Goal: Task Accomplishment & Management: Use online tool/utility

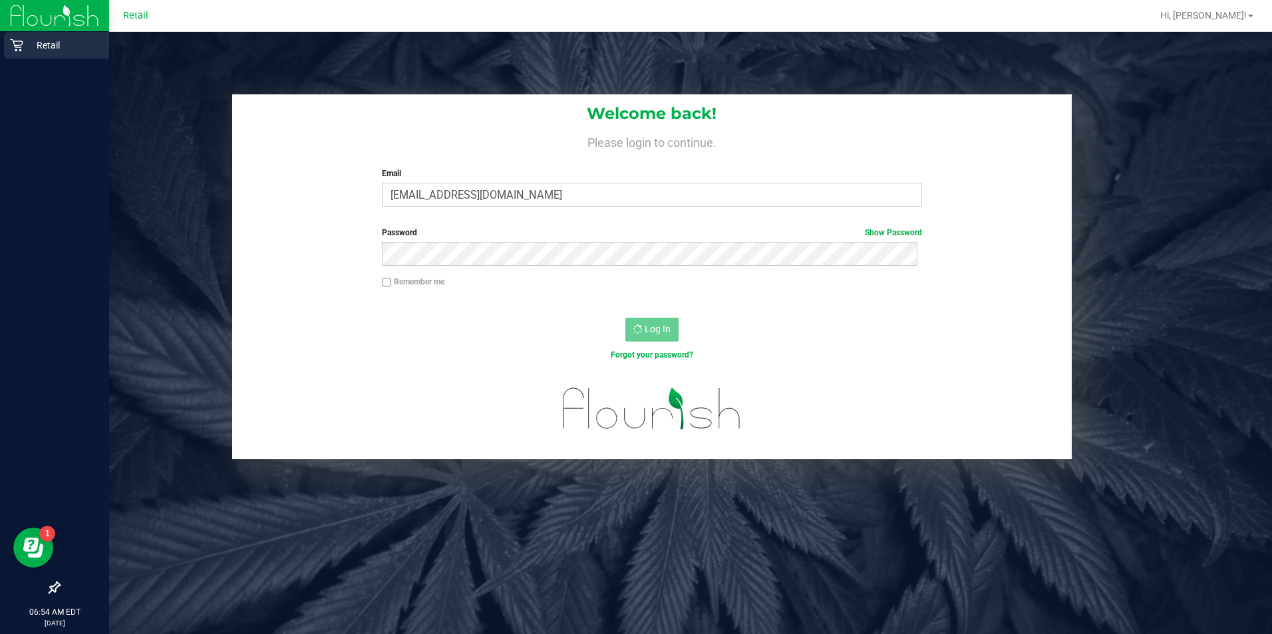
click at [16, 44] on icon at bounding box center [16, 45] width 13 height 13
click at [31, 41] on div "Retail" at bounding box center [56, 45] width 105 height 27
click at [19, 41] on icon at bounding box center [16, 45] width 13 height 13
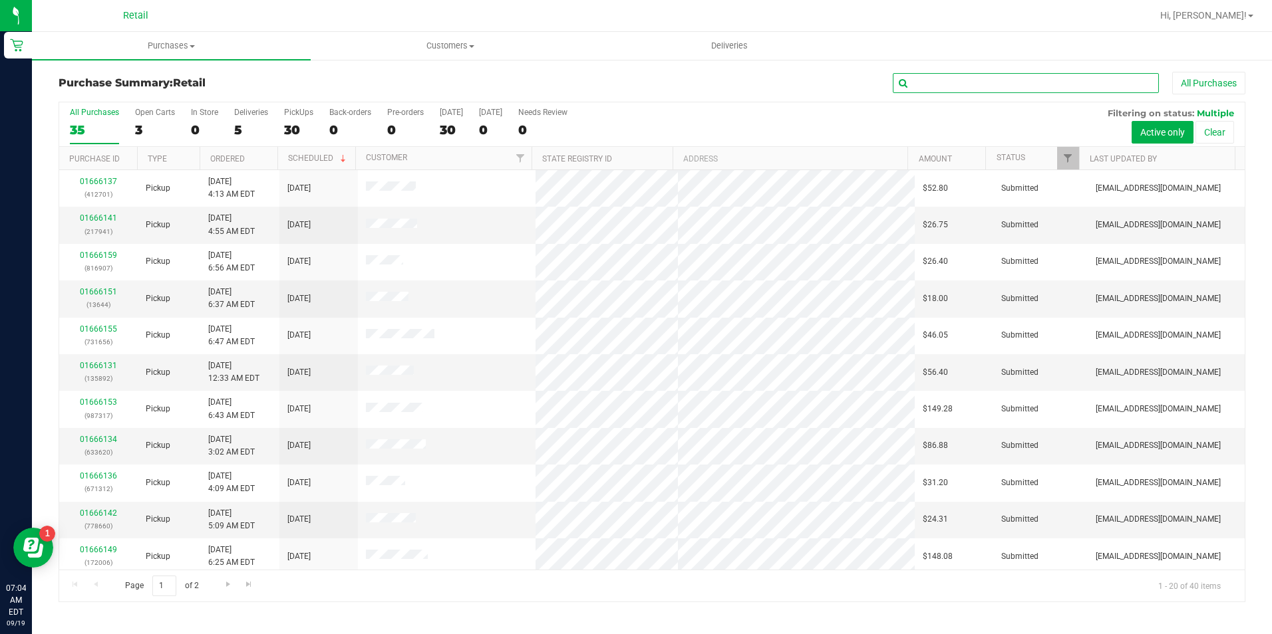
click at [1045, 84] on input "text" at bounding box center [1025, 83] width 266 height 20
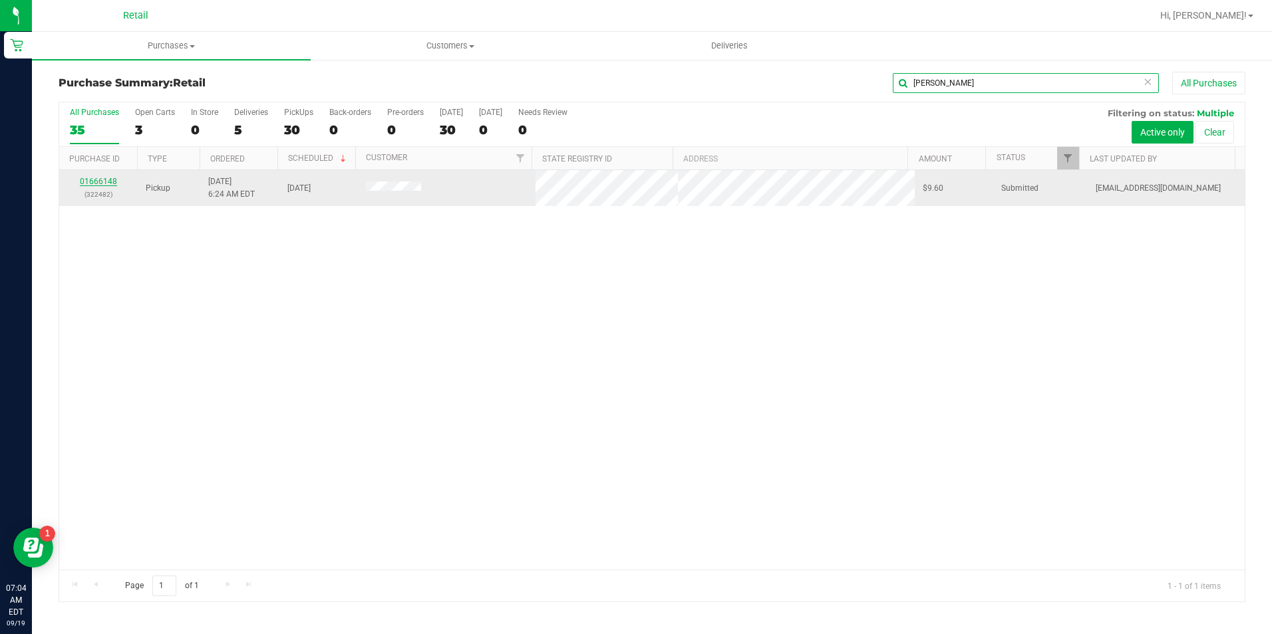
type input "[PERSON_NAME]"
click at [108, 180] on link "01666148" at bounding box center [98, 181] width 37 height 9
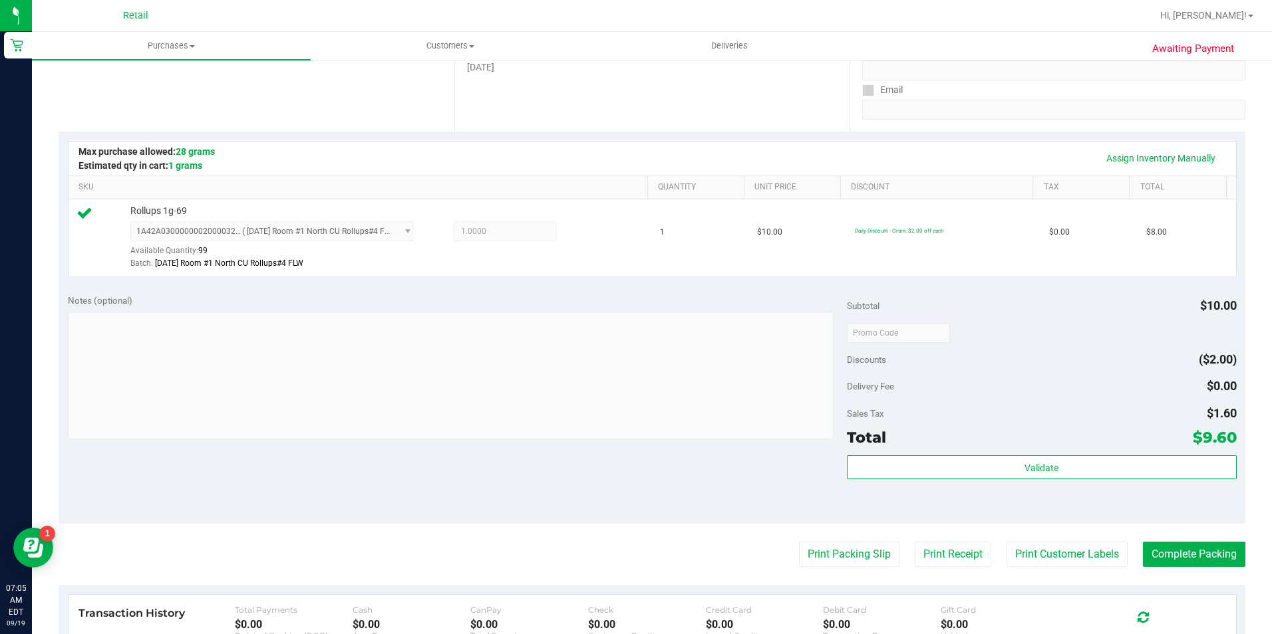
scroll to position [333, 0]
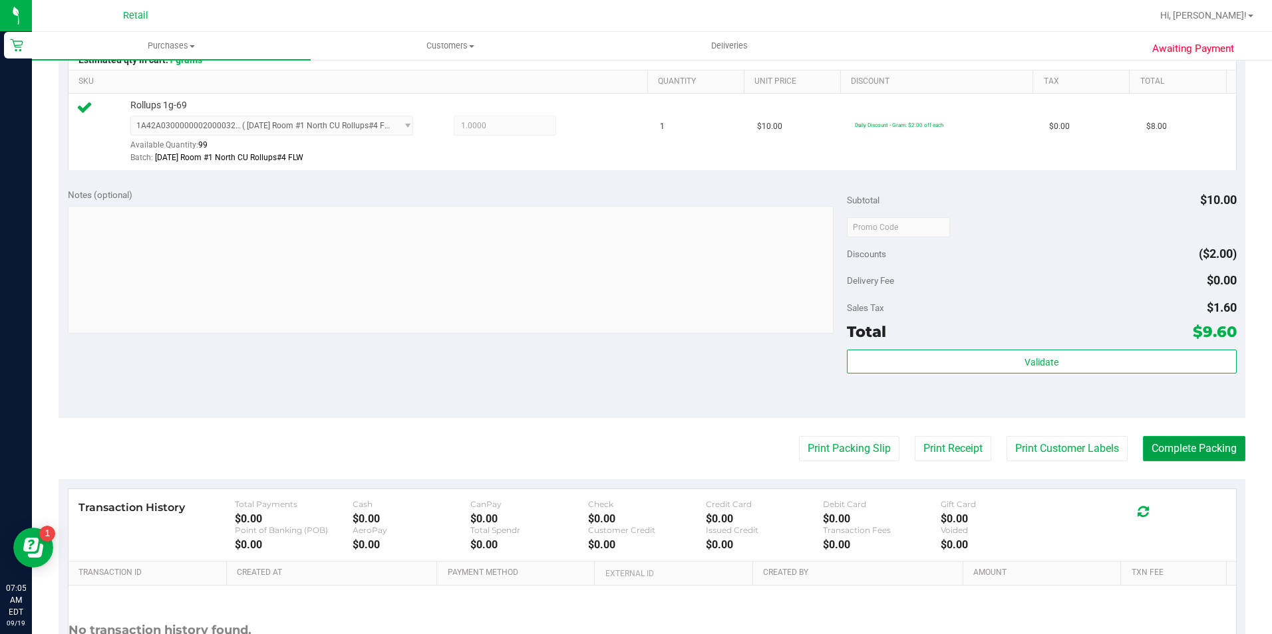
click at [1194, 450] on button "Complete Packing" at bounding box center [1194, 448] width 102 height 25
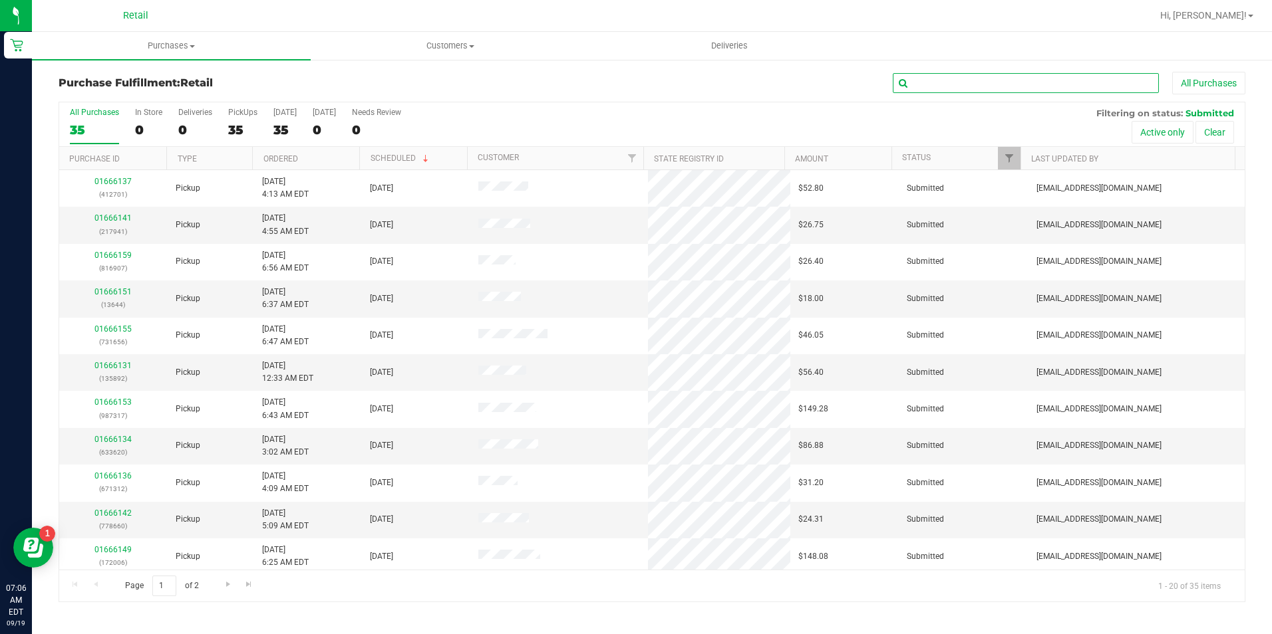
click at [1012, 82] on input "text" at bounding box center [1025, 83] width 266 height 20
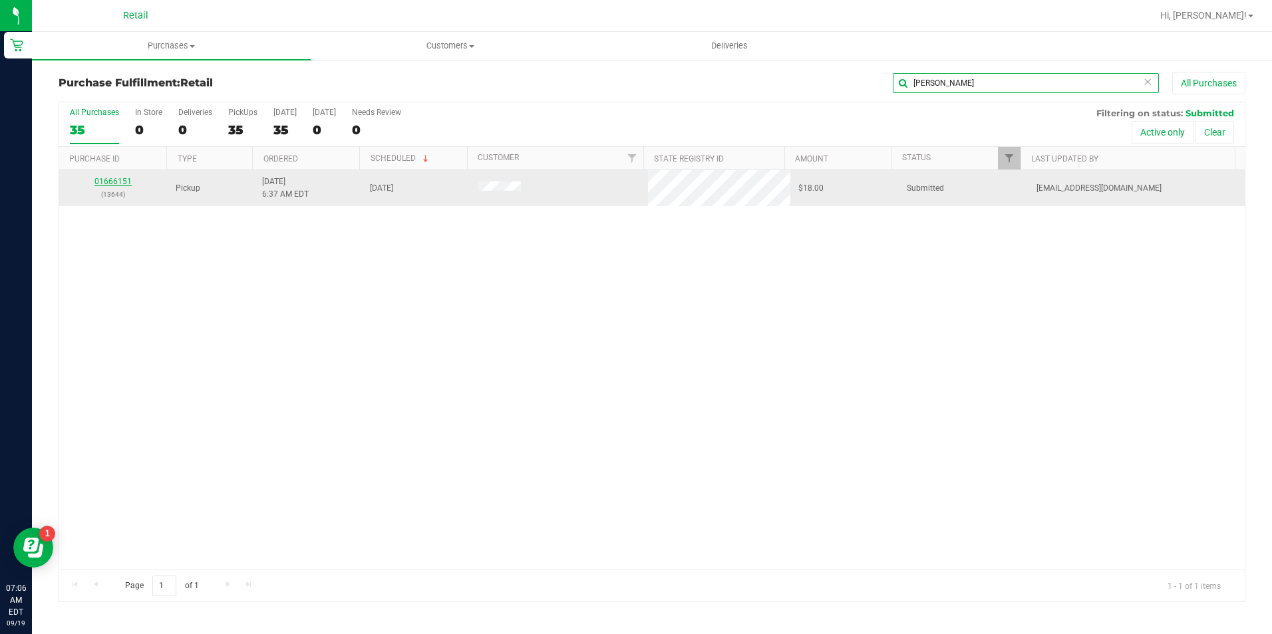
type input "greg"
click at [116, 180] on link "01666151" at bounding box center [112, 181] width 37 height 9
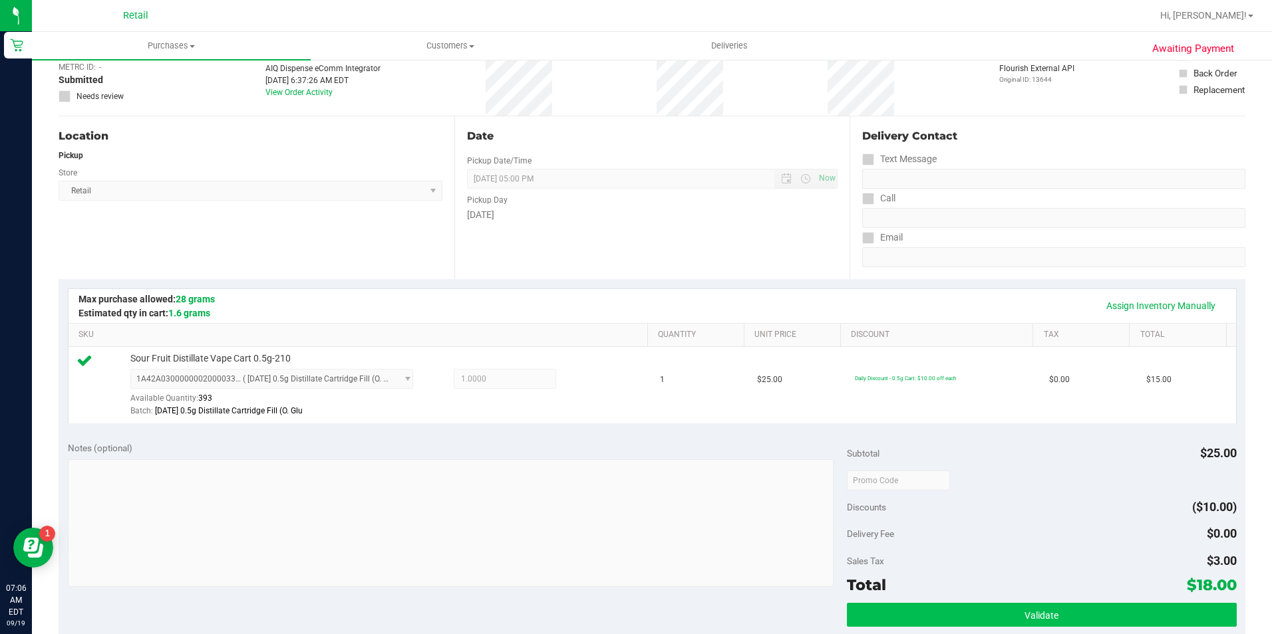
scroll to position [453, 0]
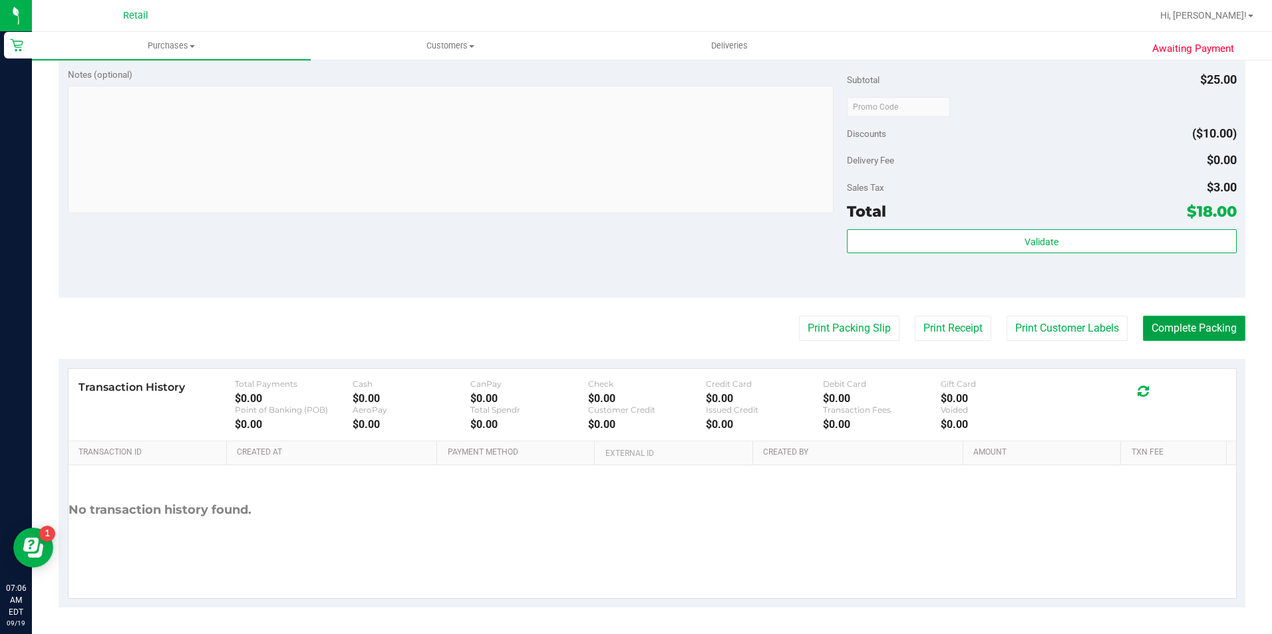
click at [1200, 325] on button "Complete Packing" at bounding box center [1194, 328] width 102 height 25
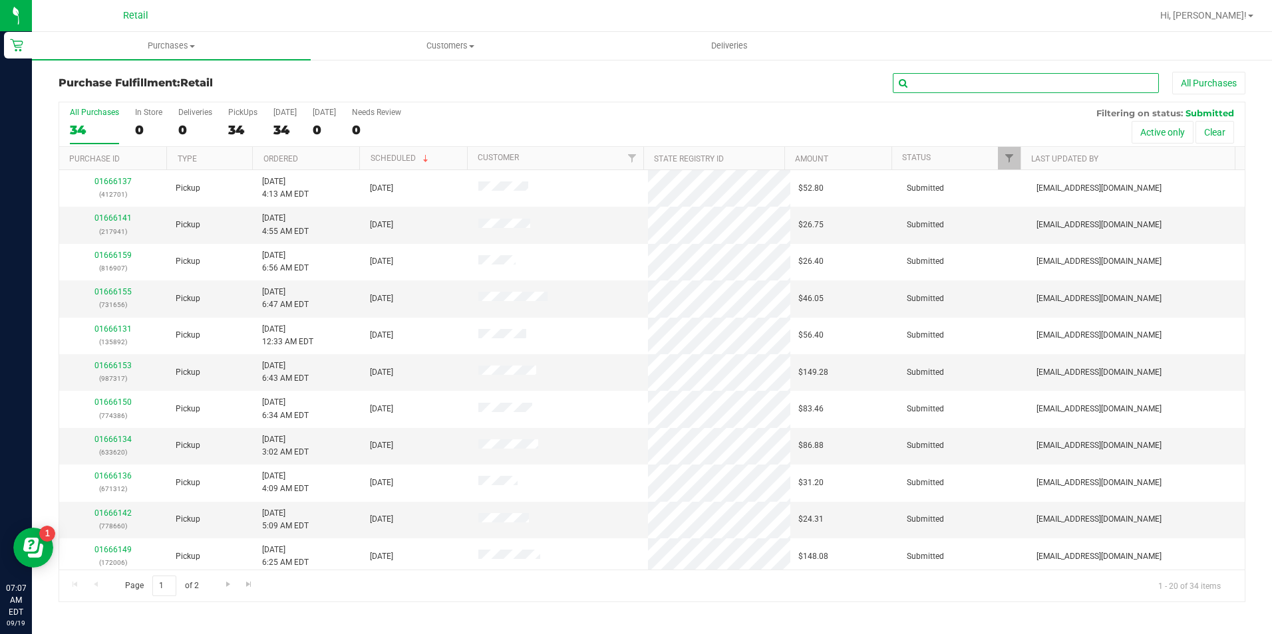
click at [1067, 80] on input "text" at bounding box center [1025, 83] width 266 height 20
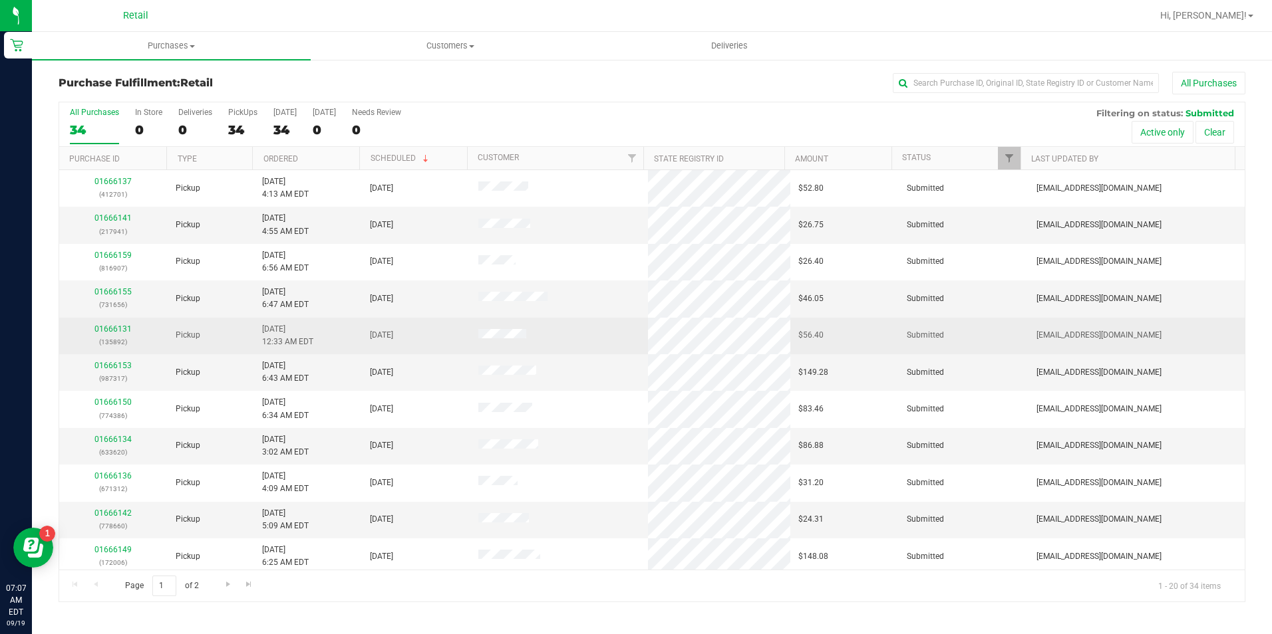
click at [118, 336] on p "(135892)" at bounding box center [113, 342] width 92 height 13
click at [118, 332] on link "01666131" at bounding box center [112, 329] width 37 height 9
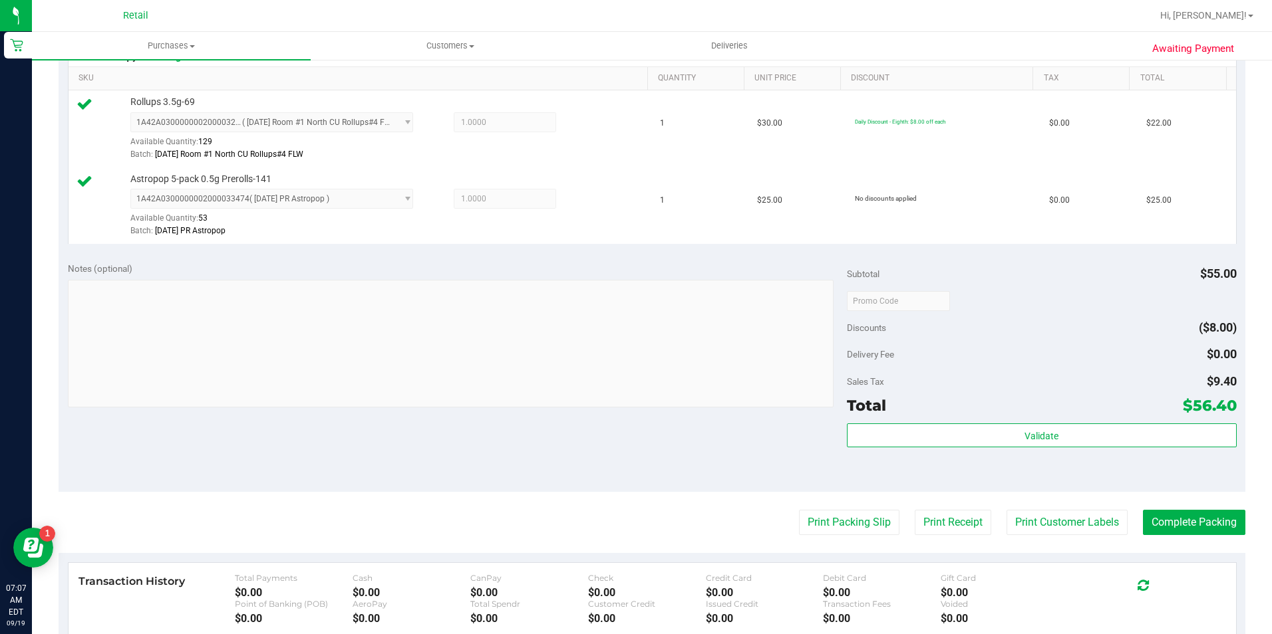
scroll to position [399, 0]
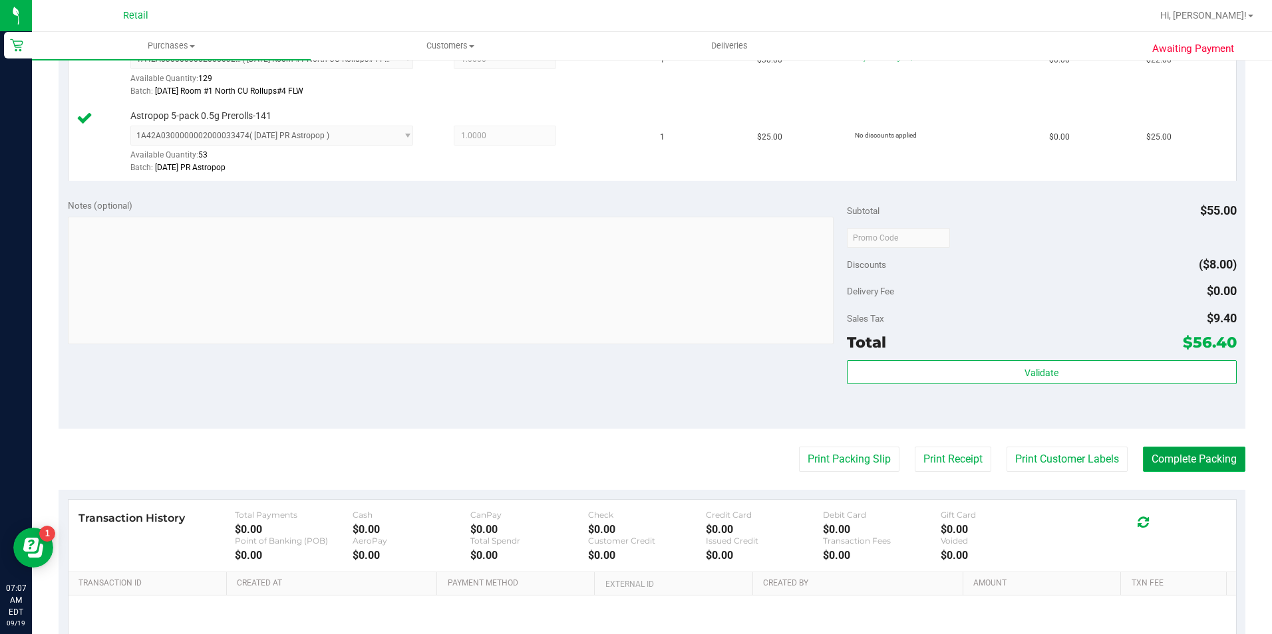
click at [1190, 458] on button "Complete Packing" at bounding box center [1194, 459] width 102 height 25
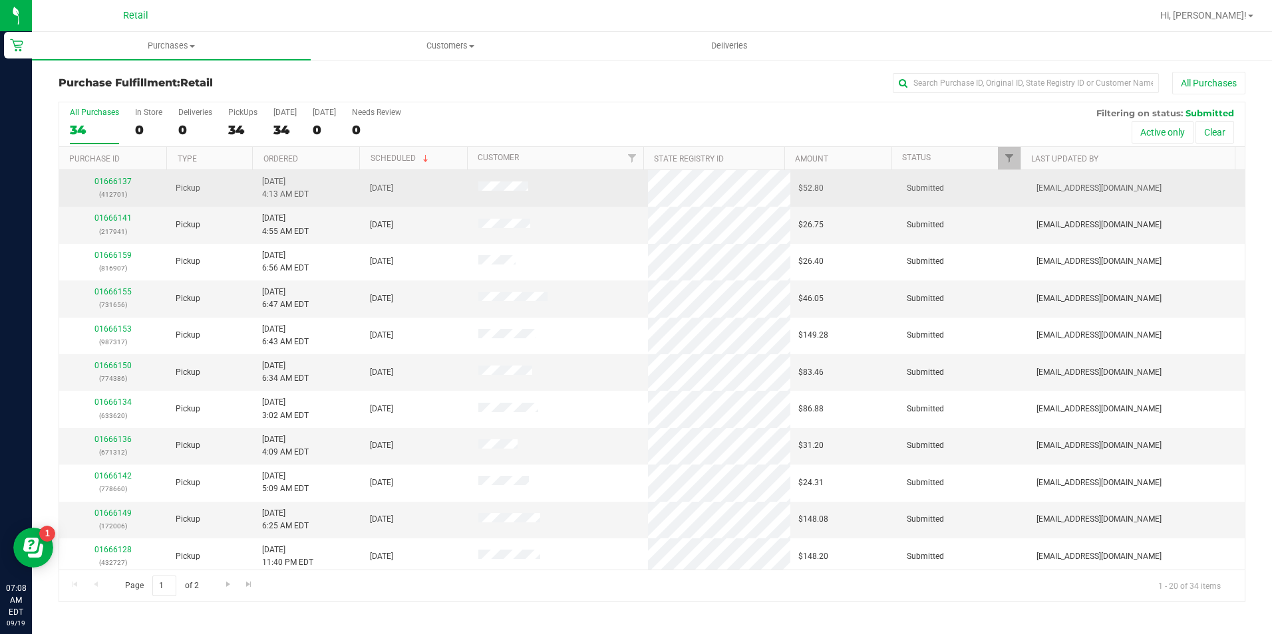
click at [111, 176] on div "01666137 (412701)" at bounding box center [113, 188] width 92 height 25
click at [123, 176] on div "01666137 (412701)" at bounding box center [113, 188] width 92 height 25
click at [116, 182] on link "01666137" at bounding box center [112, 181] width 37 height 9
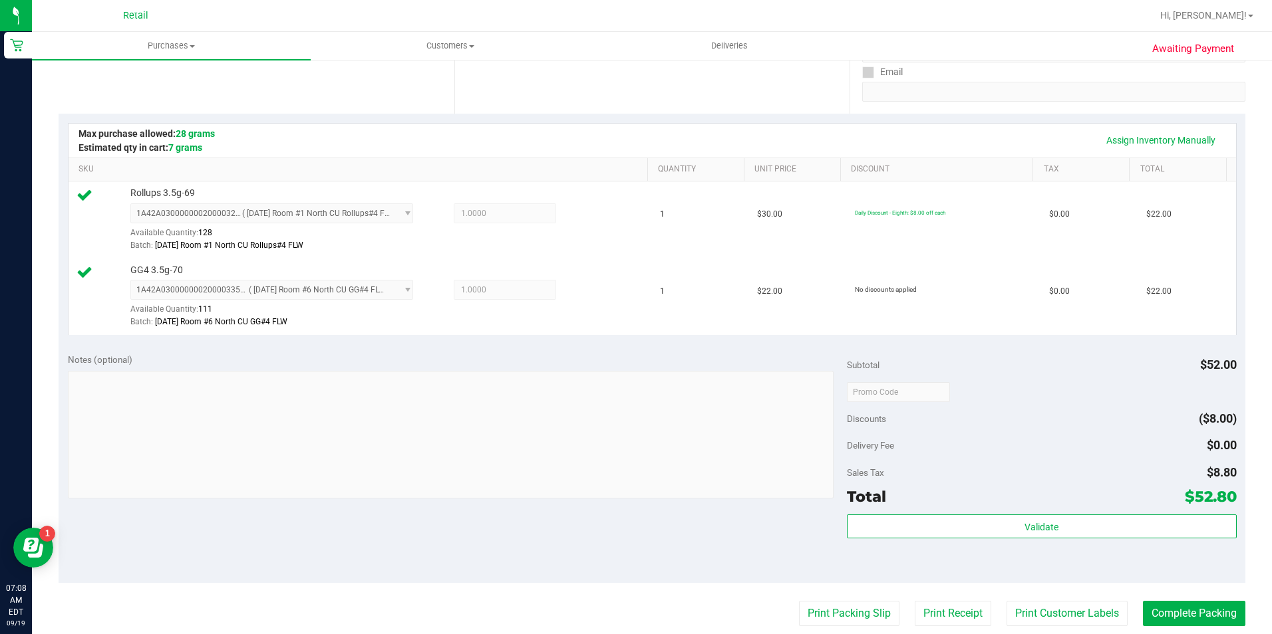
scroll to position [530, 0]
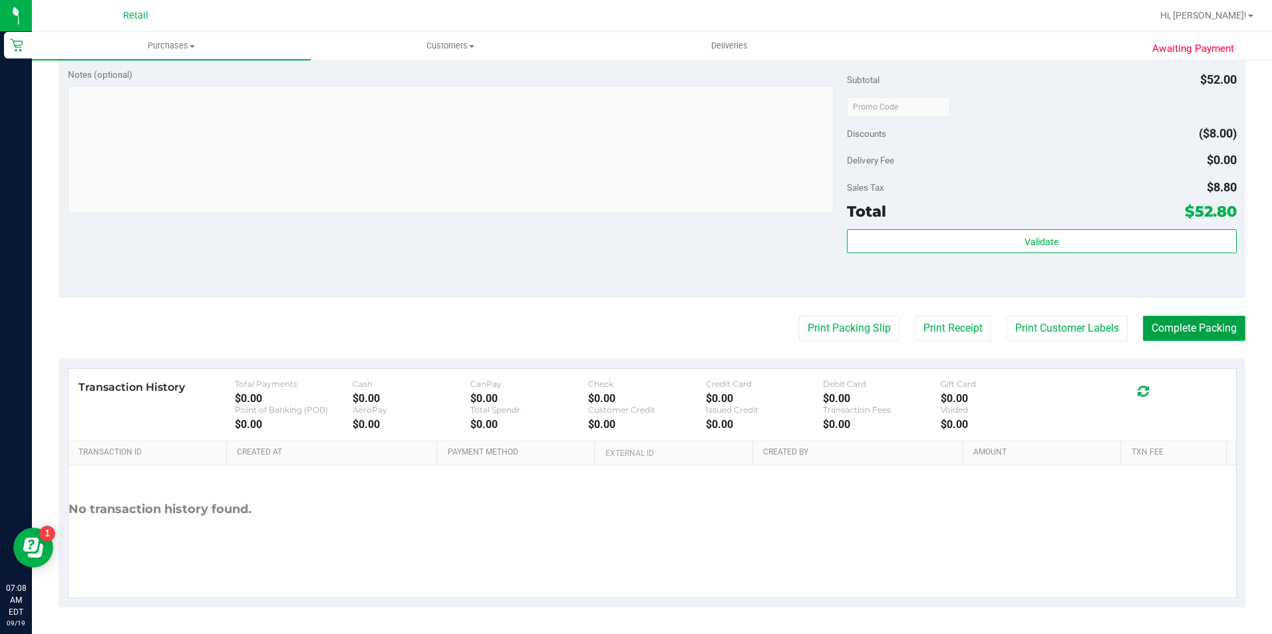
click at [1177, 329] on button "Complete Packing" at bounding box center [1194, 328] width 102 height 25
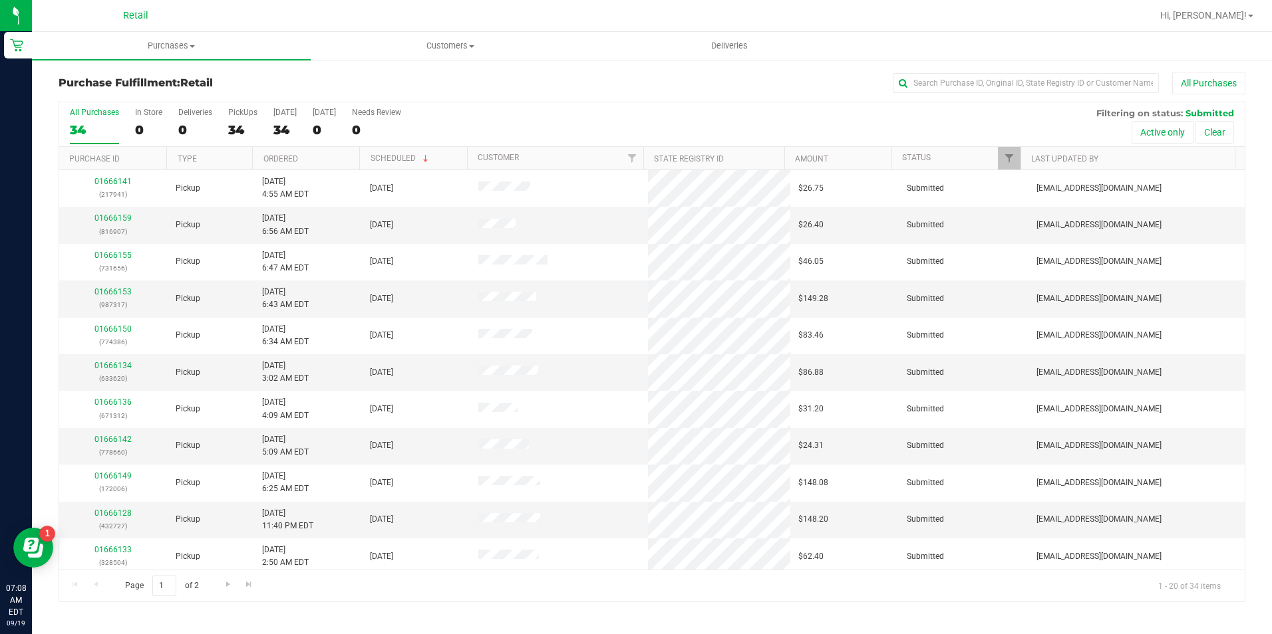
click at [999, 71] on div "Purchase Fulfillment: Retail All Purchases All Purchases 34 In Store 0 Deliveri…" at bounding box center [652, 337] width 1240 height 557
click at [964, 82] on input "text" at bounding box center [1025, 83] width 266 height 20
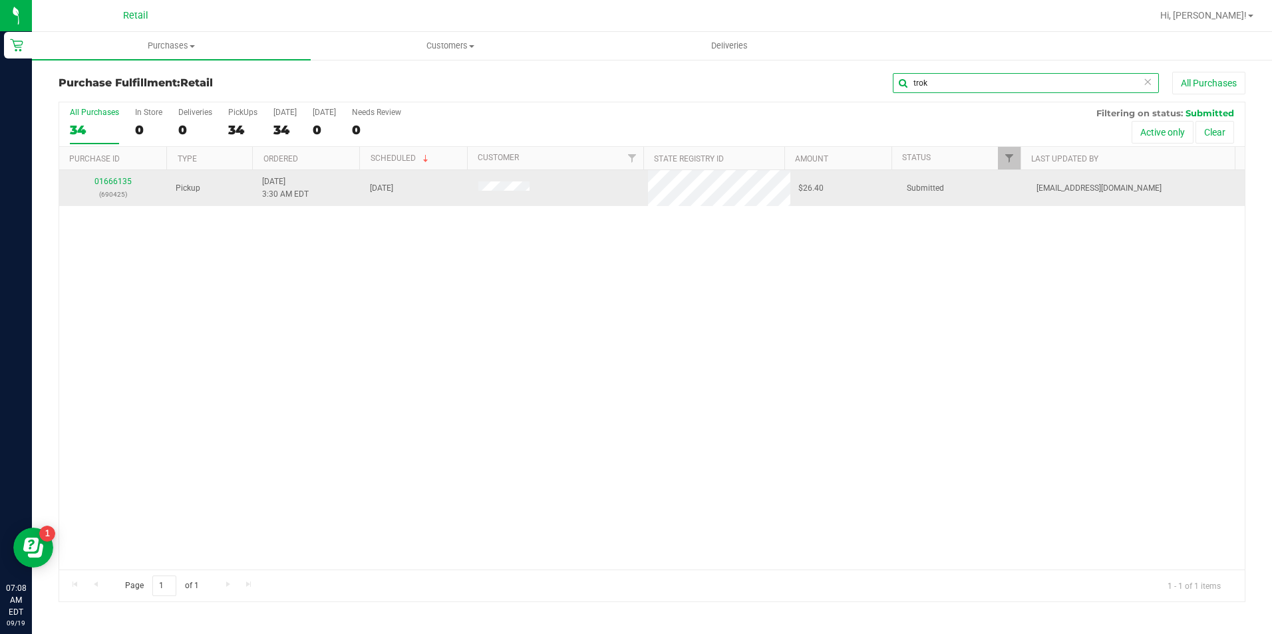
type input "trok"
click at [132, 184] on div "01666135 (690425)" at bounding box center [113, 188] width 92 height 25
click at [122, 180] on link "01666135" at bounding box center [112, 181] width 37 height 9
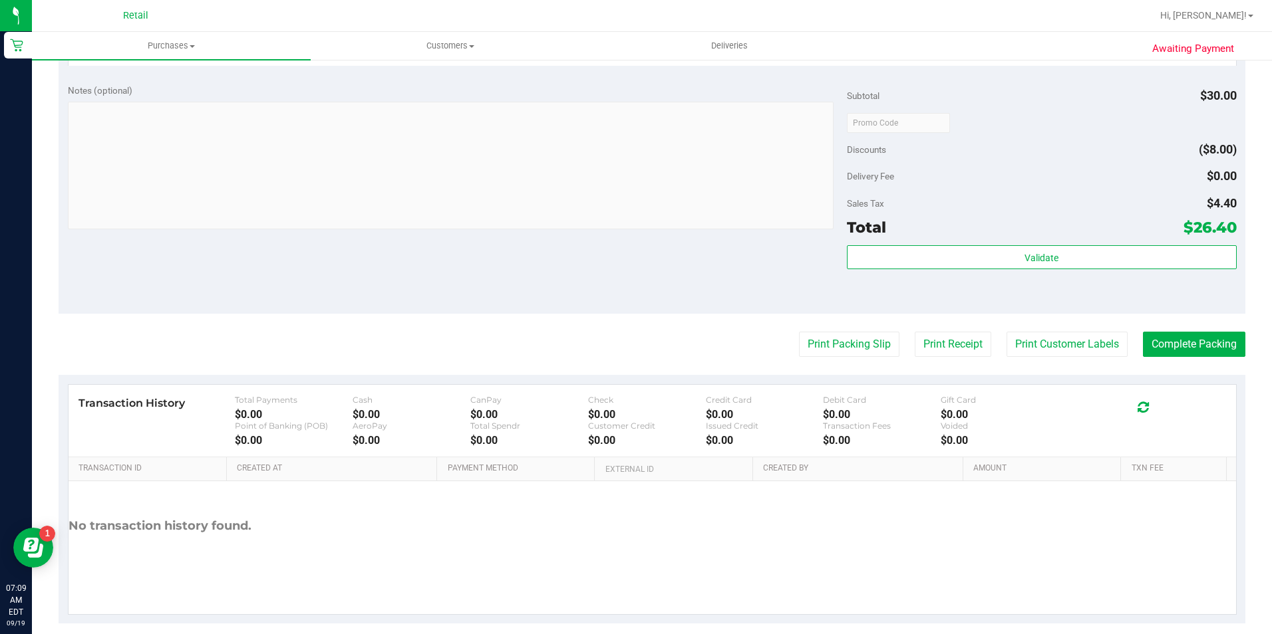
scroll to position [453, 0]
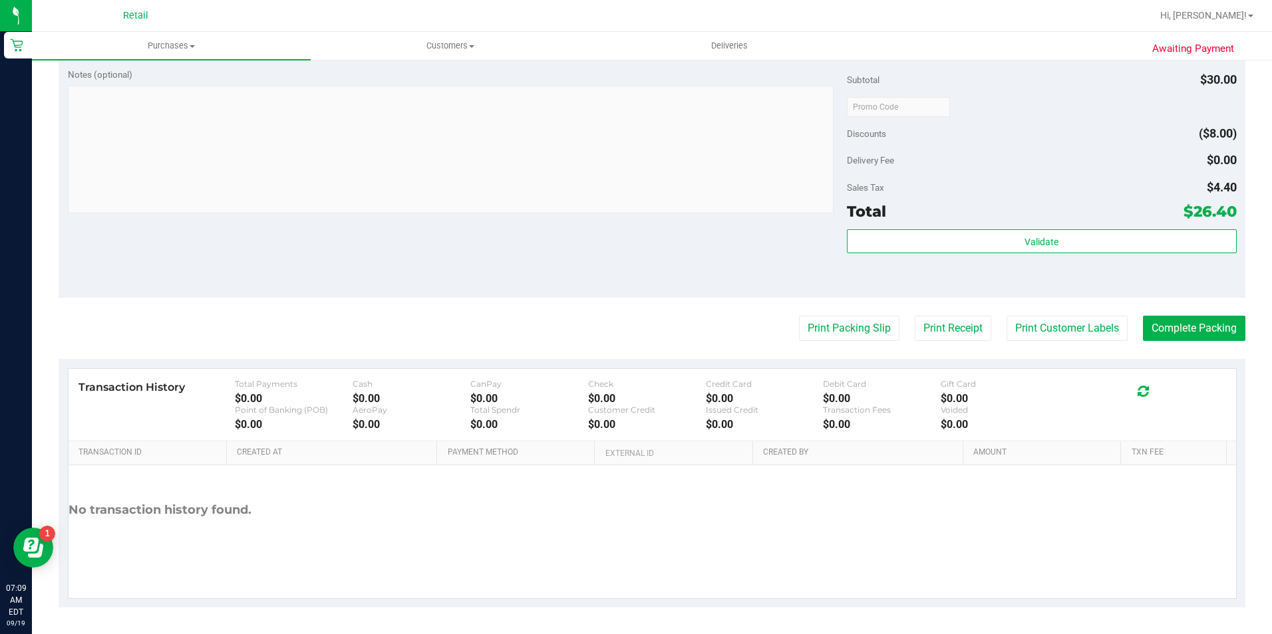
click at [1194, 313] on purchase-details "Back Edit Purchase Cancel Purchase View Profile # 01666135 Med | Rec METRC ID: …" at bounding box center [652, 113] width 1186 height 989
click at [1196, 339] on button "Complete Packing" at bounding box center [1194, 328] width 102 height 25
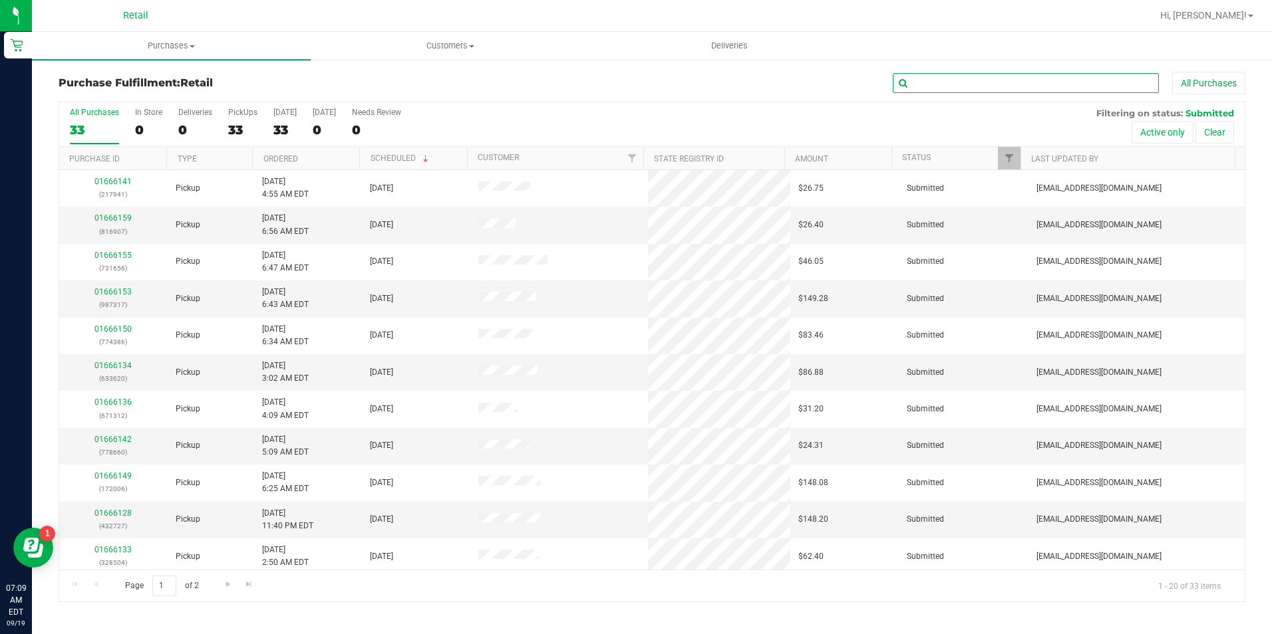
click at [961, 85] on input "text" at bounding box center [1025, 83] width 266 height 20
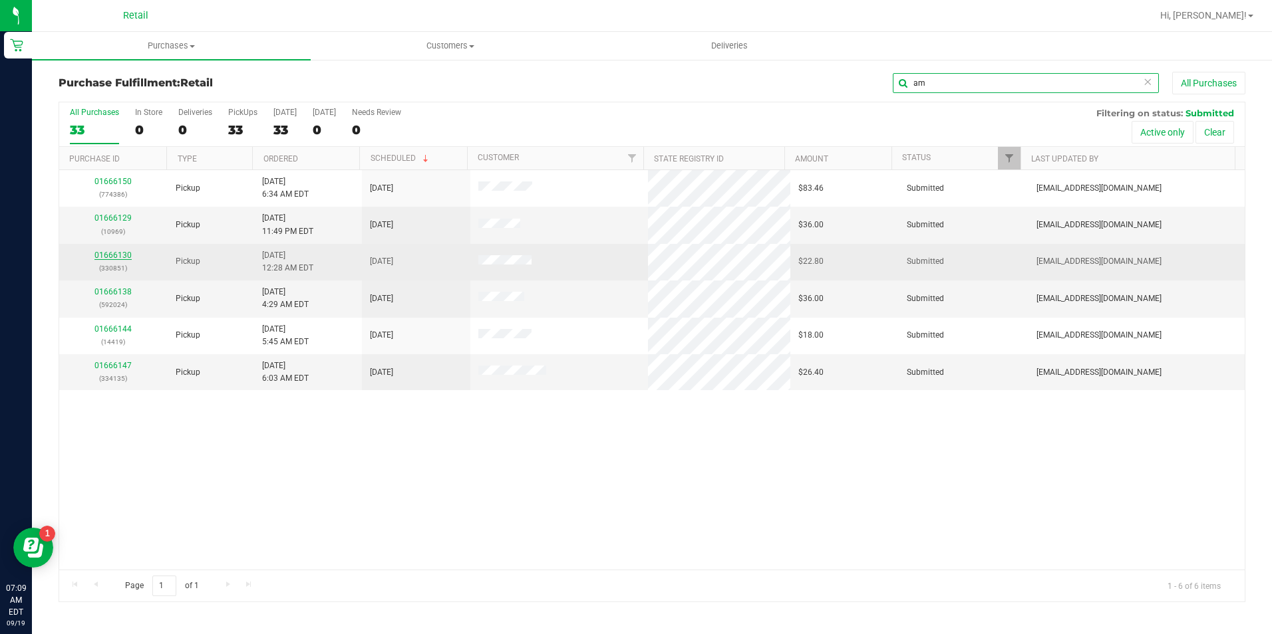
type input "am"
click at [116, 253] on link "01666130" at bounding box center [112, 255] width 37 height 9
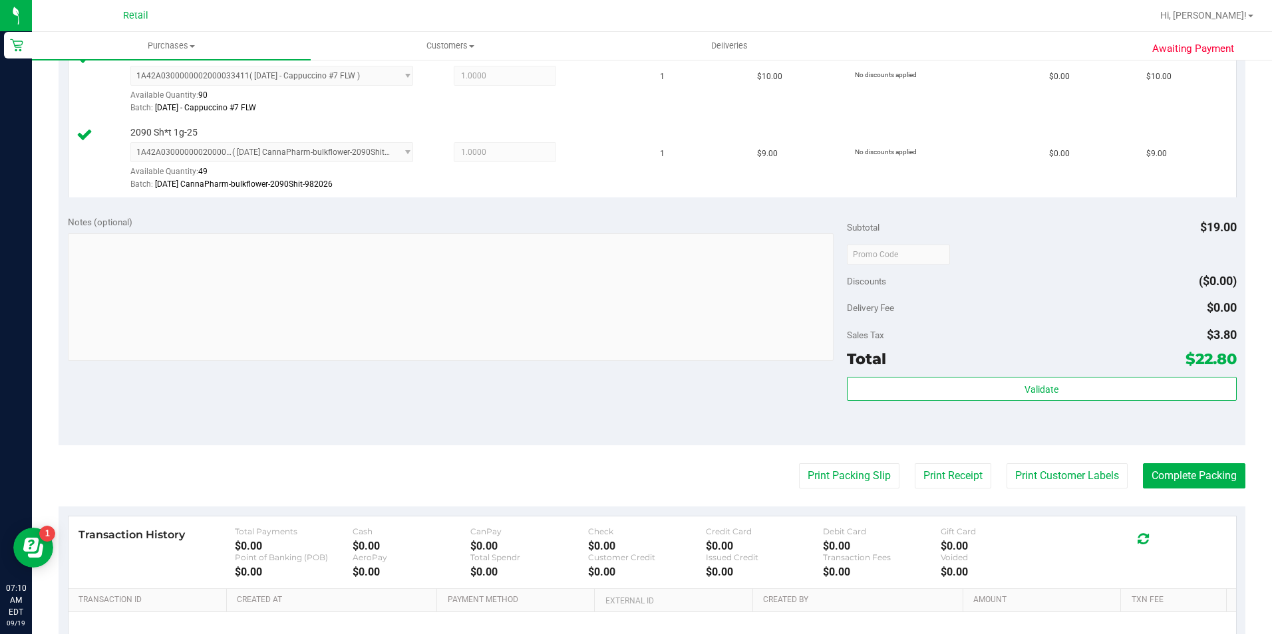
scroll to position [399, 0]
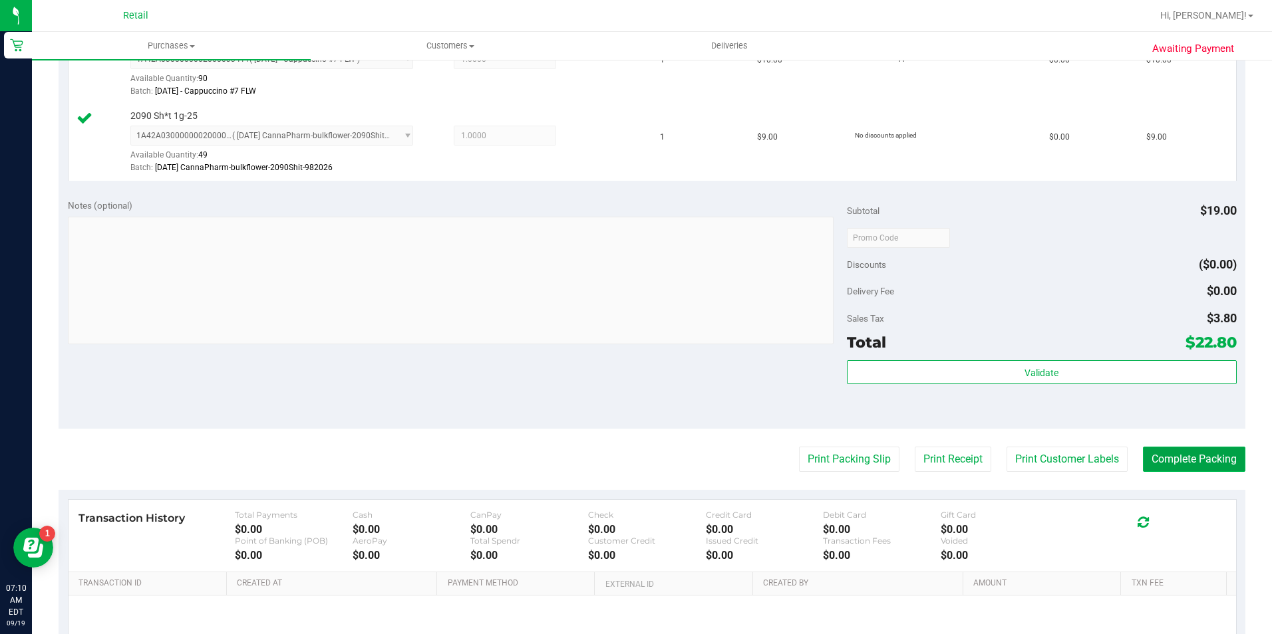
click at [1176, 465] on button "Complete Packing" at bounding box center [1194, 459] width 102 height 25
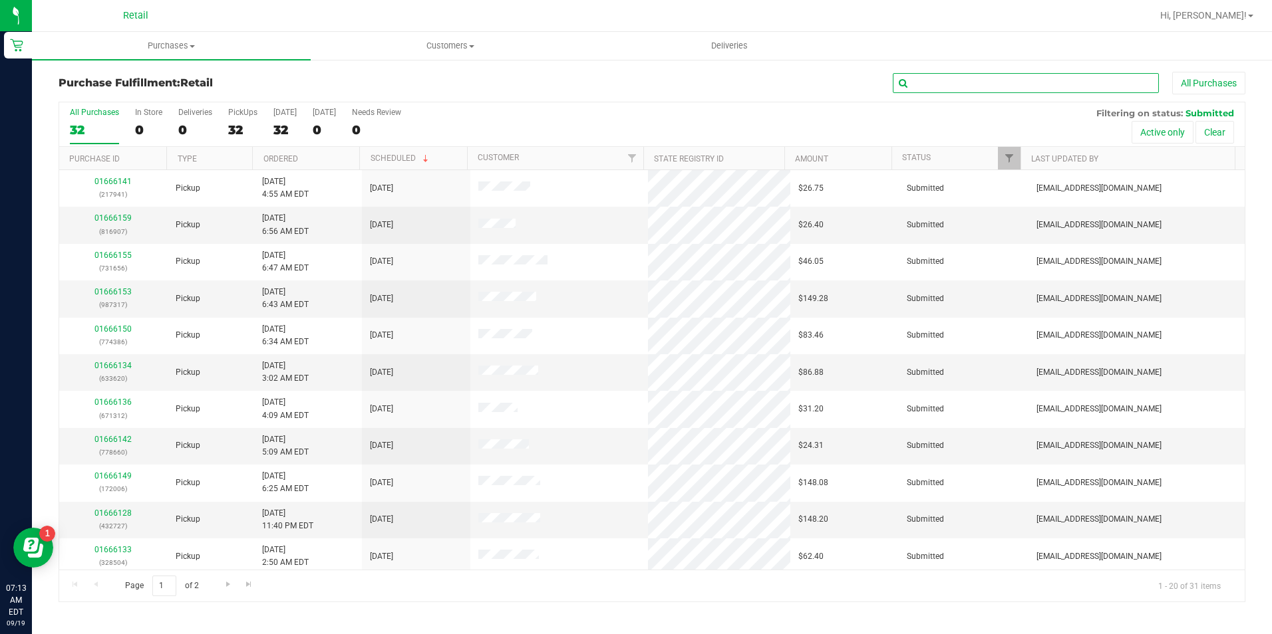
click at [988, 78] on input "text" at bounding box center [1025, 83] width 266 height 20
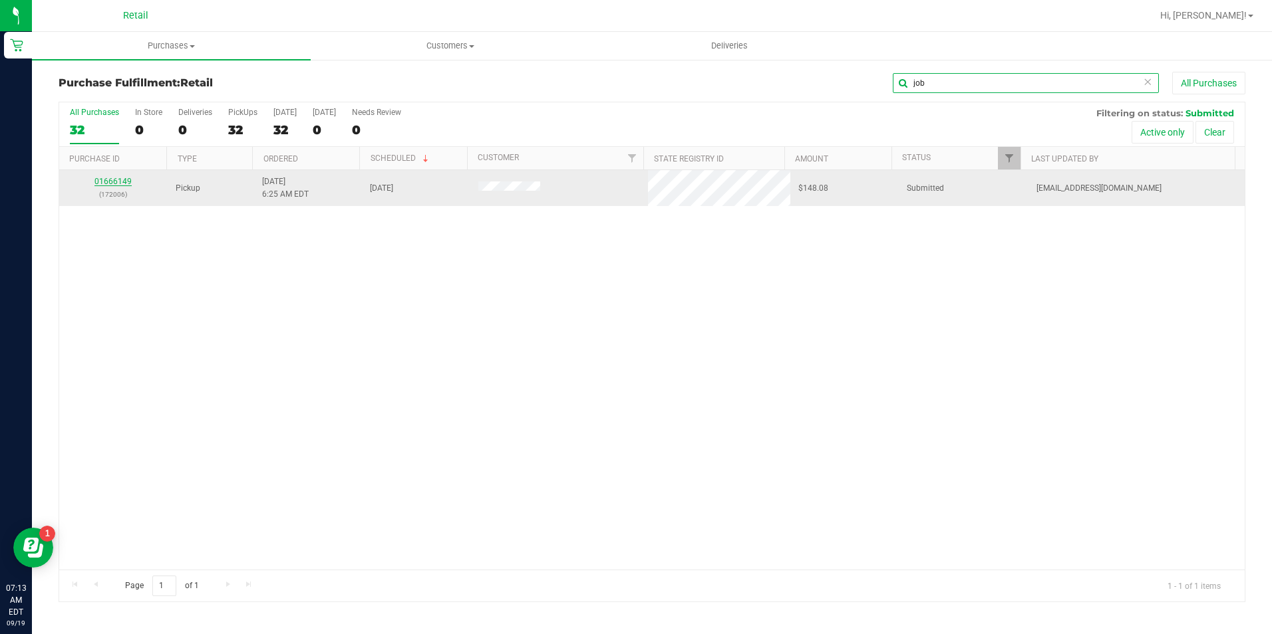
type input "job"
click at [123, 182] on link "01666149" at bounding box center [112, 181] width 37 height 9
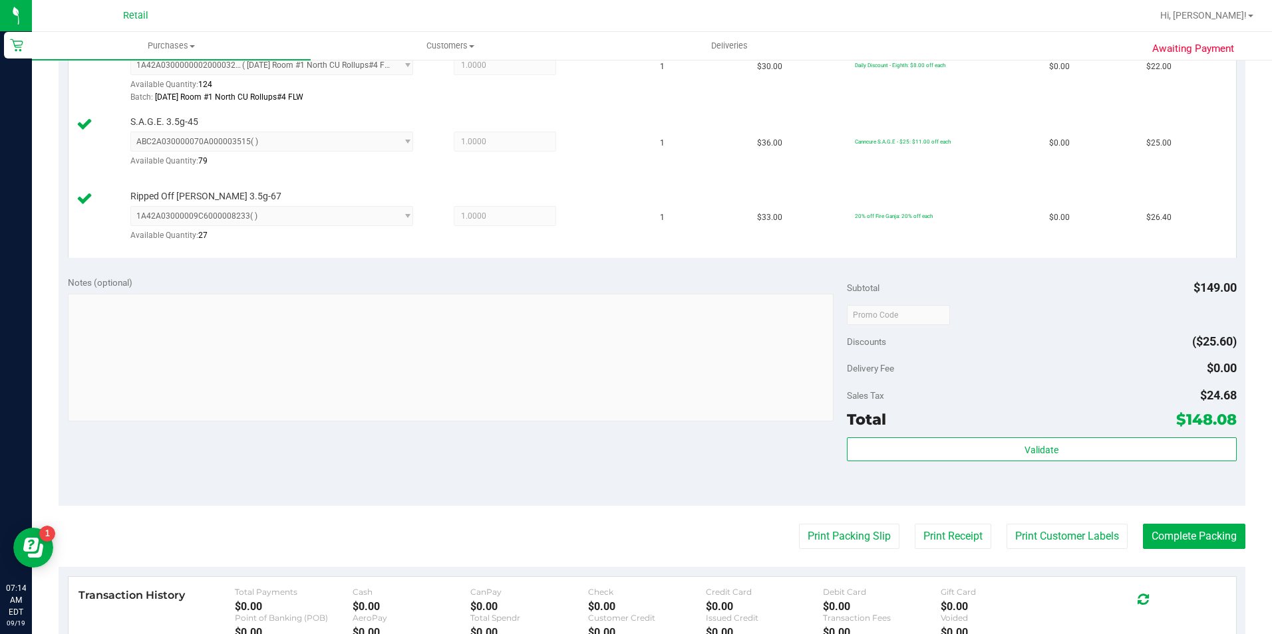
scroll to position [732, 0]
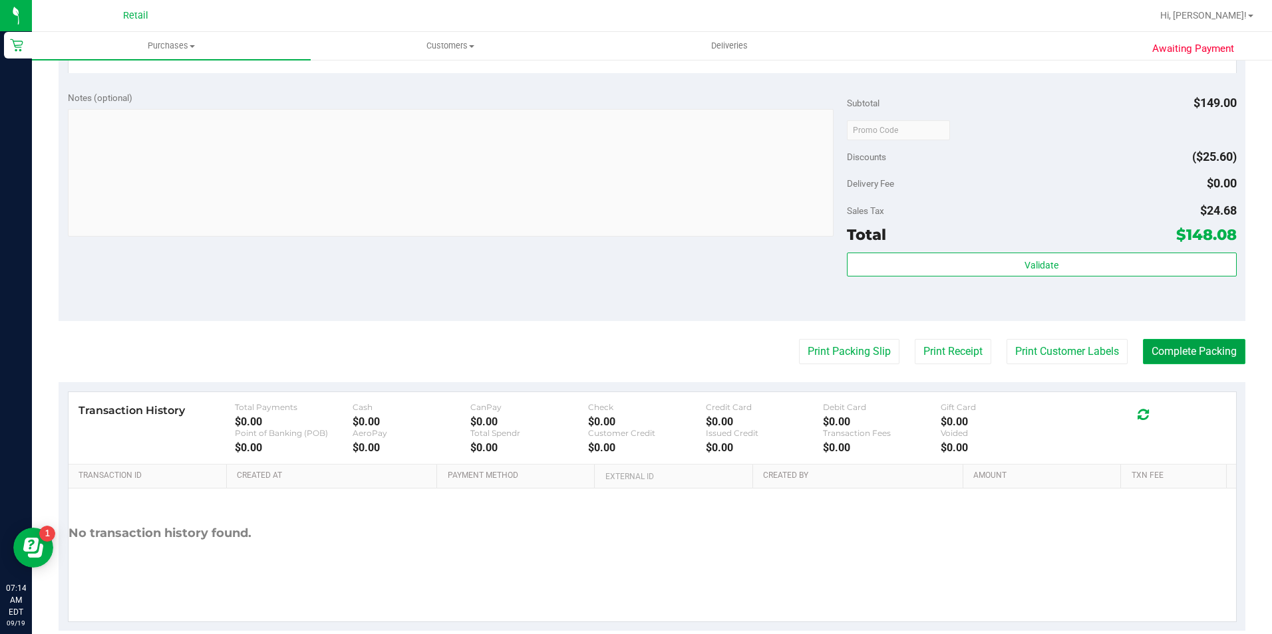
click at [1170, 346] on button "Complete Packing" at bounding box center [1194, 351] width 102 height 25
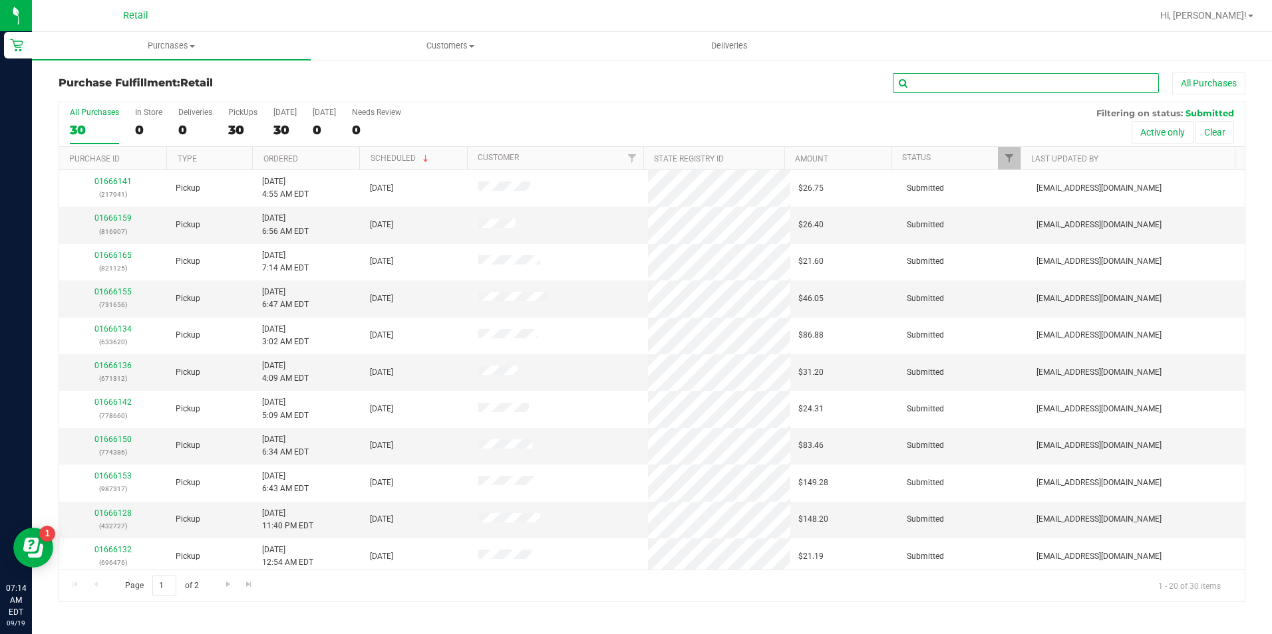
click at [944, 82] on input "text" at bounding box center [1025, 83] width 266 height 20
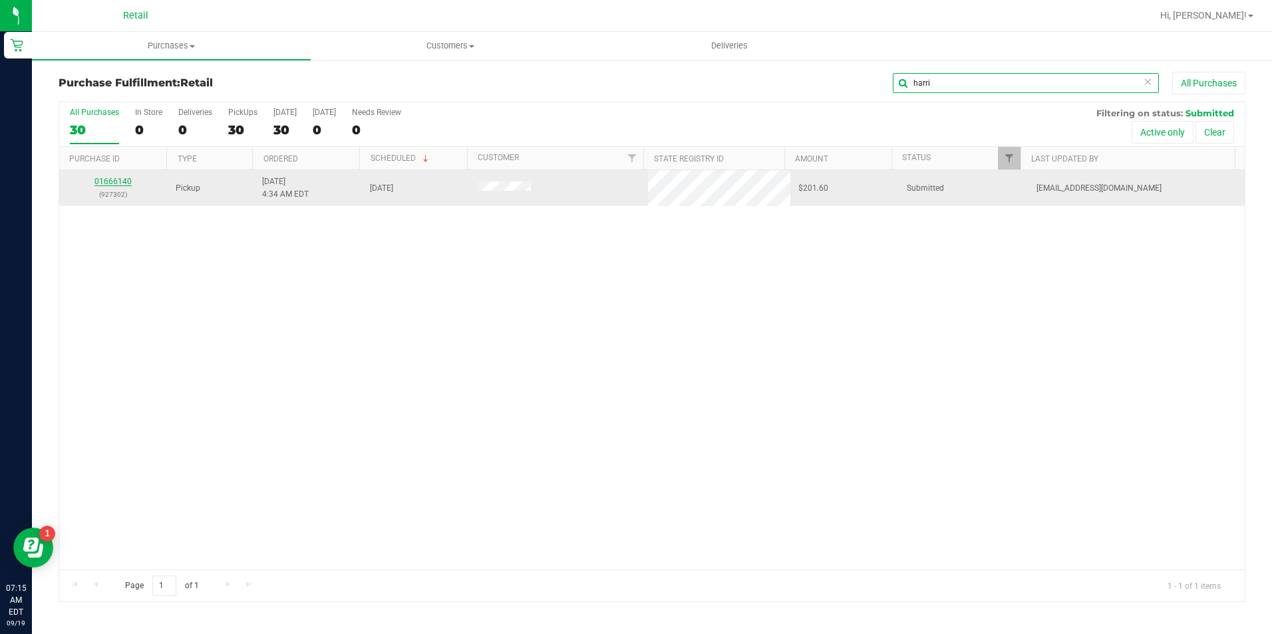
type input "harri"
click at [101, 181] on link "01666140" at bounding box center [112, 181] width 37 height 9
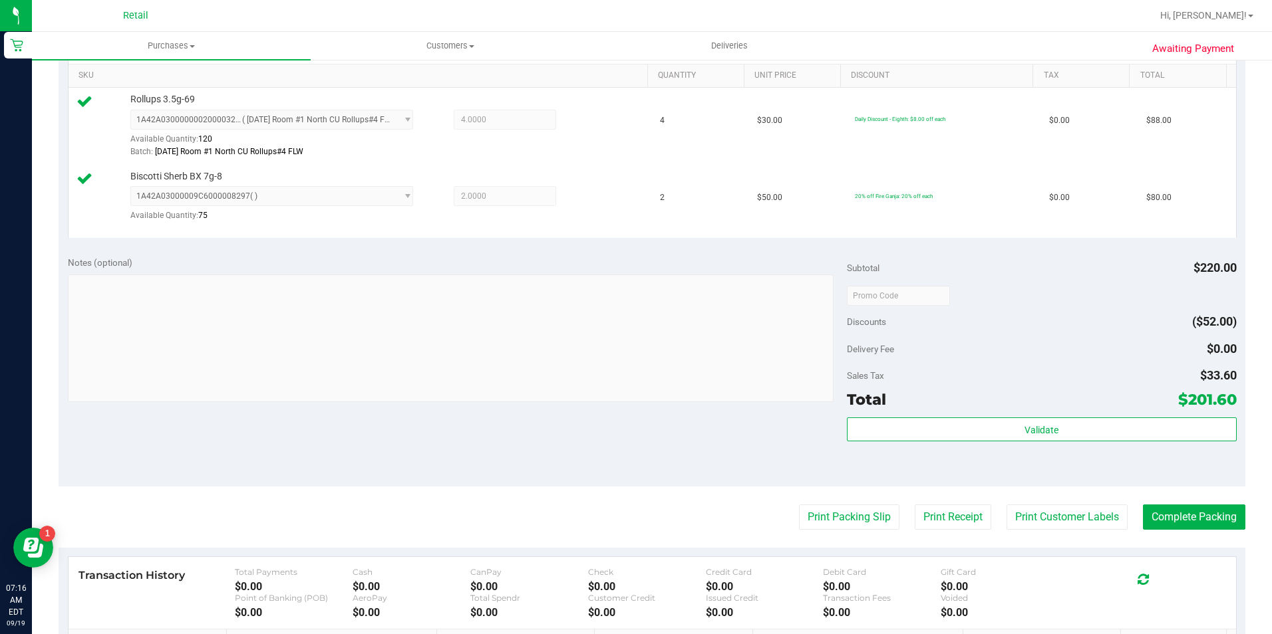
scroll to position [399, 0]
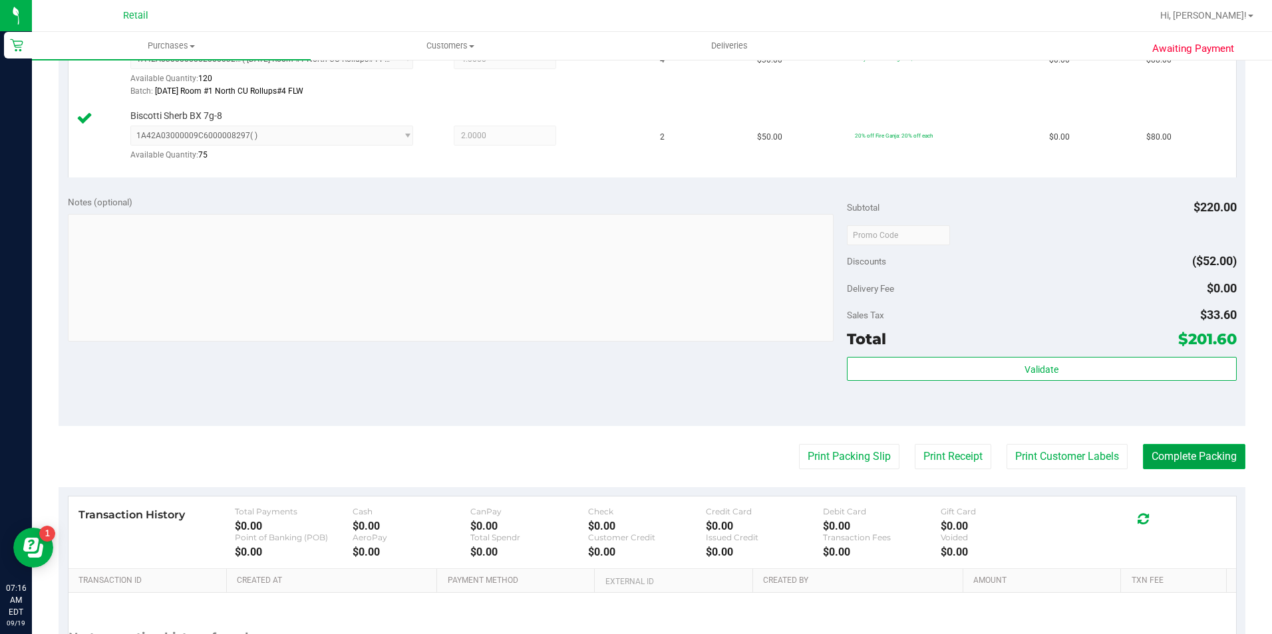
click at [1174, 452] on button "Complete Packing" at bounding box center [1194, 456] width 102 height 25
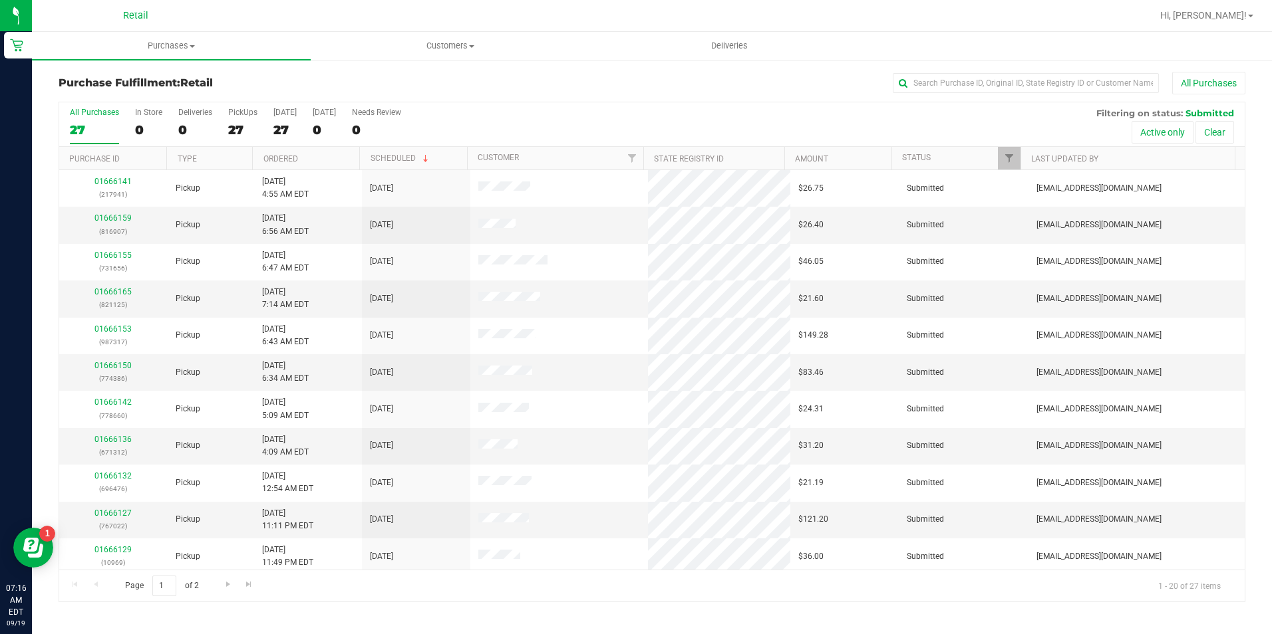
click at [980, 102] on div "All Purchases 27 In Store 0 Deliveries 0 PickUps 27 Today 27 Tomorrow 0 Needs R…" at bounding box center [651, 107] width 1185 height 11
click at [967, 80] on input "text" at bounding box center [1025, 83] width 266 height 20
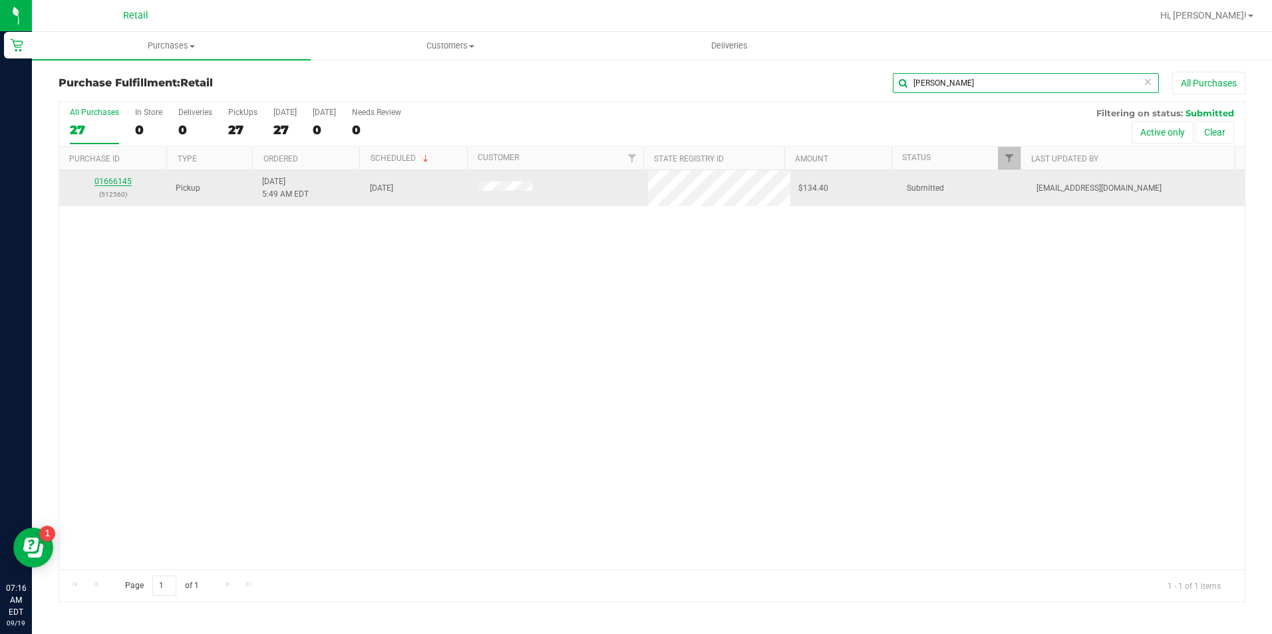
type input "kinn"
click at [124, 177] on link "01666145" at bounding box center [112, 181] width 37 height 9
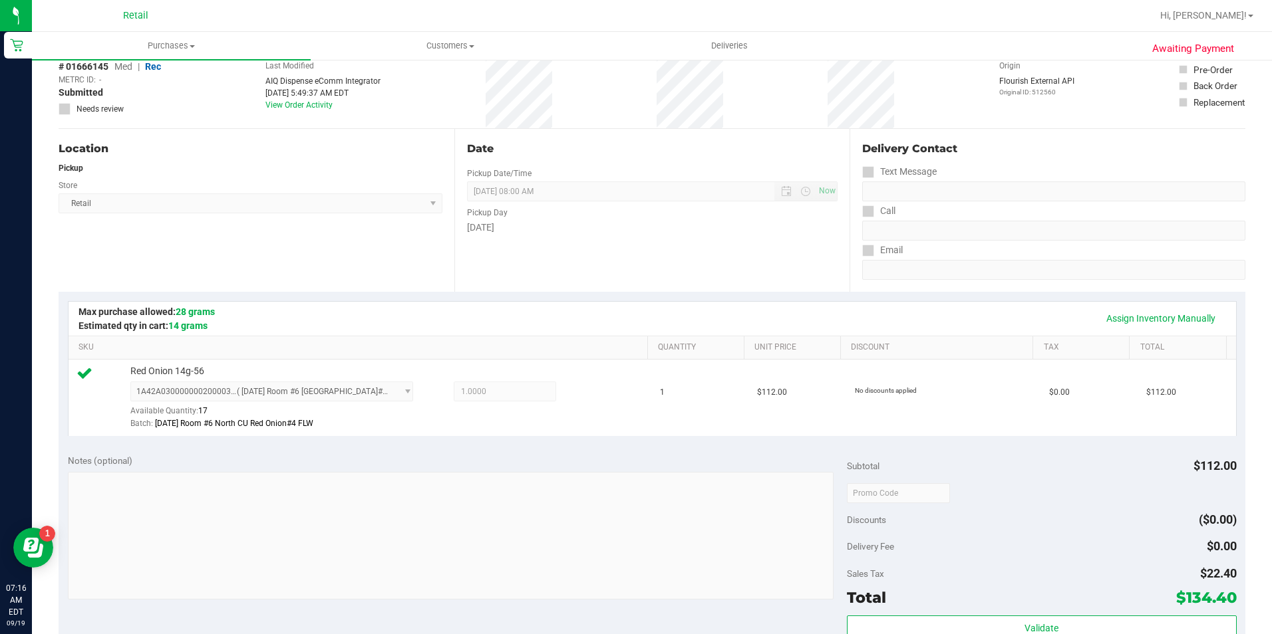
scroll to position [453, 0]
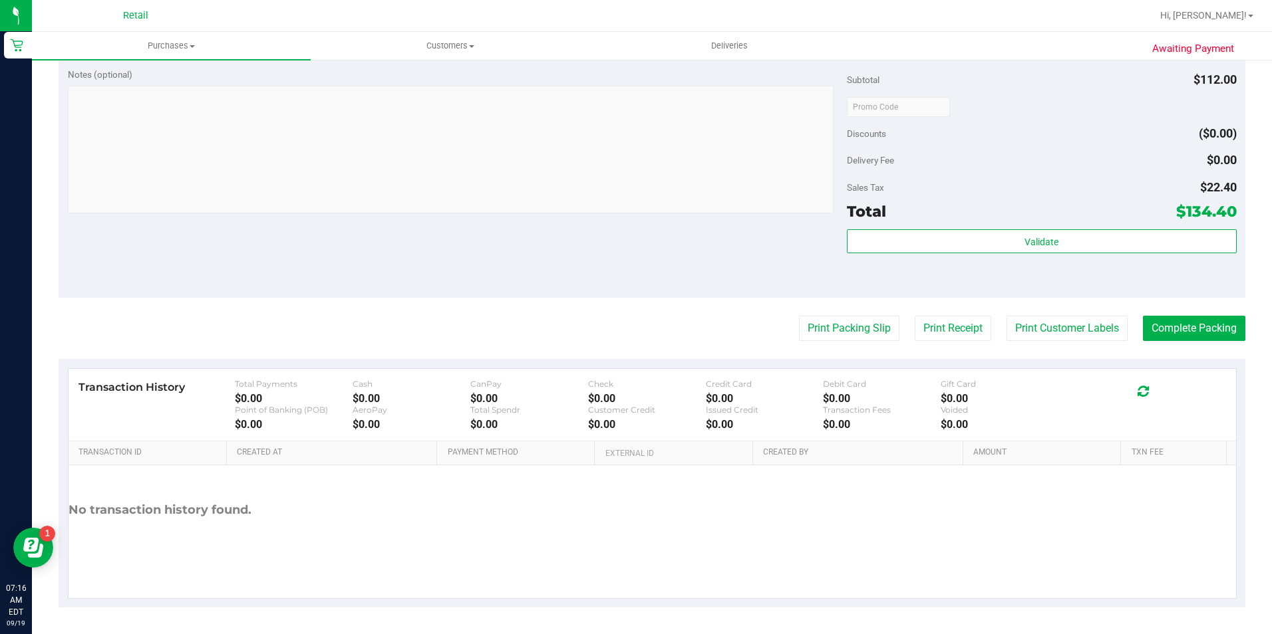
click at [1196, 315] on purchase-details "Back Edit Purchase Cancel Purchase View Profile # 01666145 Med | Rec METRC ID: …" at bounding box center [652, 113] width 1186 height 989
click at [1196, 316] on button "Complete Packing" at bounding box center [1194, 328] width 102 height 25
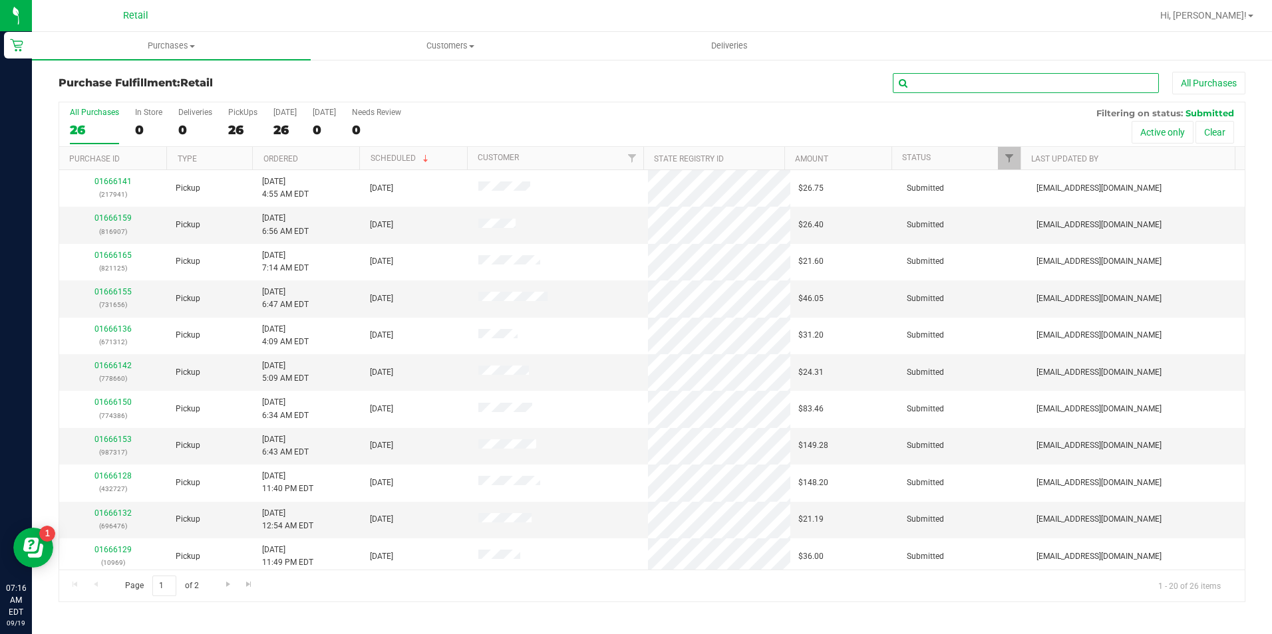
click at [938, 88] on input "text" at bounding box center [1025, 83] width 266 height 20
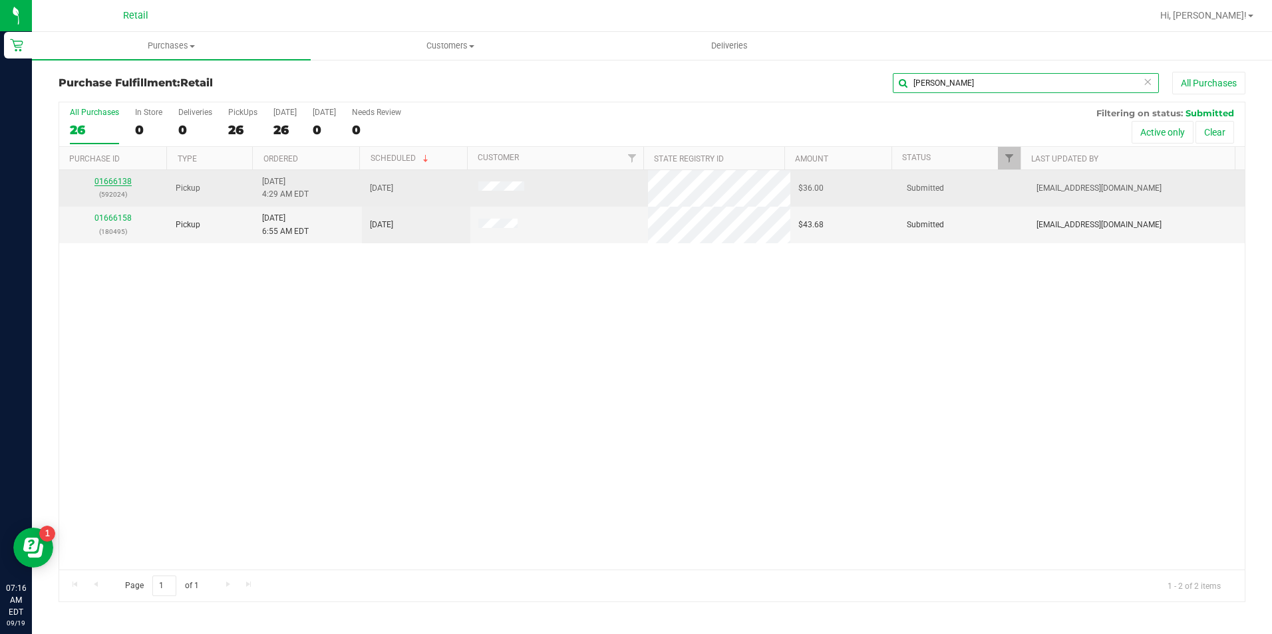
type input "doyl"
click at [117, 178] on link "01666138" at bounding box center [112, 181] width 37 height 9
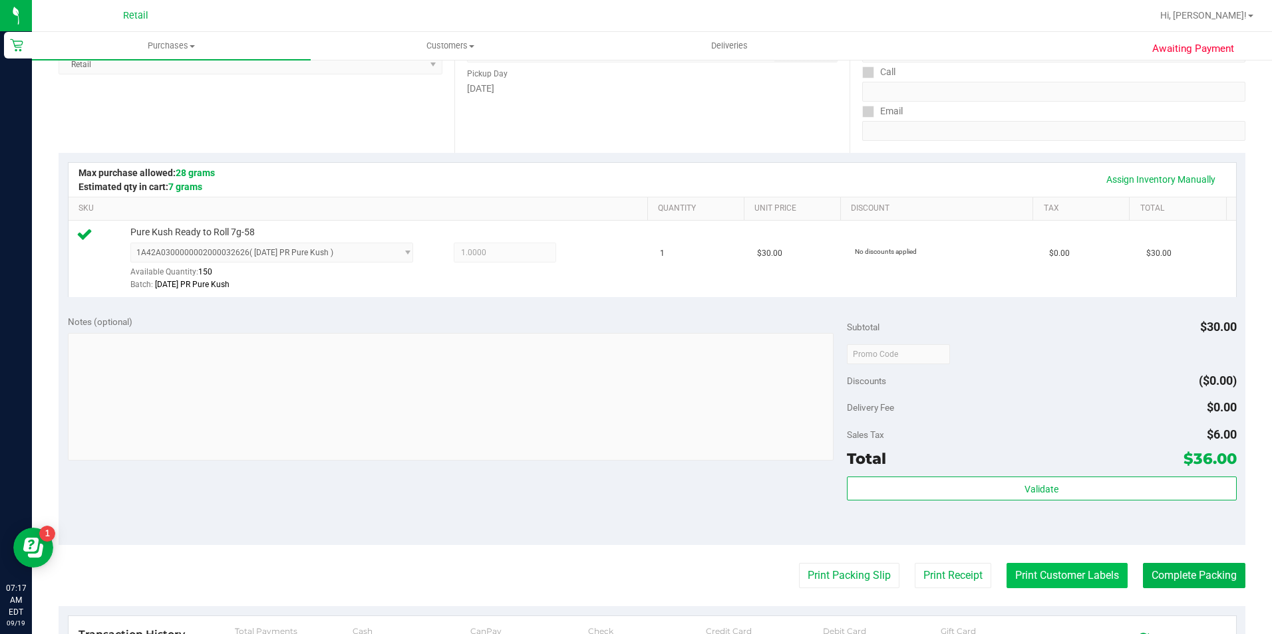
scroll to position [399, 0]
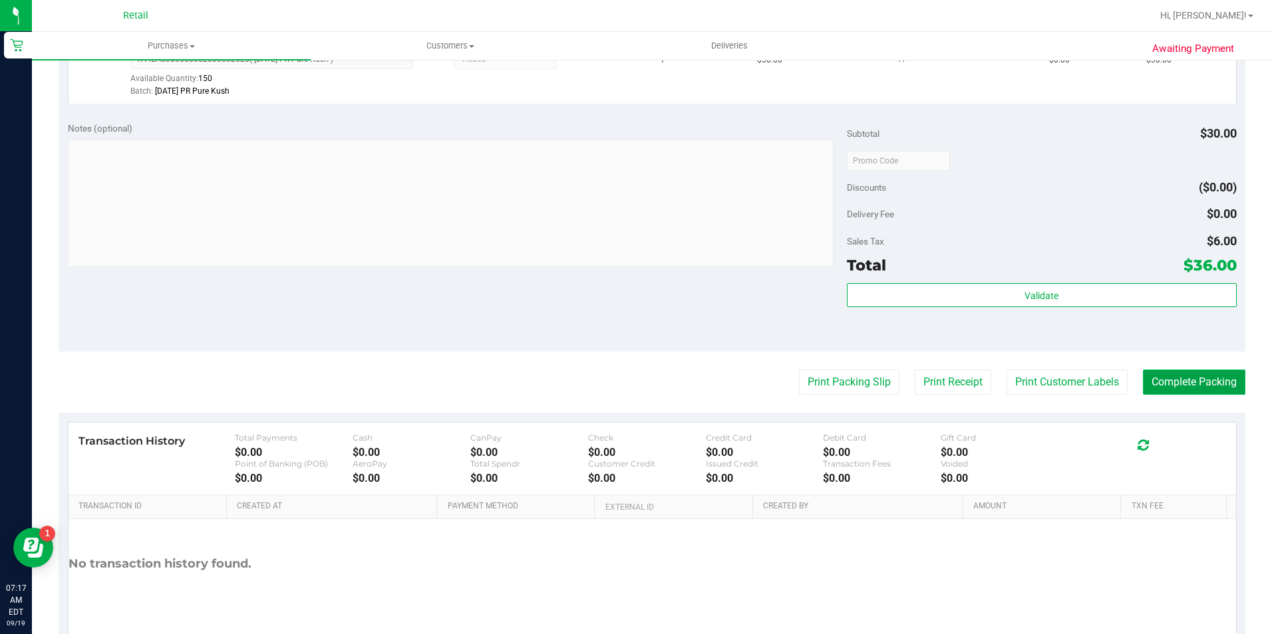
click at [1162, 390] on button "Complete Packing" at bounding box center [1194, 382] width 102 height 25
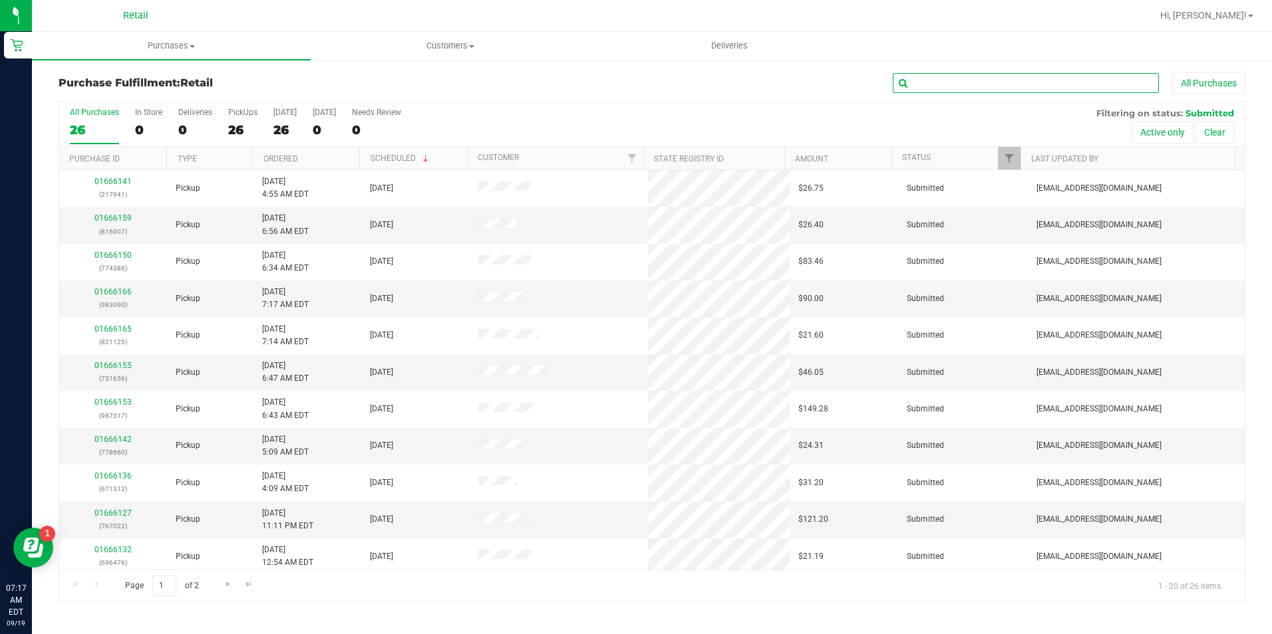
click at [940, 78] on input "text" at bounding box center [1025, 83] width 266 height 20
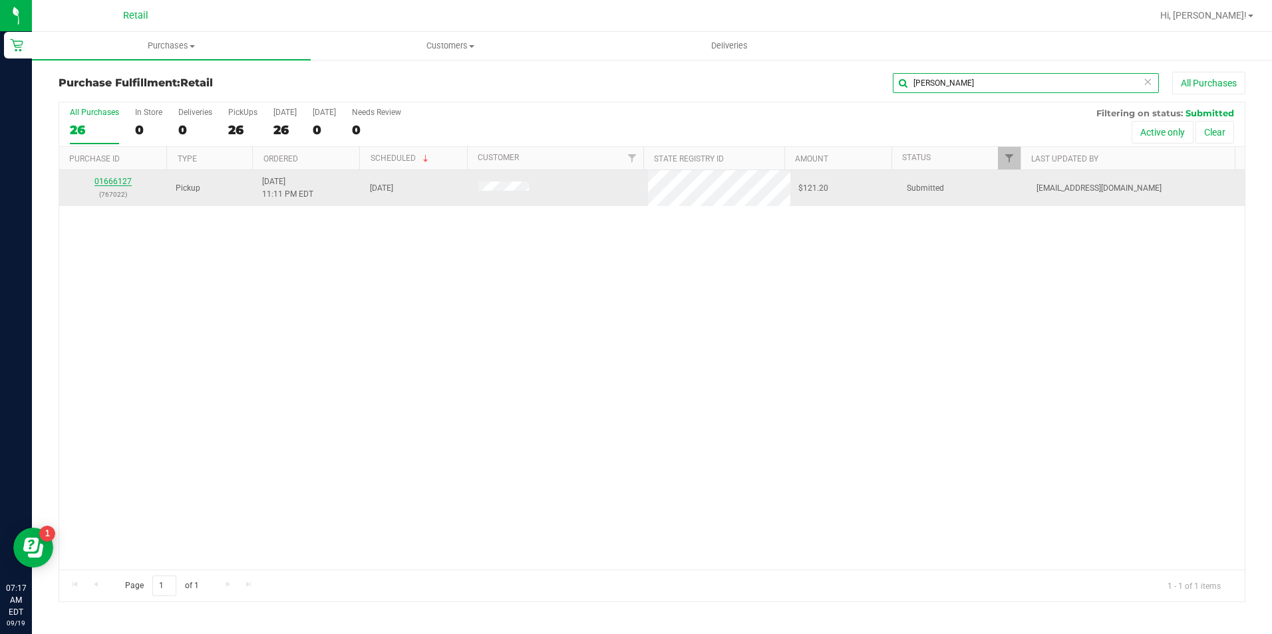
type input "carr"
click at [112, 180] on link "01666127" at bounding box center [112, 181] width 37 height 9
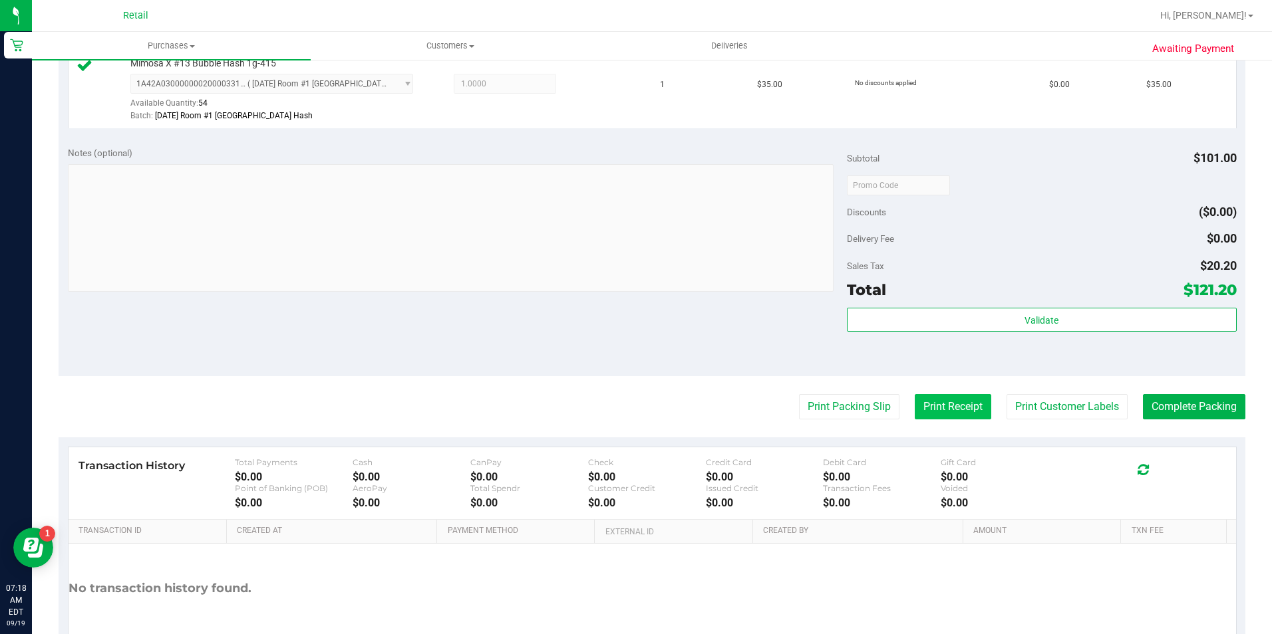
scroll to position [599, 0]
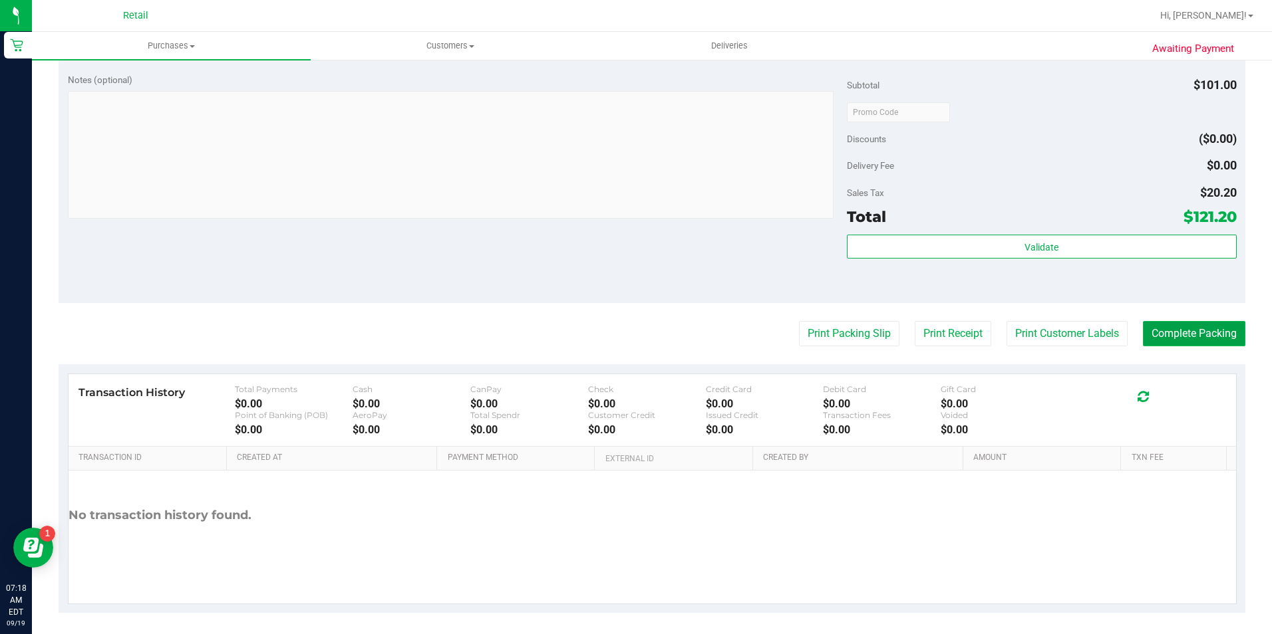
click at [1160, 333] on button "Complete Packing" at bounding box center [1194, 333] width 102 height 25
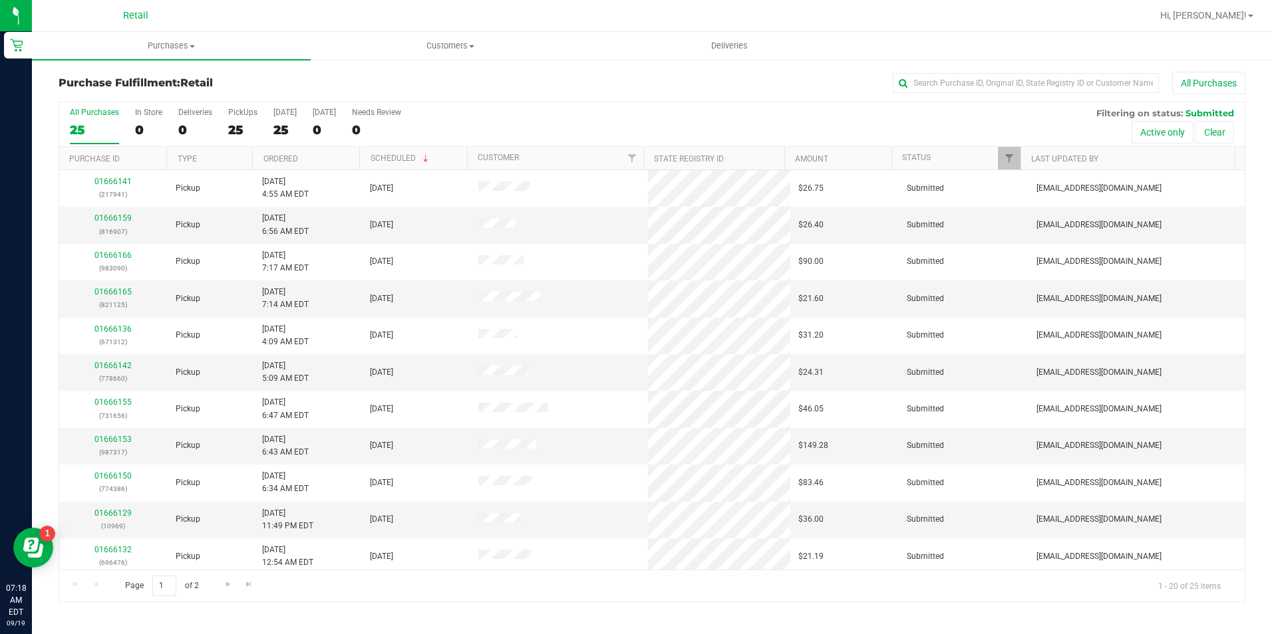
click at [998, 71] on div "Purchase Fulfillment: Retail All Purchases All Purchases 25 In Store 0 Deliveri…" at bounding box center [652, 337] width 1240 height 557
click at [997, 80] on input "text" at bounding box center [1025, 83] width 266 height 20
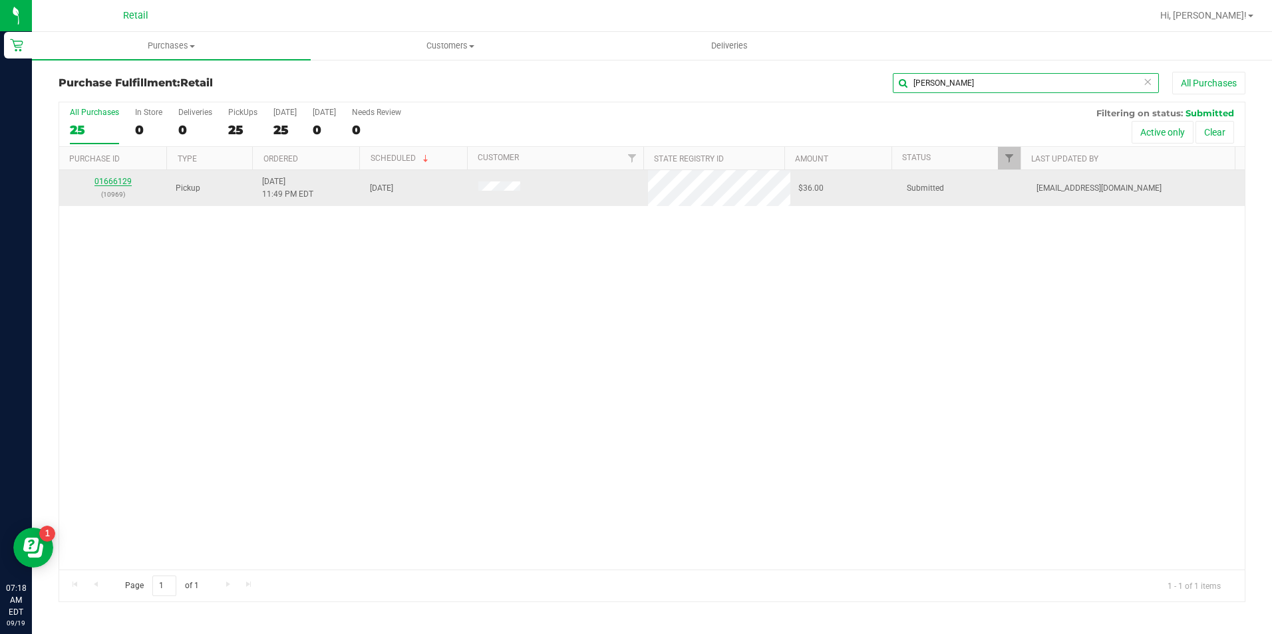
type input "cortes"
click at [105, 185] on link "01666129" at bounding box center [112, 181] width 37 height 9
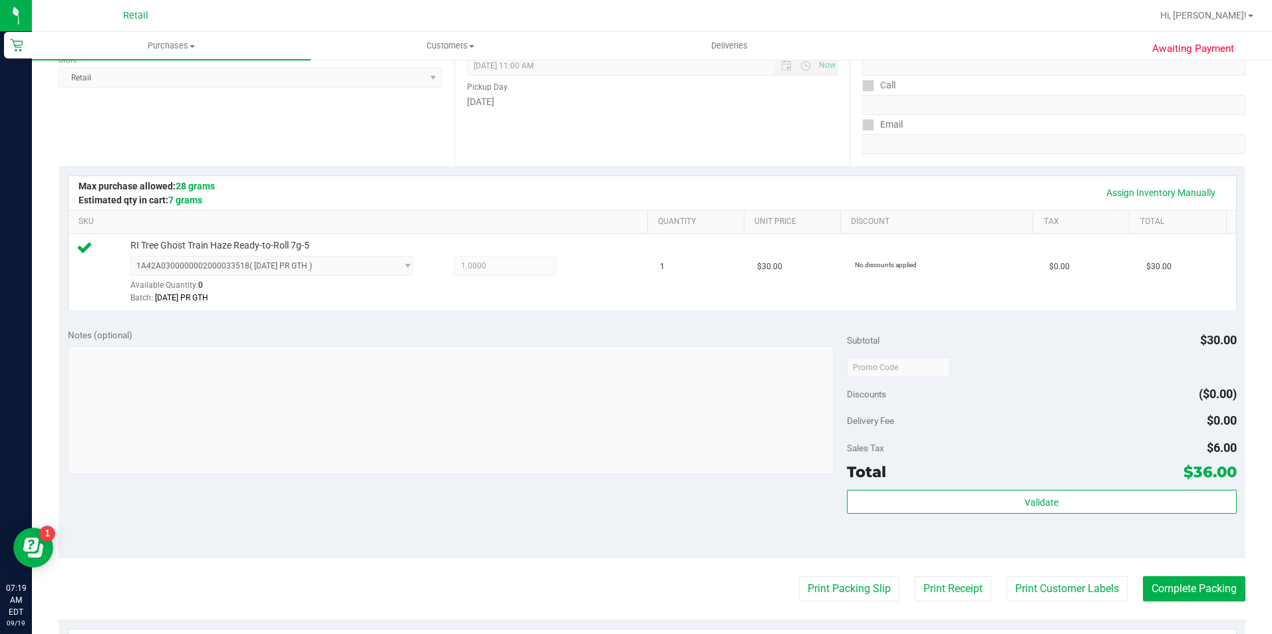
scroll to position [333, 0]
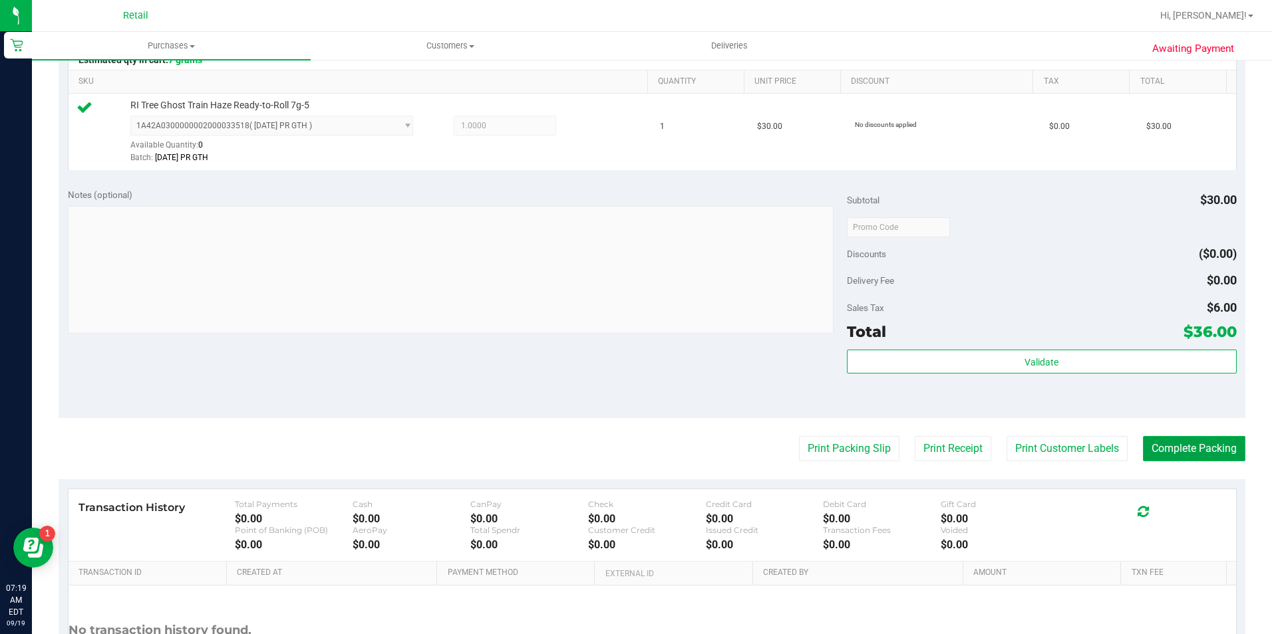
click at [1165, 452] on button "Complete Packing" at bounding box center [1194, 448] width 102 height 25
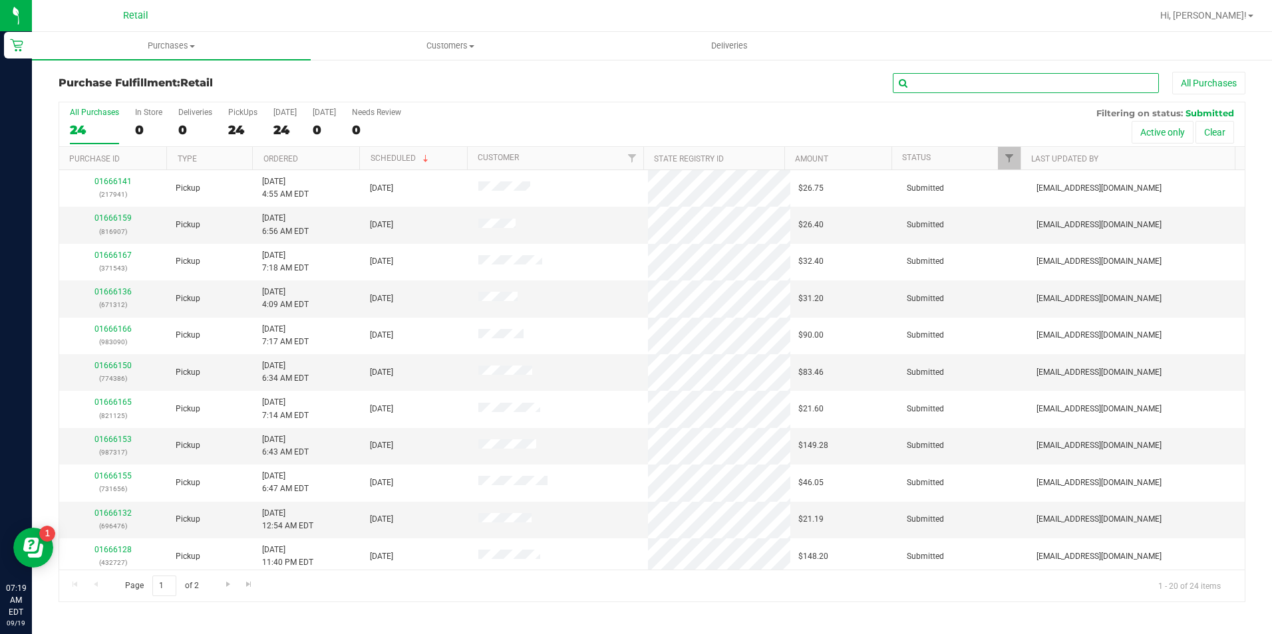
click at [1047, 86] on input "text" at bounding box center [1025, 83] width 266 height 20
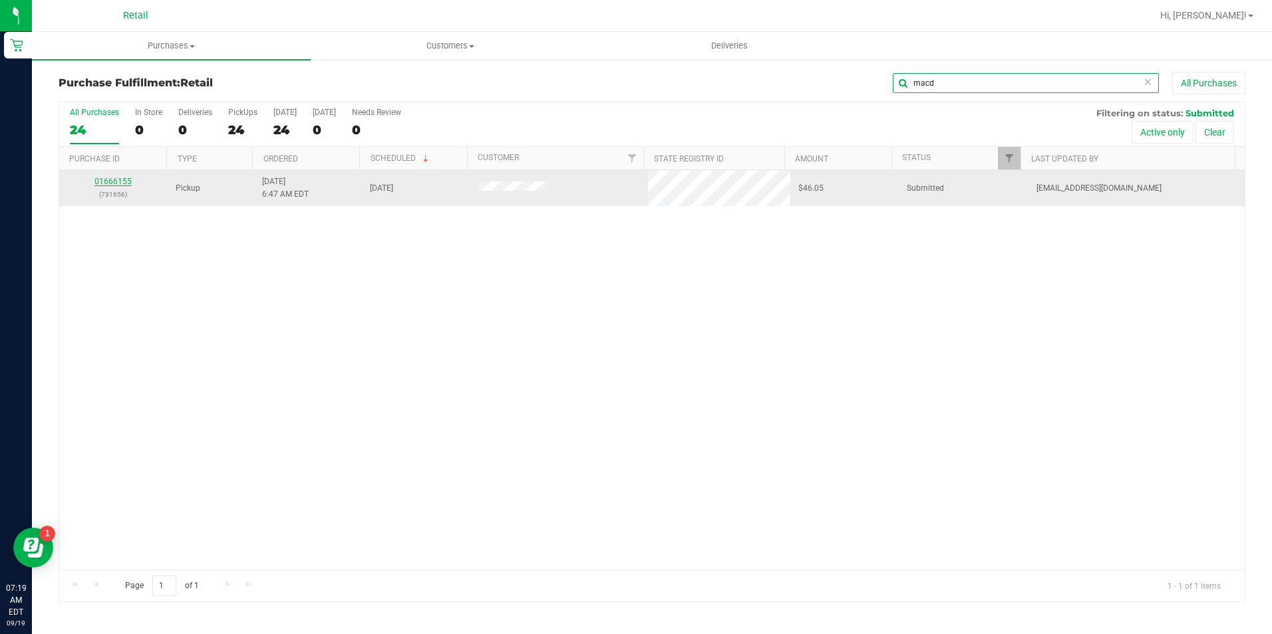
type input "macd"
click at [109, 178] on link "01666155" at bounding box center [112, 181] width 37 height 9
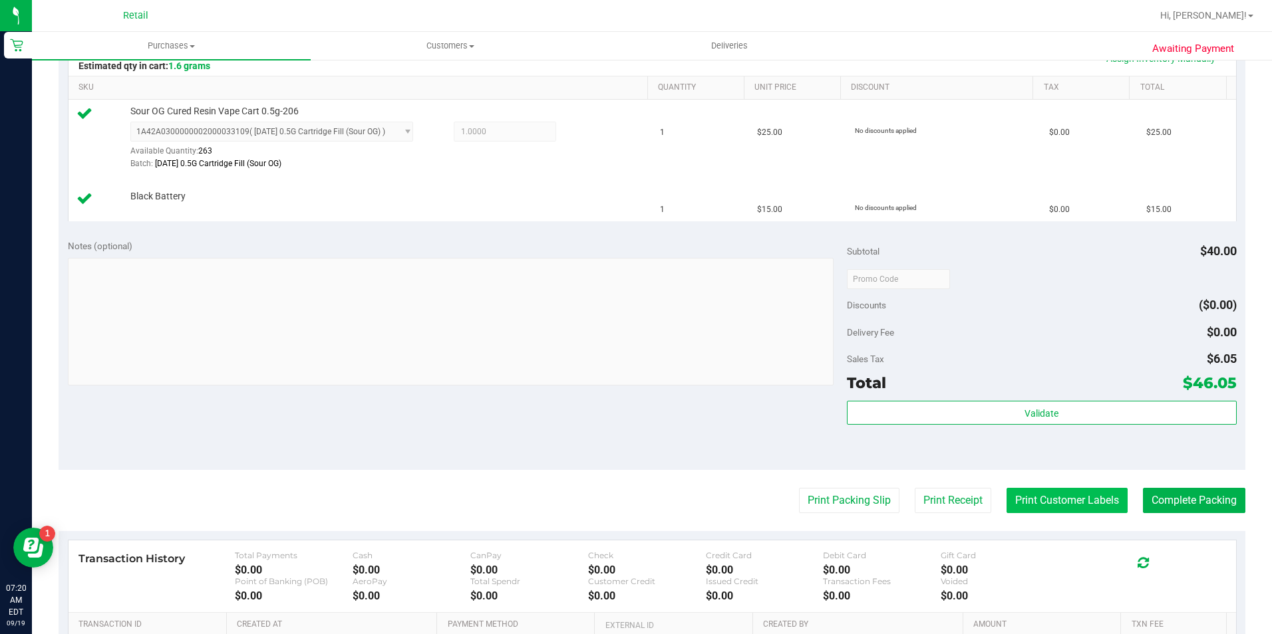
scroll to position [333, 0]
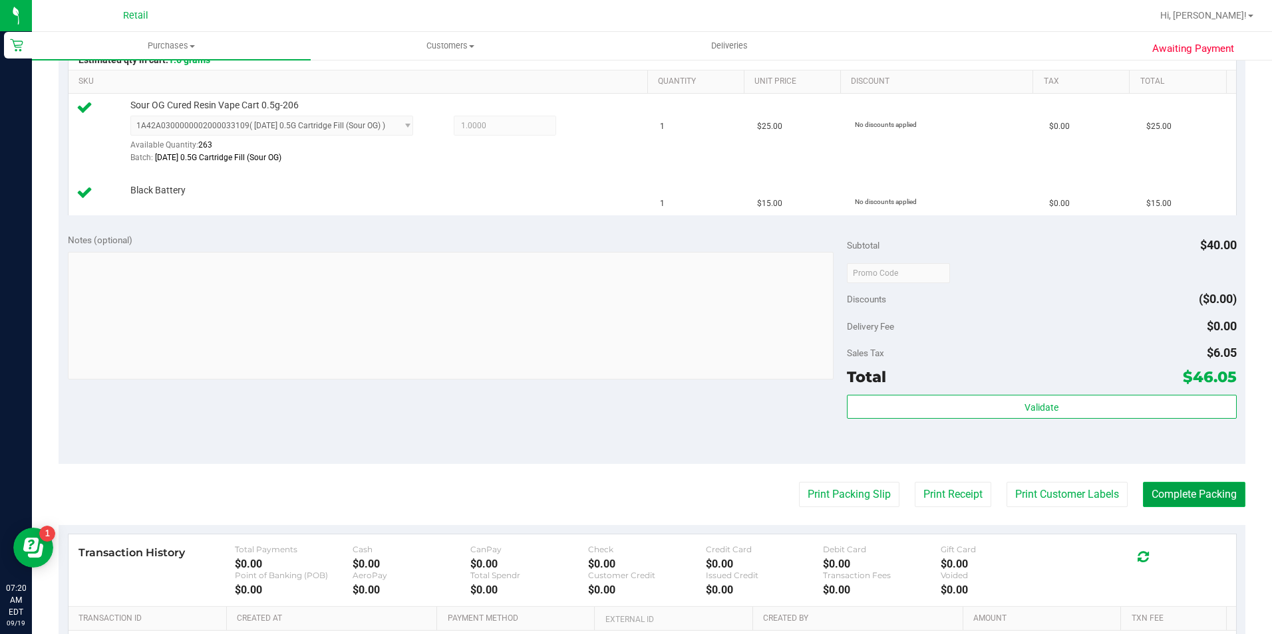
click at [1152, 499] on button "Complete Packing" at bounding box center [1194, 494] width 102 height 25
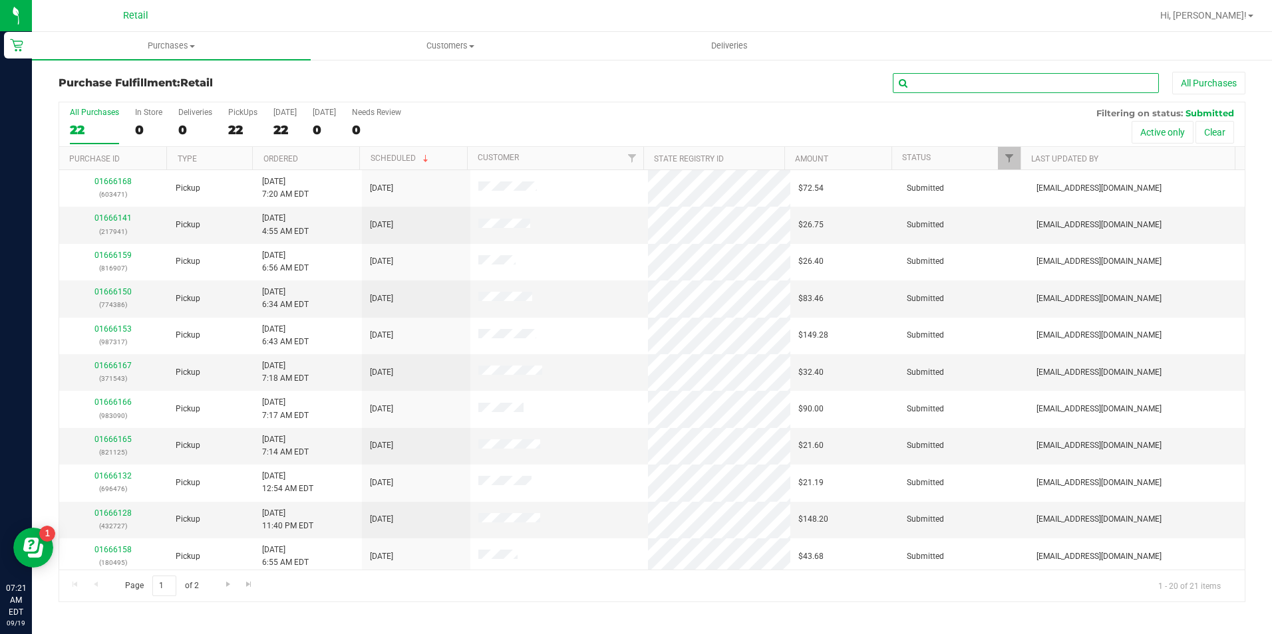
click at [1058, 88] on input "text" at bounding box center [1025, 83] width 266 height 20
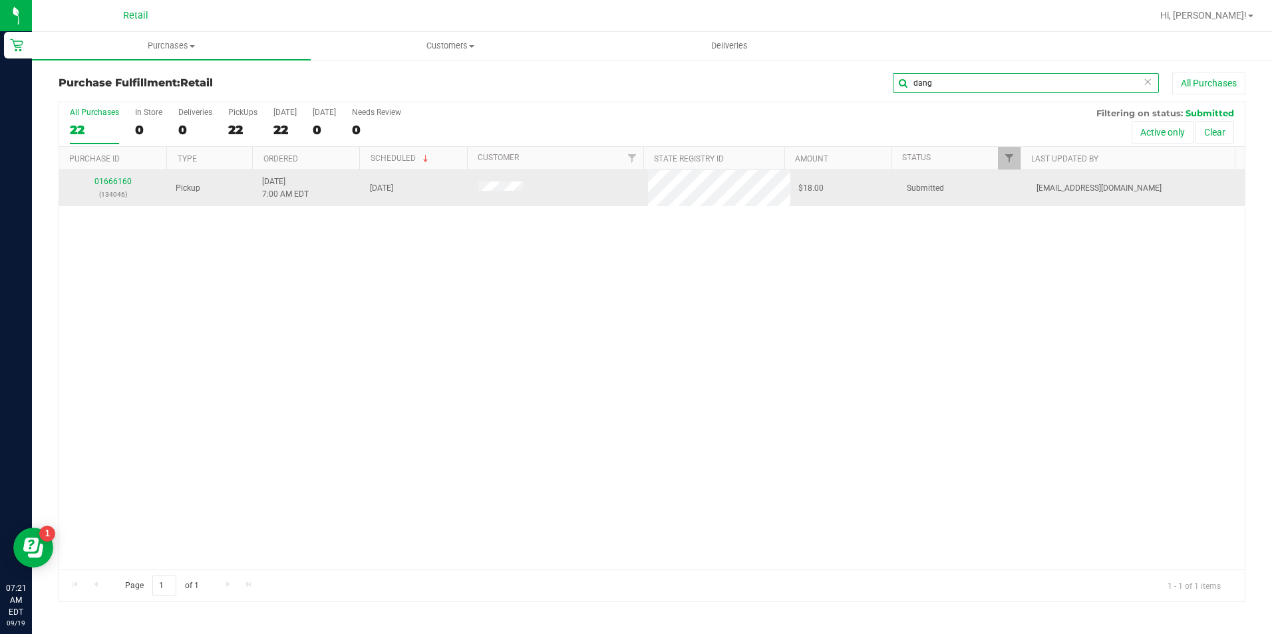
type input "dang"
click at [112, 189] on p "(134046)" at bounding box center [113, 194] width 92 height 13
click at [112, 181] on link "01666160" at bounding box center [112, 181] width 37 height 9
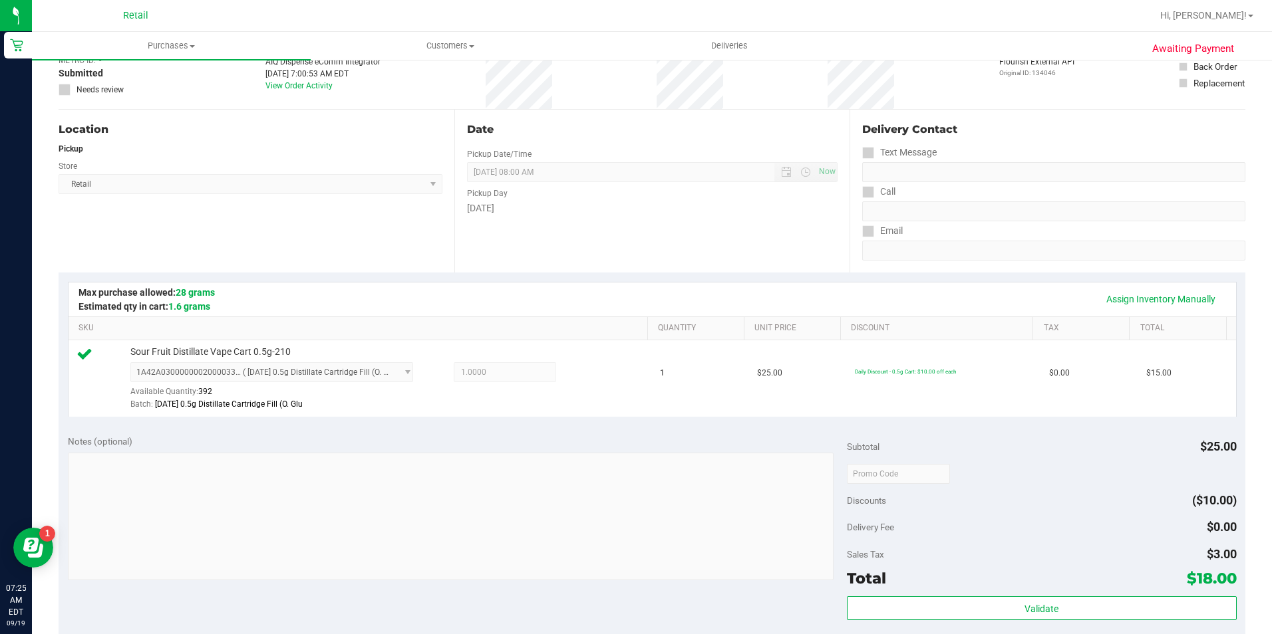
scroll to position [266, 0]
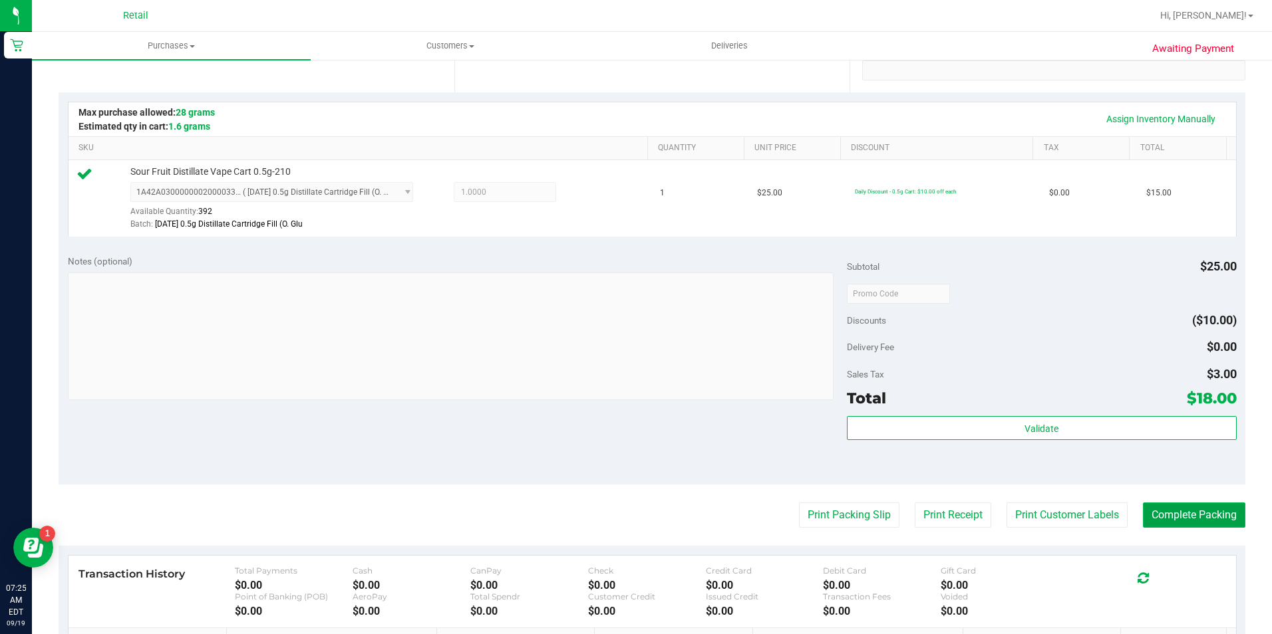
click at [1153, 511] on button "Complete Packing" at bounding box center [1194, 515] width 102 height 25
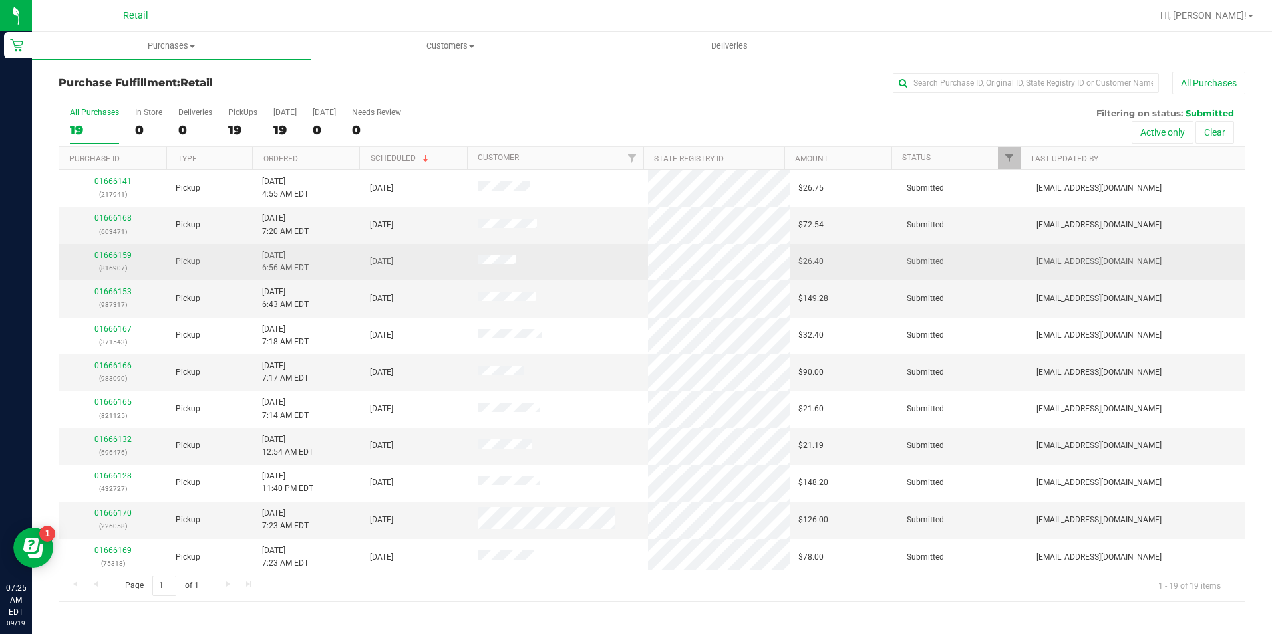
click at [120, 260] on div "01666159 (816907)" at bounding box center [113, 261] width 92 height 25
click at [120, 257] on link "01666159" at bounding box center [112, 255] width 37 height 9
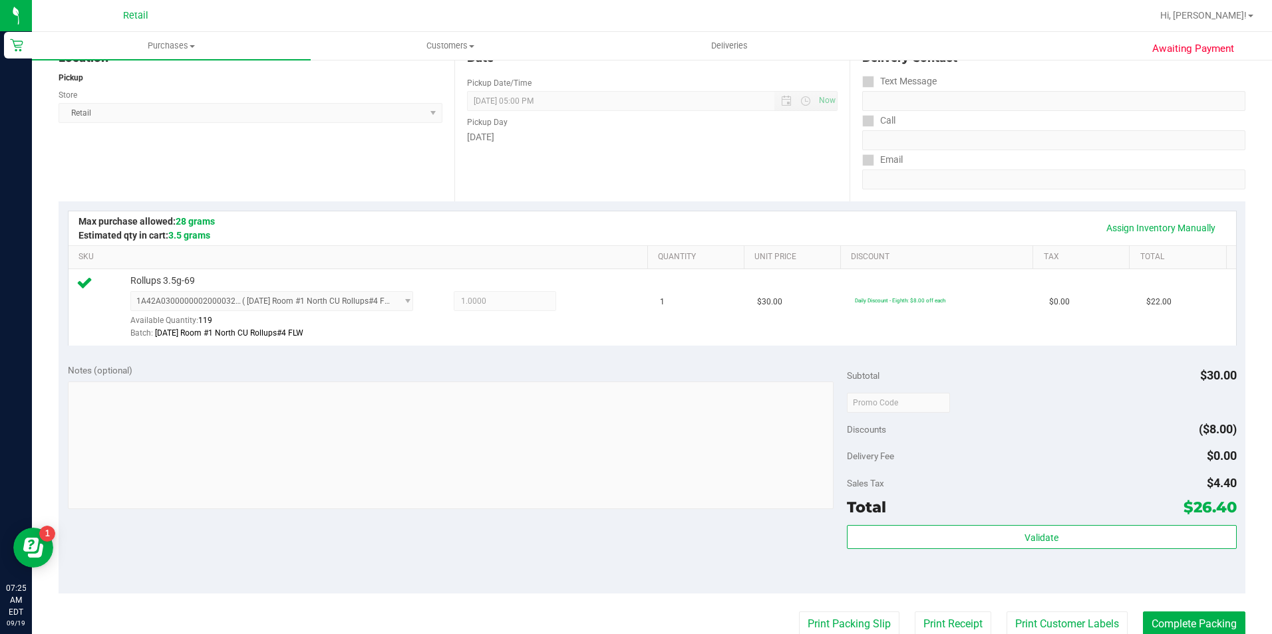
scroll to position [200, 0]
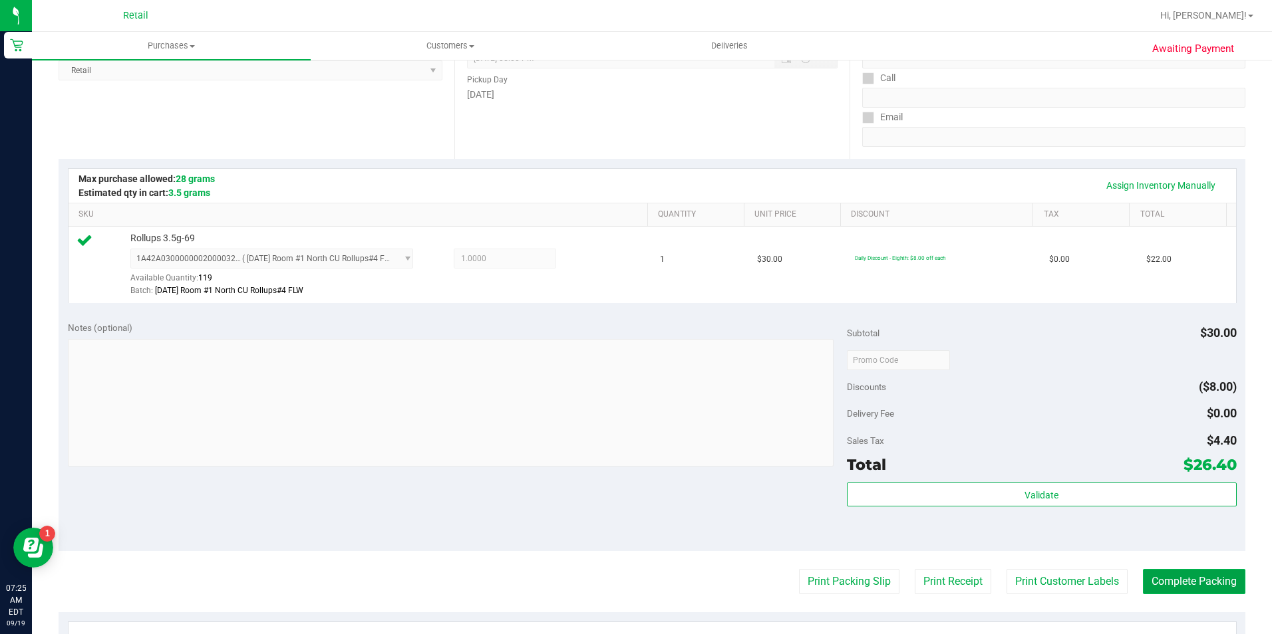
click at [1207, 574] on button "Complete Packing" at bounding box center [1194, 581] width 102 height 25
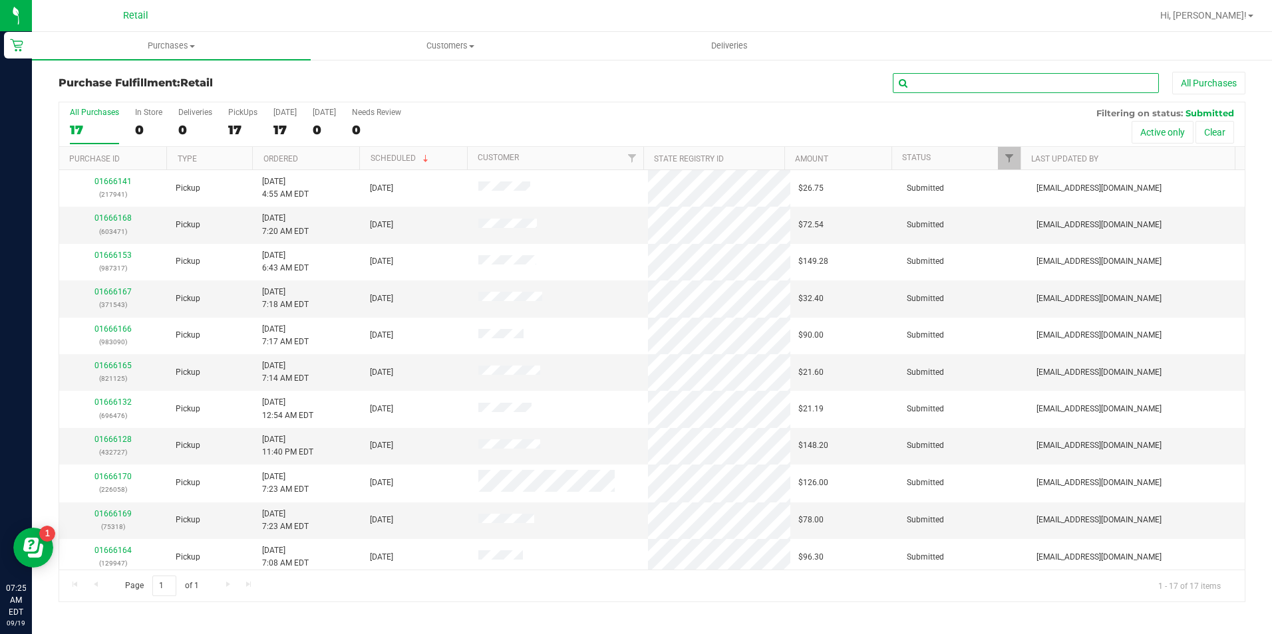
click at [954, 74] on input "text" at bounding box center [1025, 83] width 266 height 20
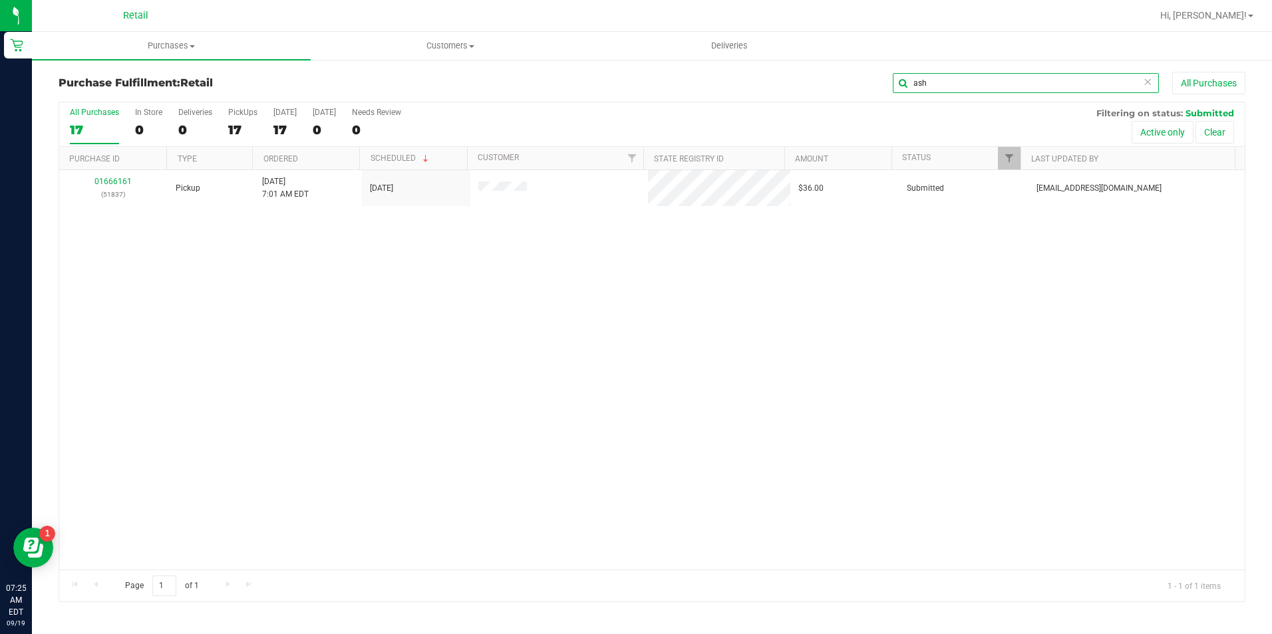
type input "ash"
click at [106, 185] on link "01666161" at bounding box center [112, 181] width 37 height 9
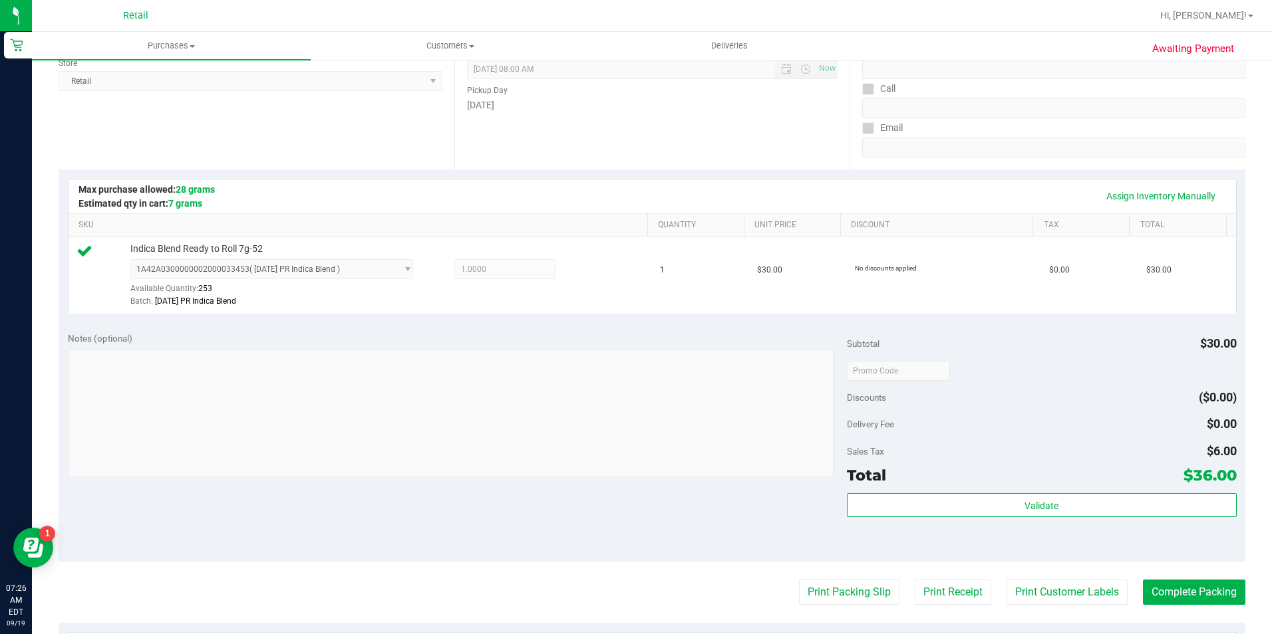
scroll to position [399, 0]
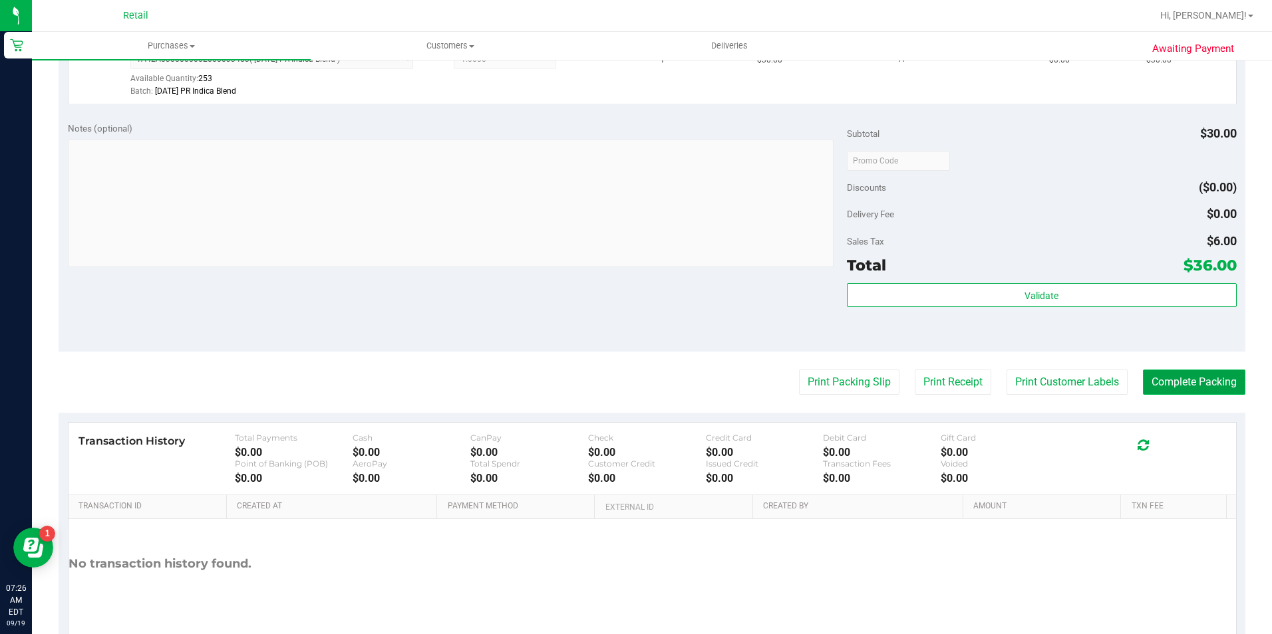
click at [1192, 378] on button "Complete Packing" at bounding box center [1194, 382] width 102 height 25
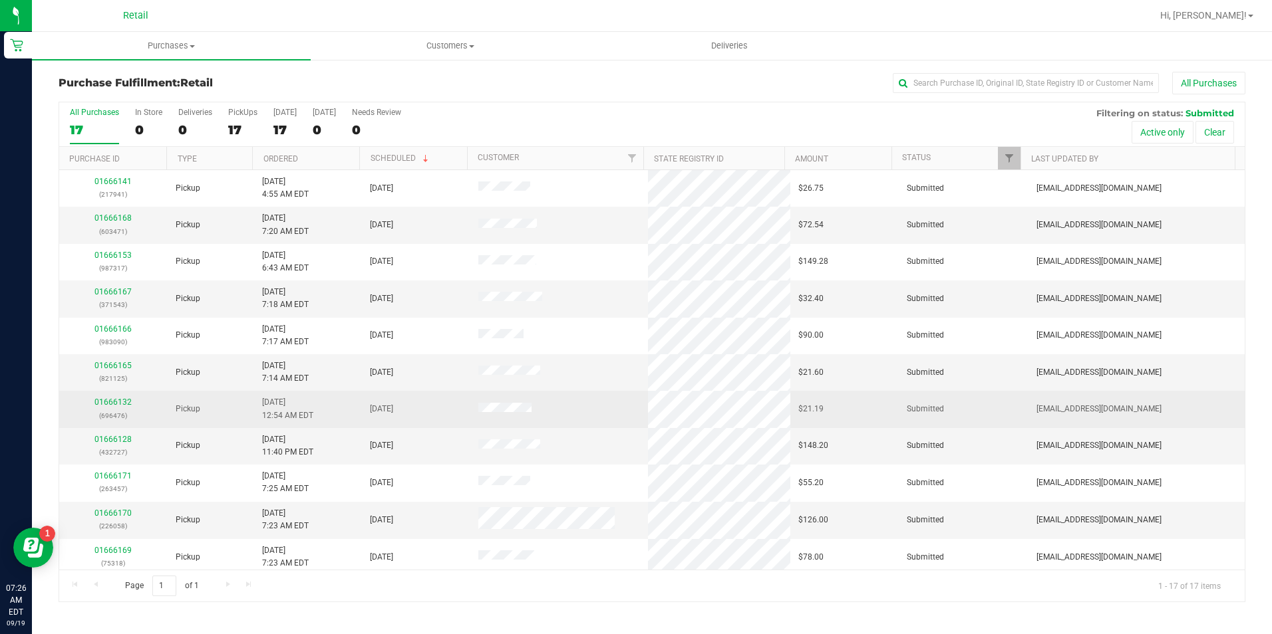
click at [131, 400] on div "01666132 (696476)" at bounding box center [113, 408] width 92 height 25
click at [124, 404] on link "01666132" at bounding box center [112, 402] width 37 height 9
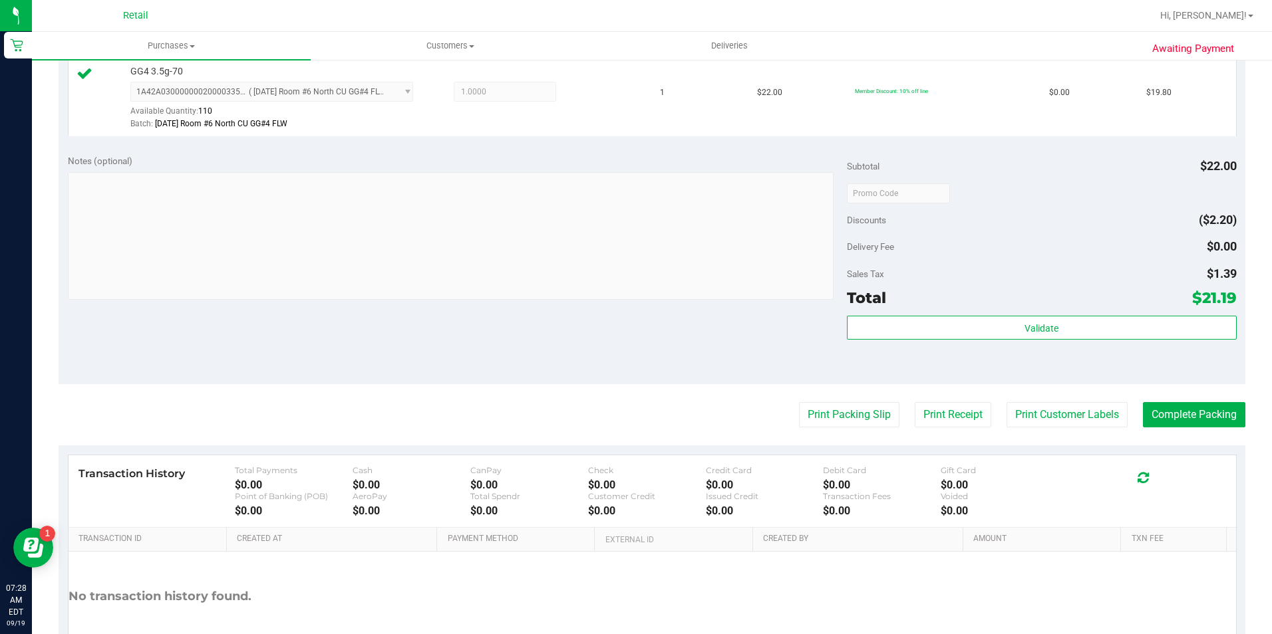
scroll to position [399, 0]
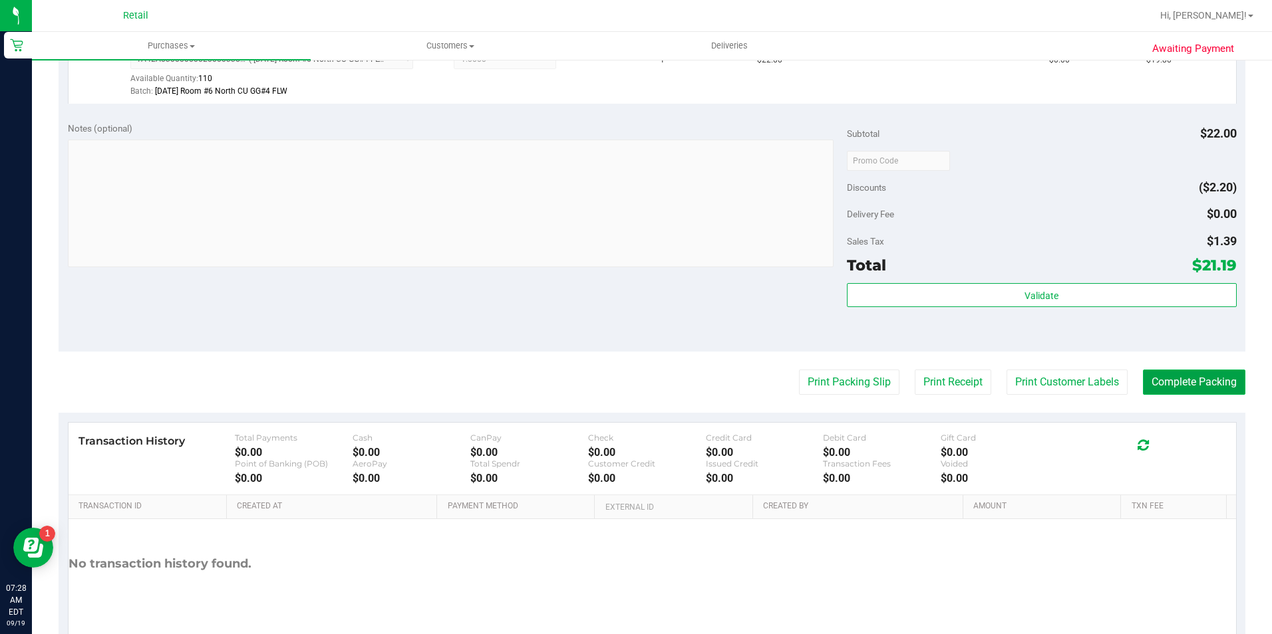
click at [1188, 385] on button "Complete Packing" at bounding box center [1194, 382] width 102 height 25
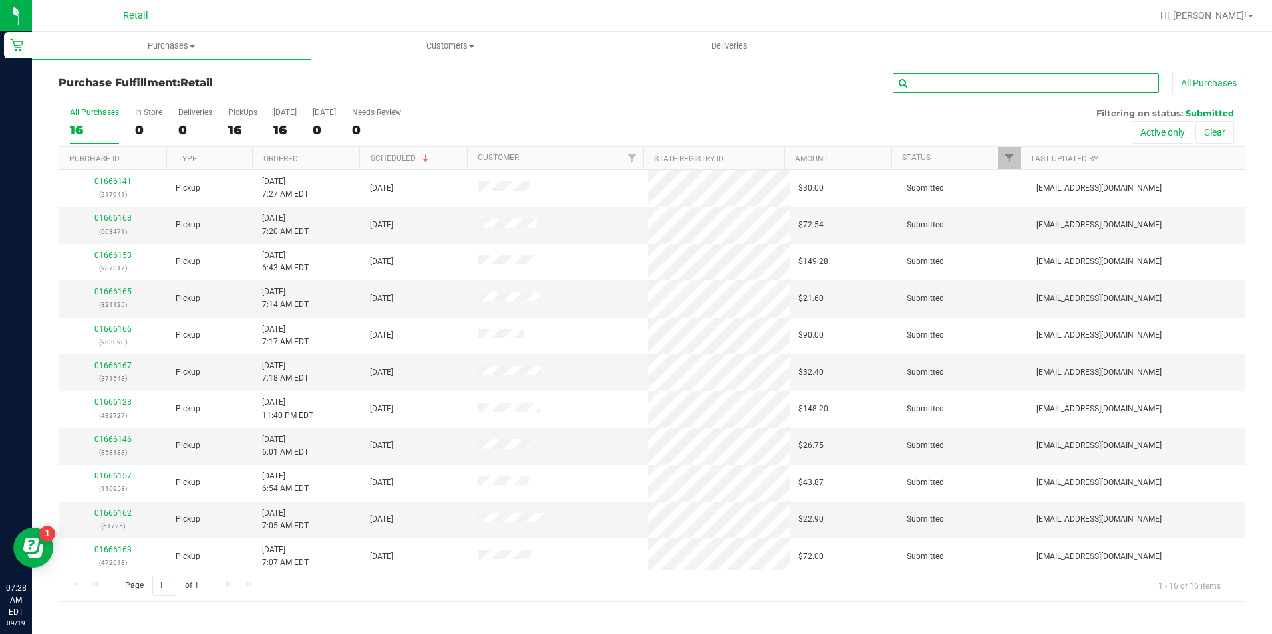
click at [943, 87] on input "text" at bounding box center [1025, 83] width 266 height 20
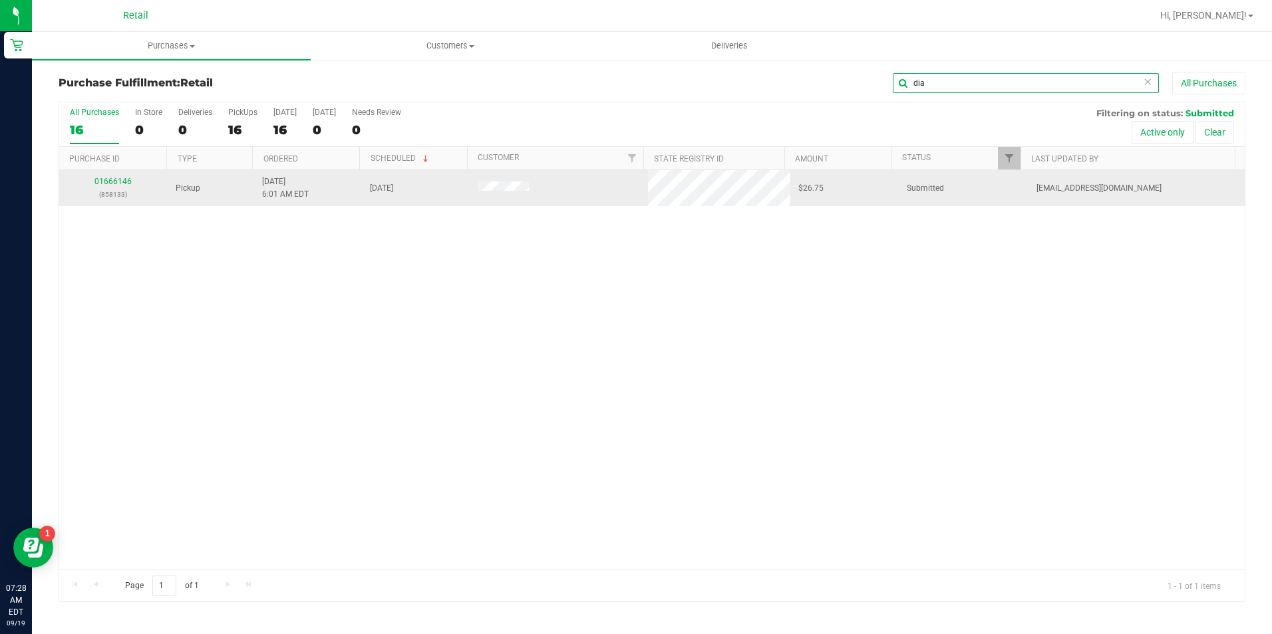
type input "dia"
click at [106, 172] on td "01666146 (858133)" at bounding box center [113, 188] width 108 height 36
click at [108, 182] on link "01666146" at bounding box center [112, 181] width 37 height 9
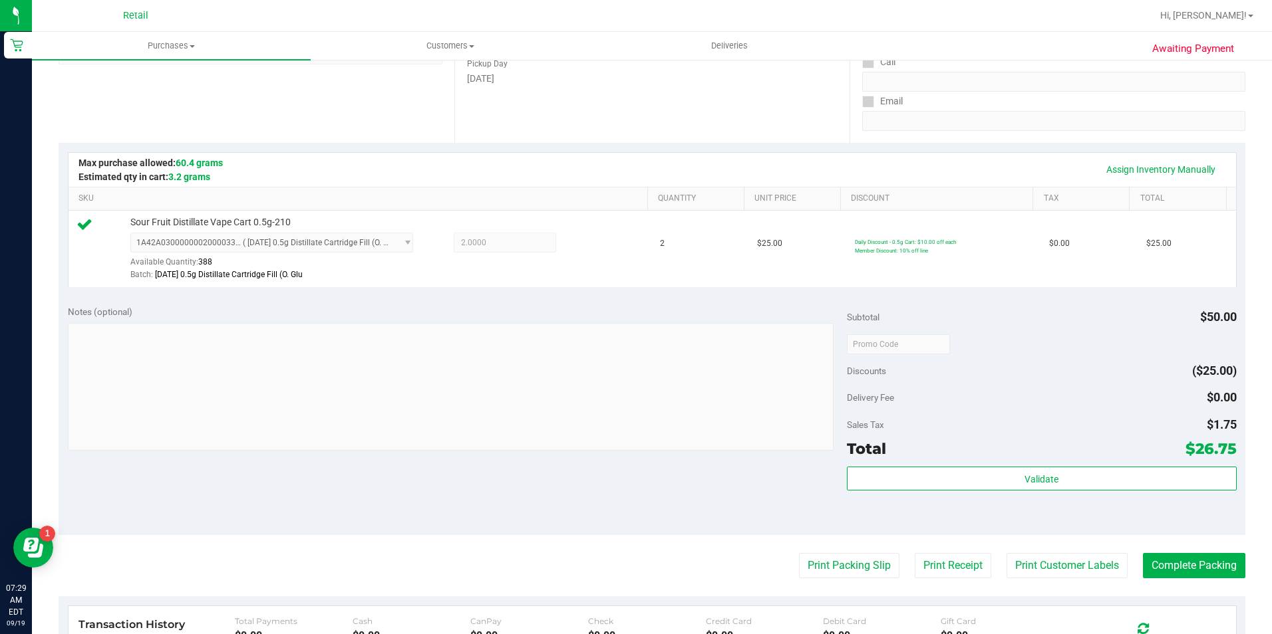
scroll to position [266, 0]
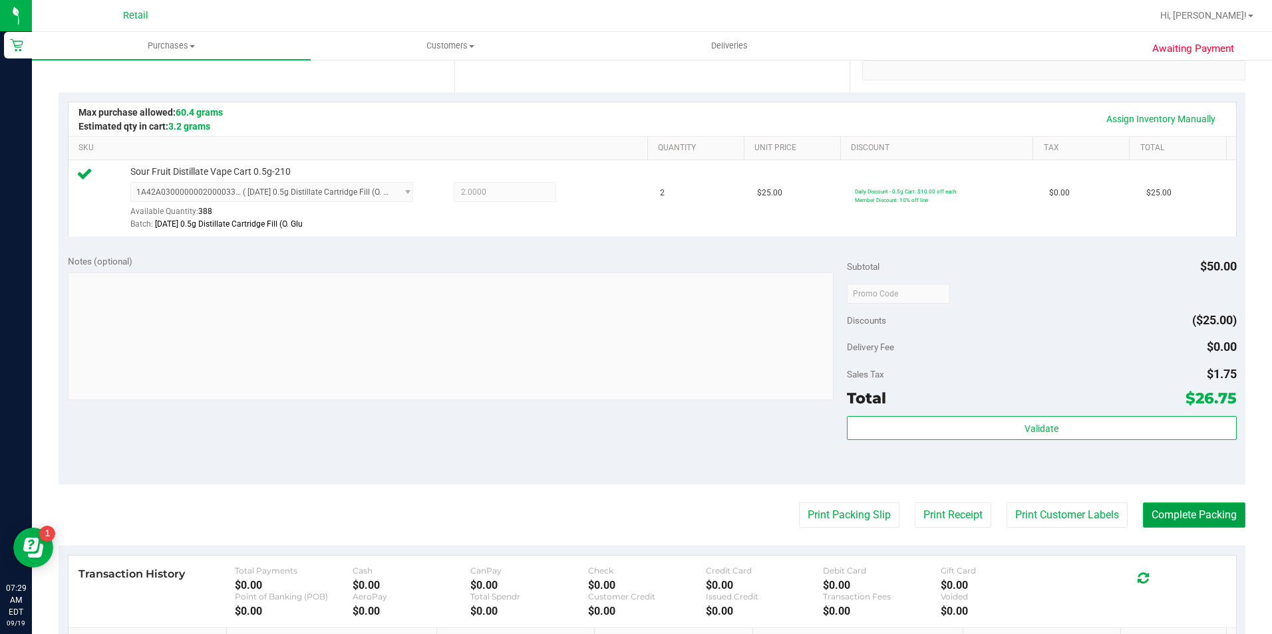
click at [1181, 526] on button "Complete Packing" at bounding box center [1194, 515] width 102 height 25
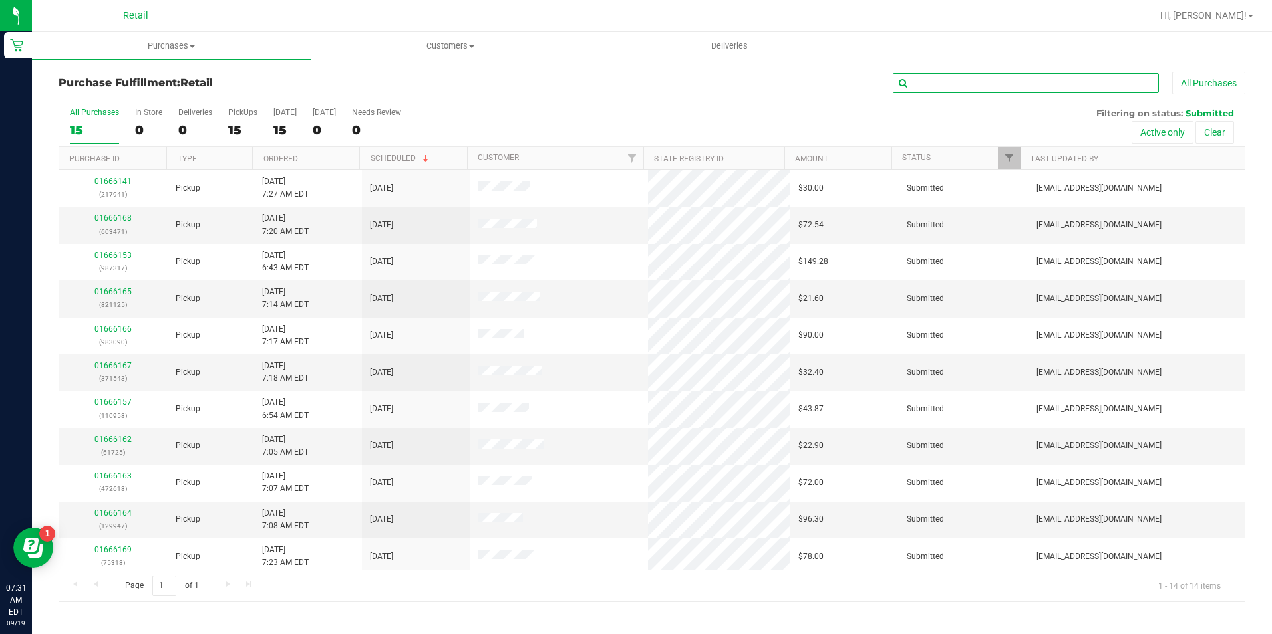
click at [929, 90] on input "text" at bounding box center [1025, 83] width 266 height 20
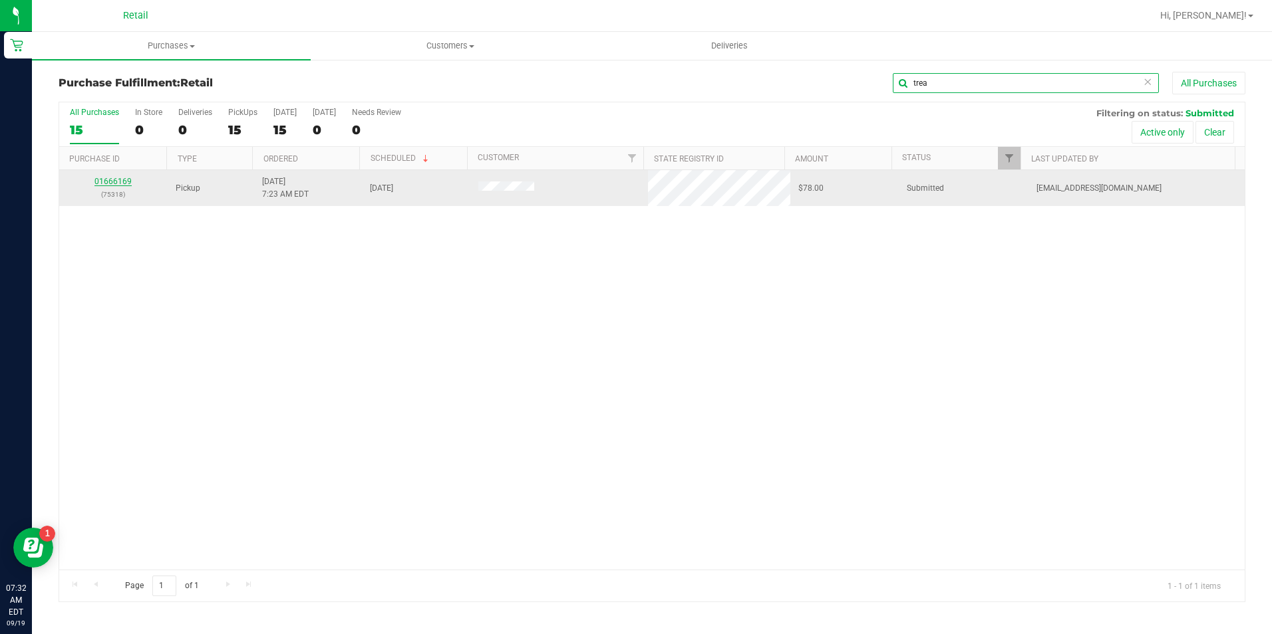
type input "trea"
click at [122, 177] on link "01666169" at bounding box center [112, 181] width 37 height 9
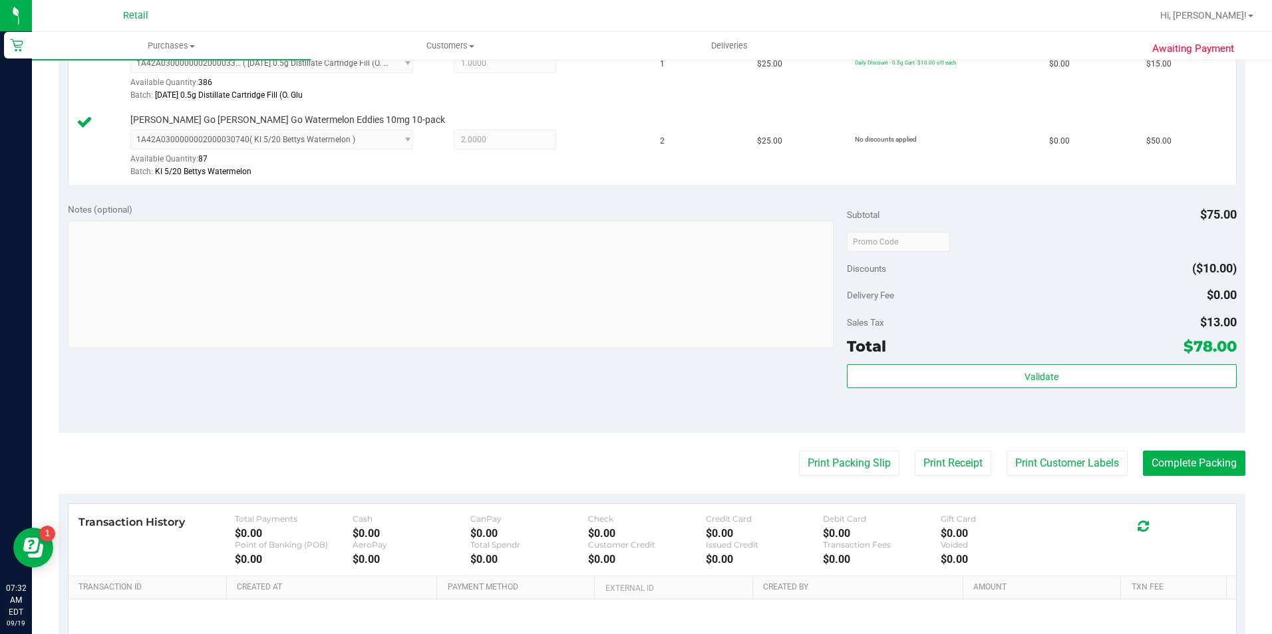
scroll to position [466, 0]
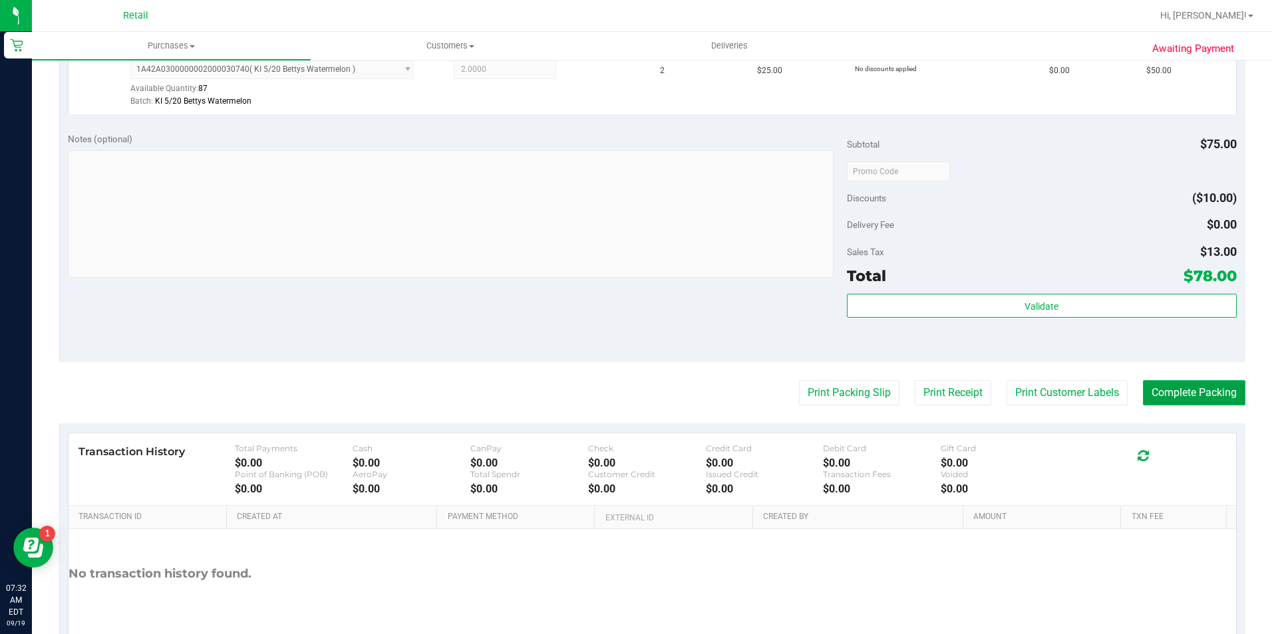
click at [1176, 387] on button "Complete Packing" at bounding box center [1194, 392] width 102 height 25
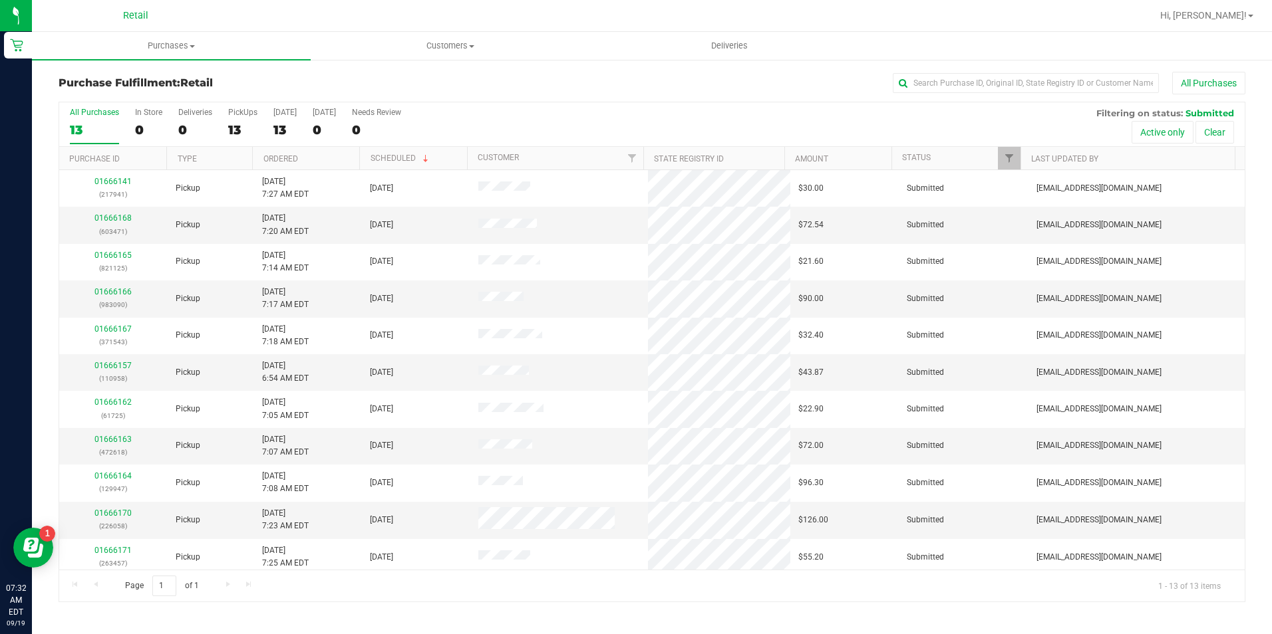
click at [949, 70] on div "Purchase Fulfillment: Retail All Purchases All Purchases 13 In Store 0 Deliveri…" at bounding box center [652, 337] width 1240 height 557
click at [949, 75] on input "text" at bounding box center [1025, 83] width 266 height 20
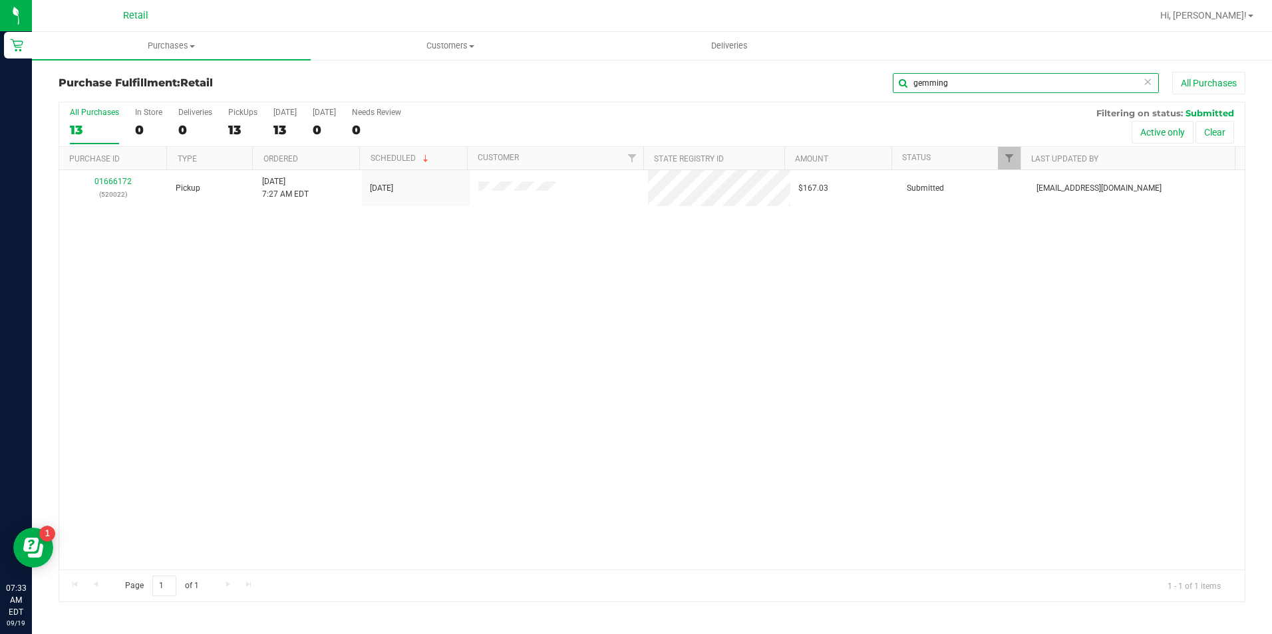
type input "gemming"
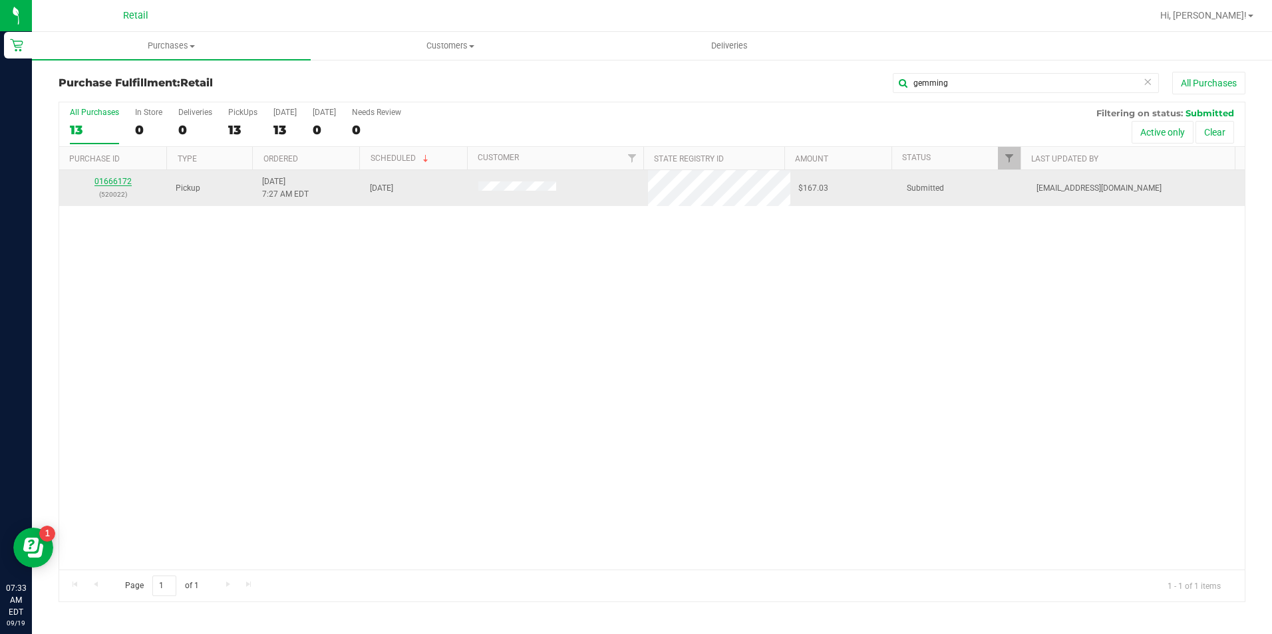
click at [112, 183] on link "01666172" at bounding box center [112, 181] width 37 height 9
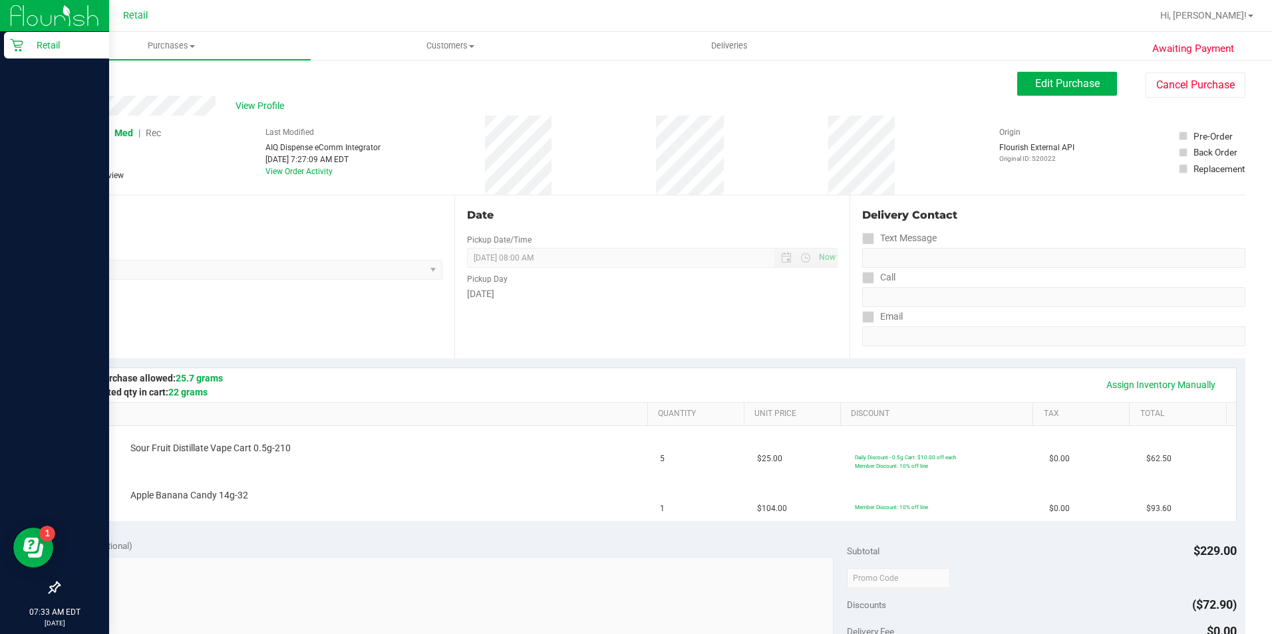
click at [19, 45] on icon at bounding box center [16, 45] width 13 height 13
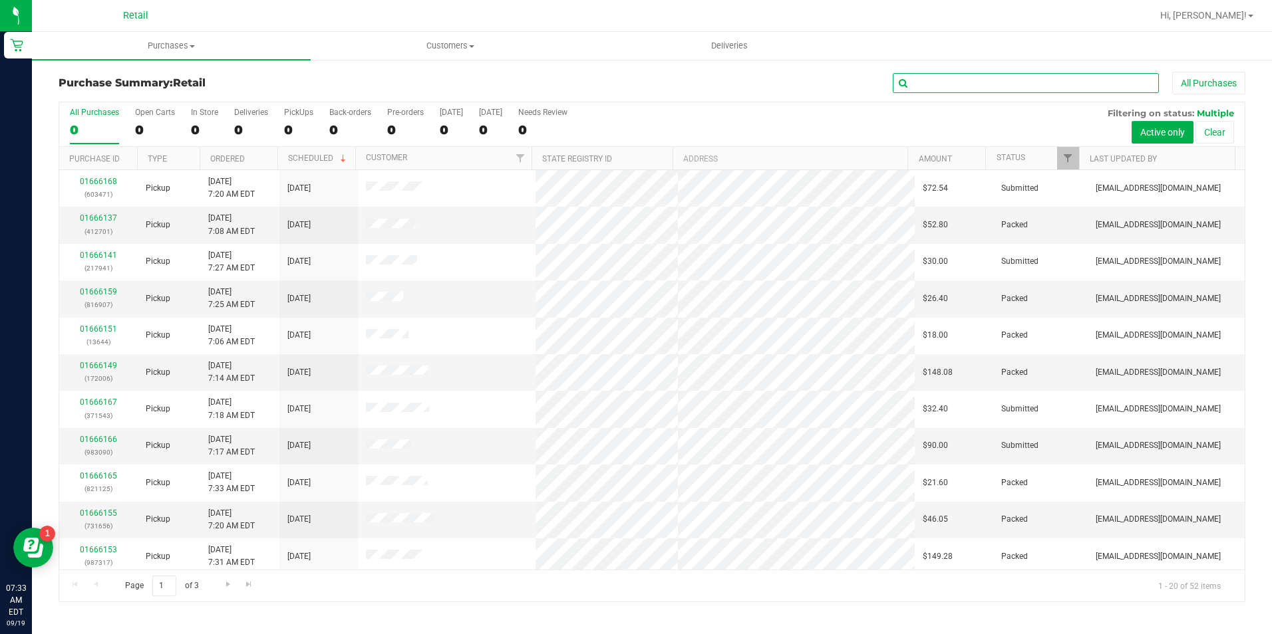
click at [974, 84] on input "text" at bounding box center [1025, 83] width 266 height 20
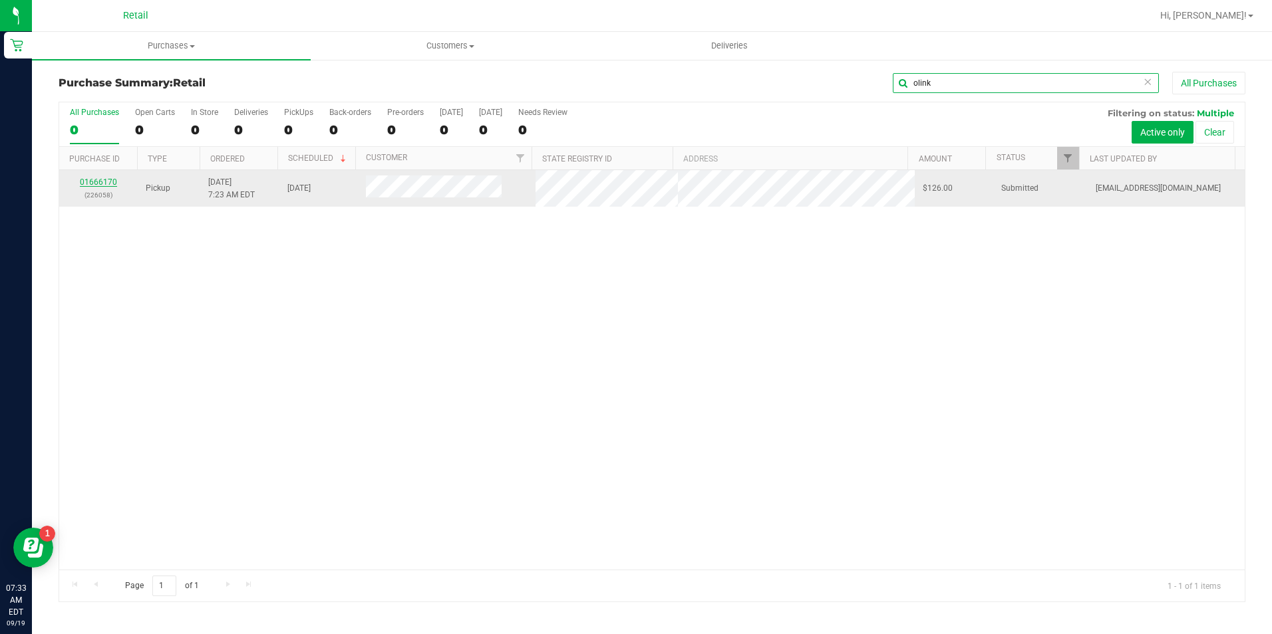
type input "olink"
click at [115, 186] on link "01666170" at bounding box center [98, 182] width 37 height 9
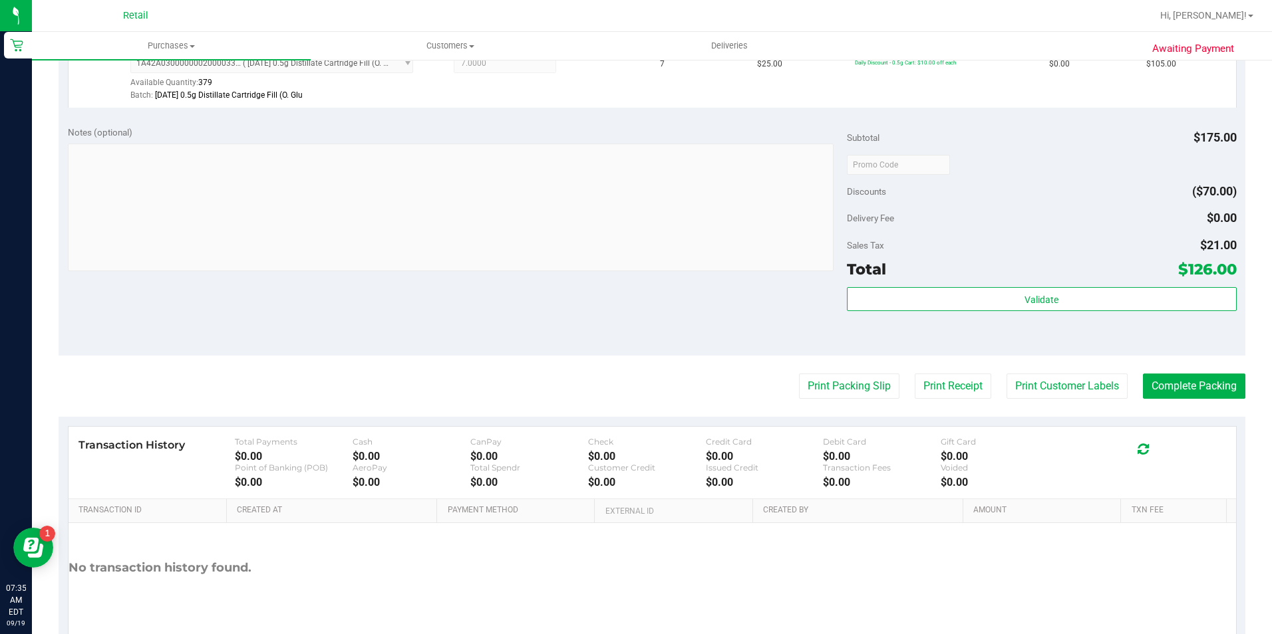
scroll to position [399, 0]
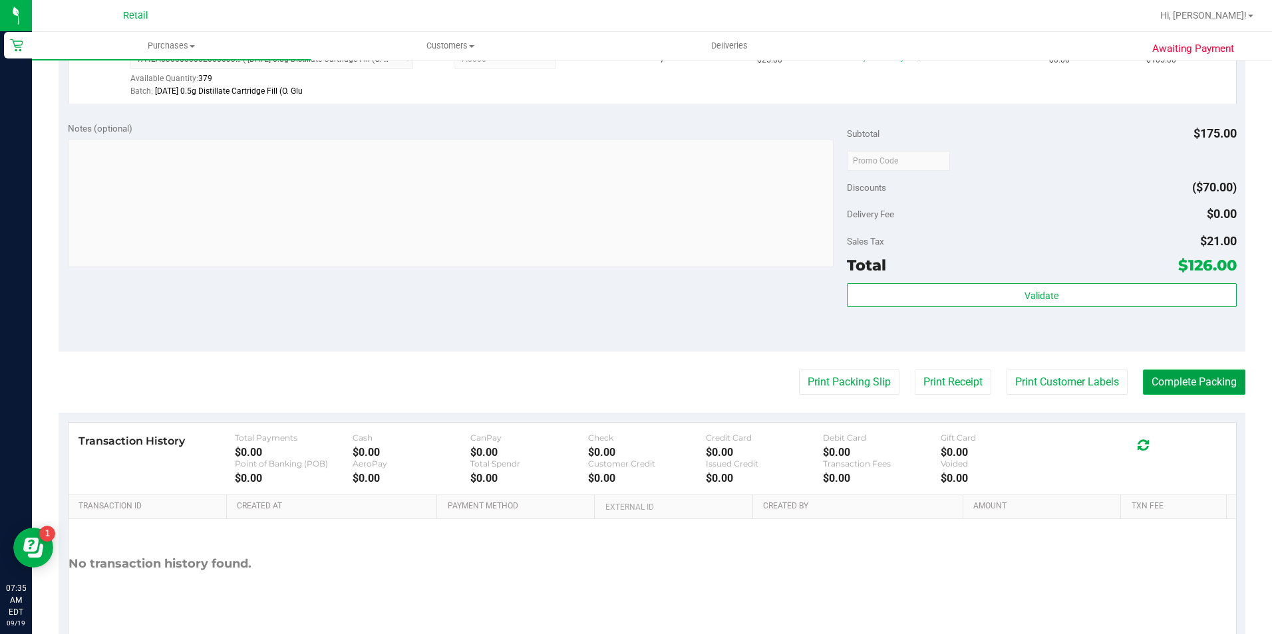
click at [1181, 386] on button "Complete Packing" at bounding box center [1194, 382] width 102 height 25
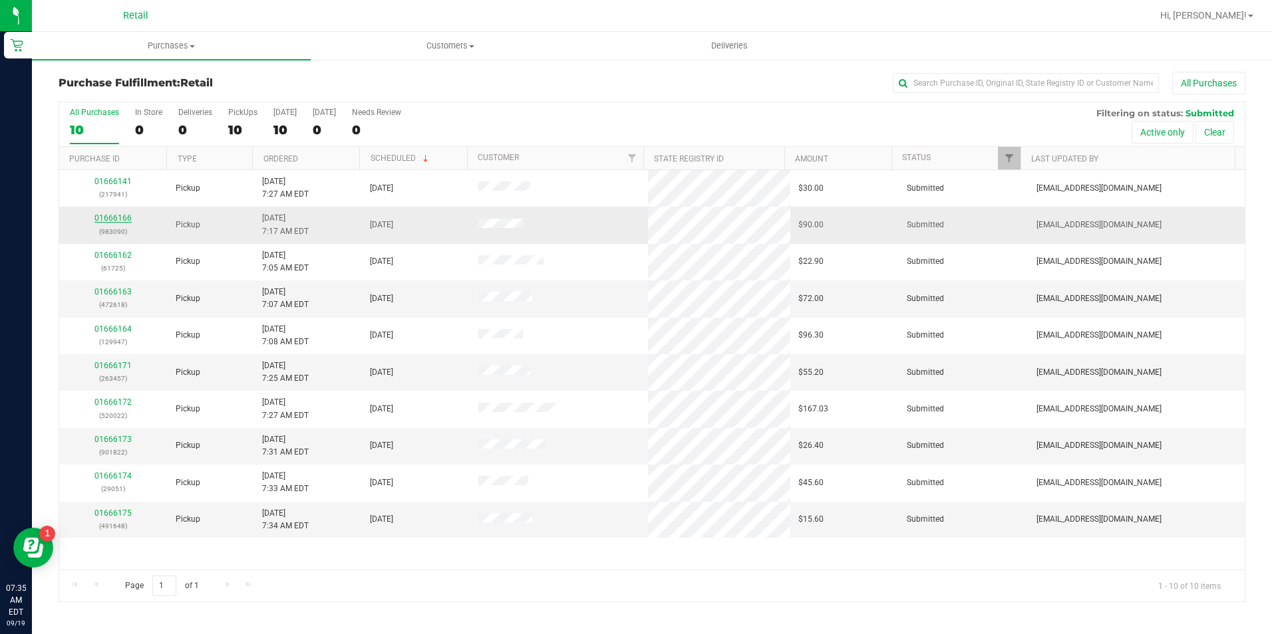
click at [121, 216] on link "01666166" at bounding box center [112, 217] width 37 height 9
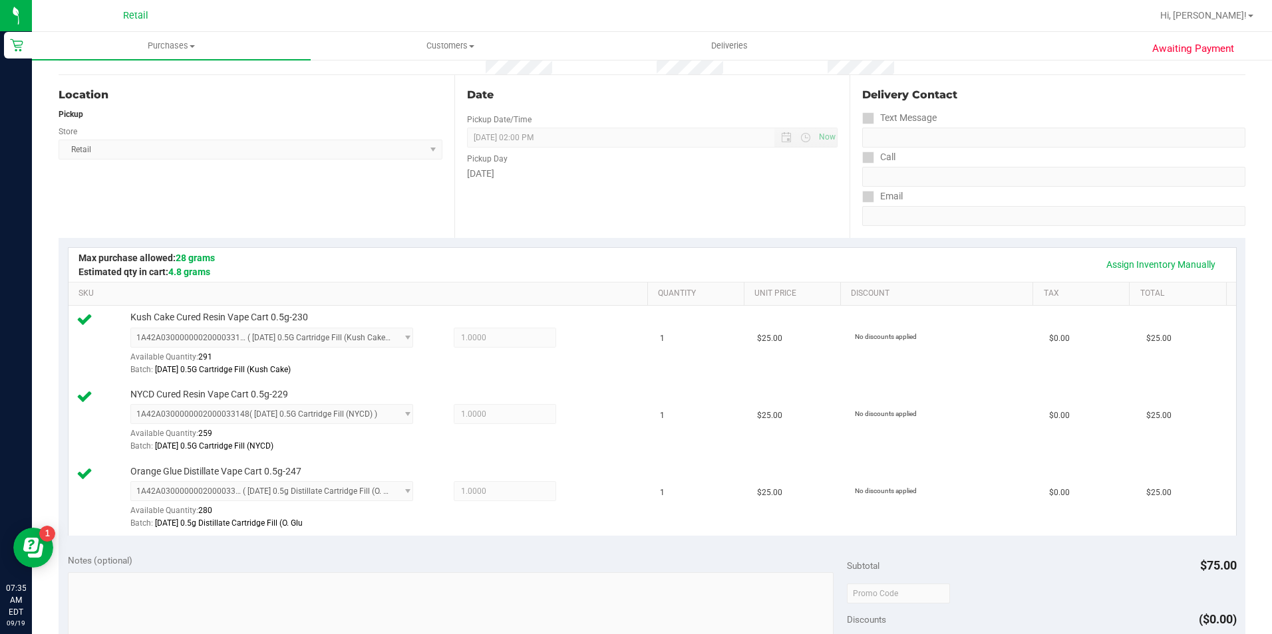
scroll to position [399, 0]
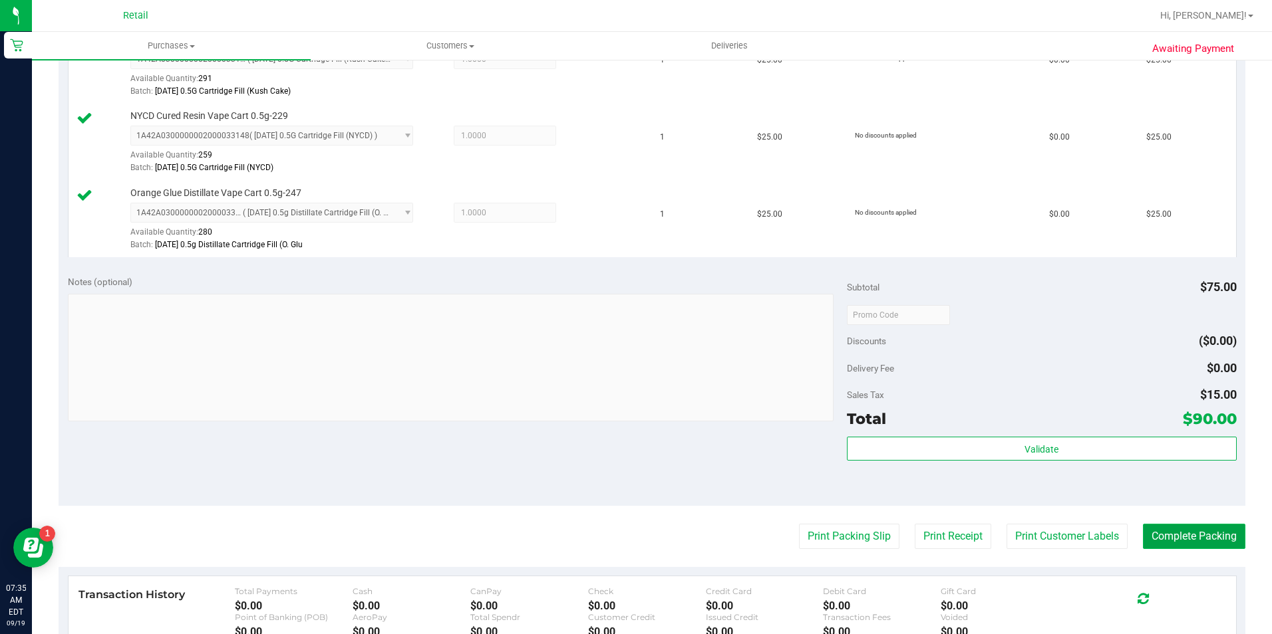
click at [1164, 537] on button "Complete Packing" at bounding box center [1194, 536] width 102 height 25
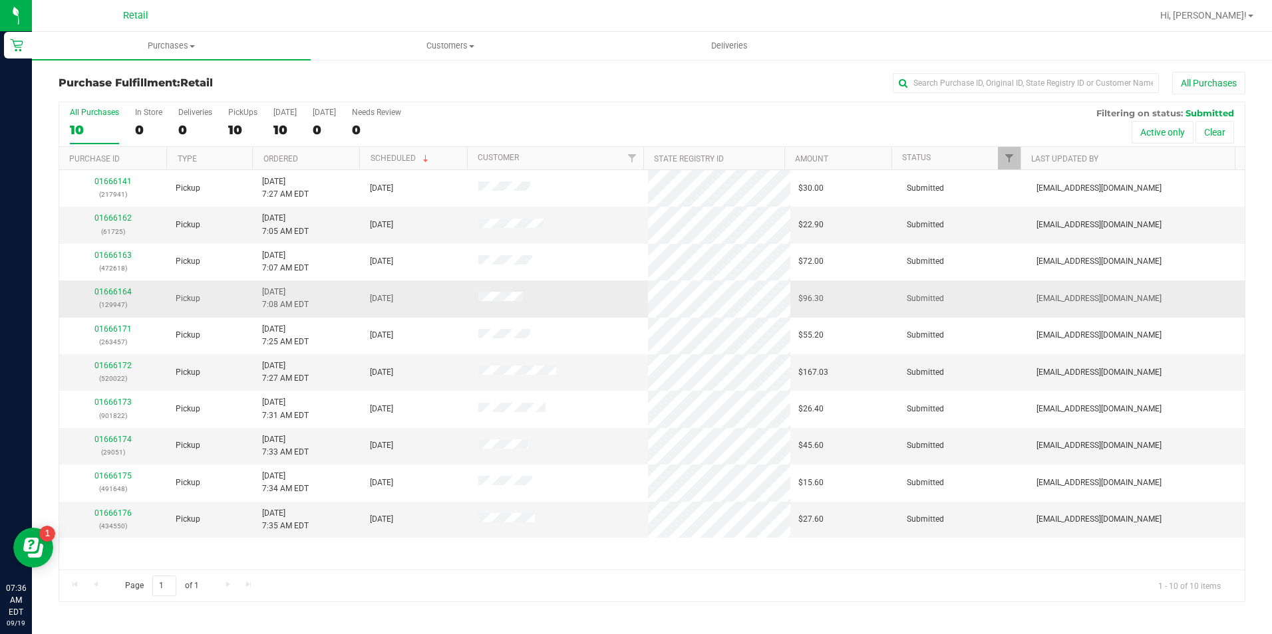
click at [106, 285] on td "01666164 (129947)" at bounding box center [113, 299] width 108 height 37
click at [106, 291] on link "01666164" at bounding box center [112, 291] width 37 height 9
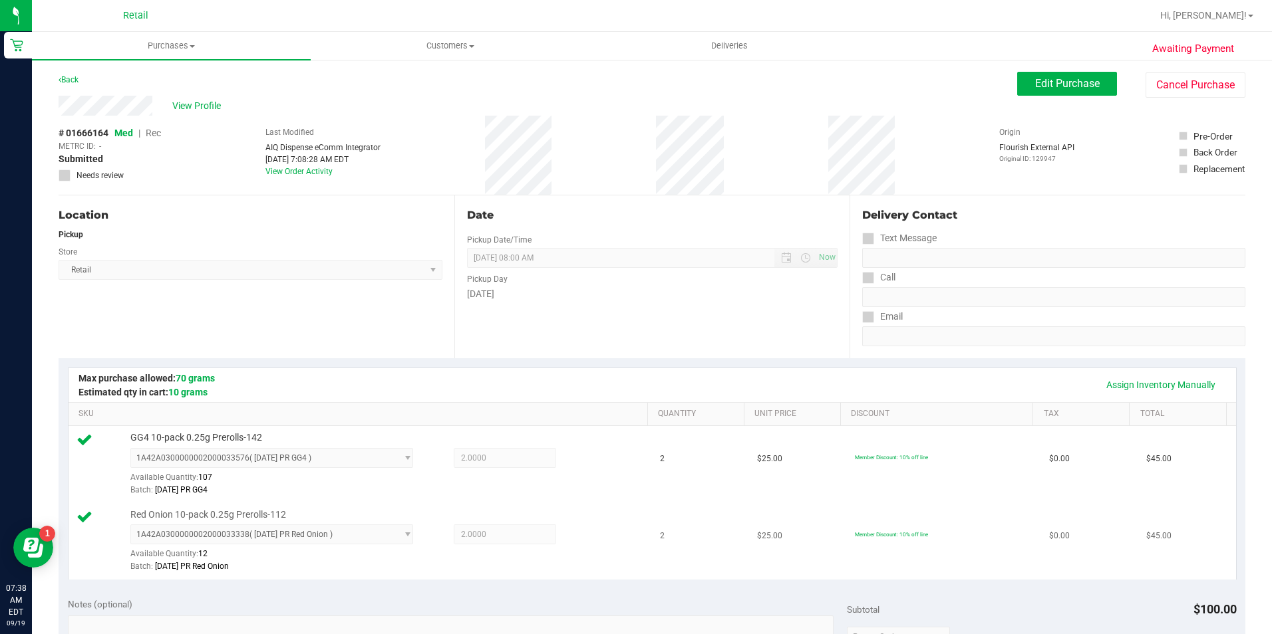
scroll to position [333, 0]
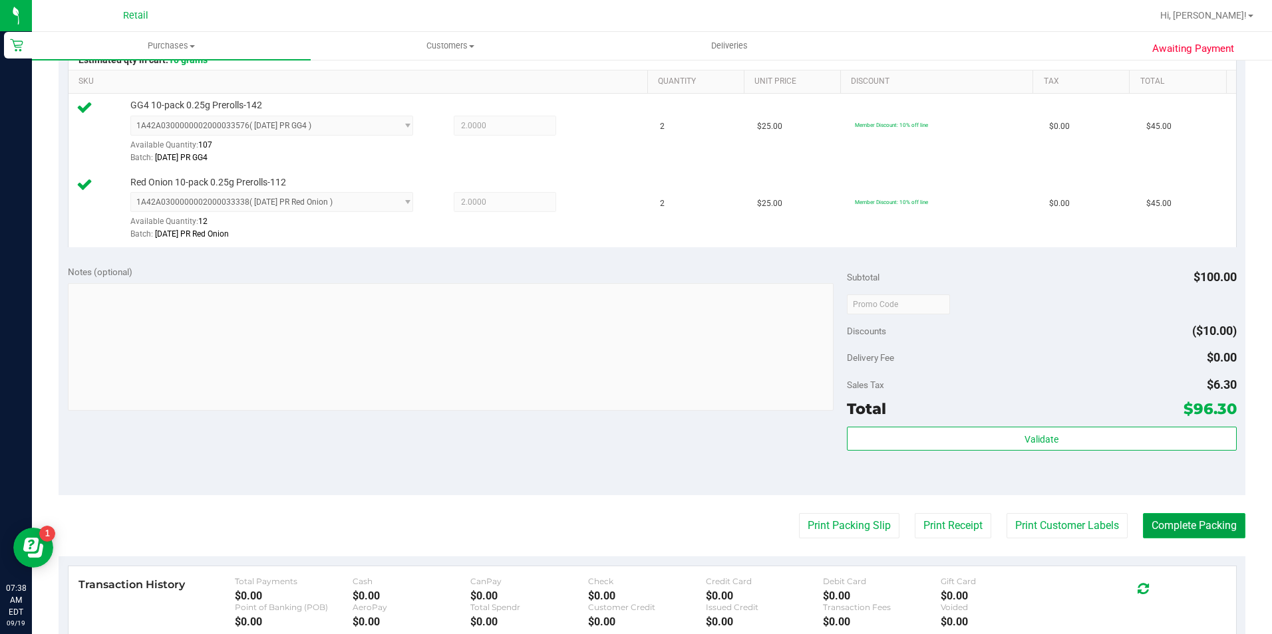
click at [1176, 526] on button "Complete Packing" at bounding box center [1194, 525] width 102 height 25
